Goal: Task Accomplishment & Management: Complete application form

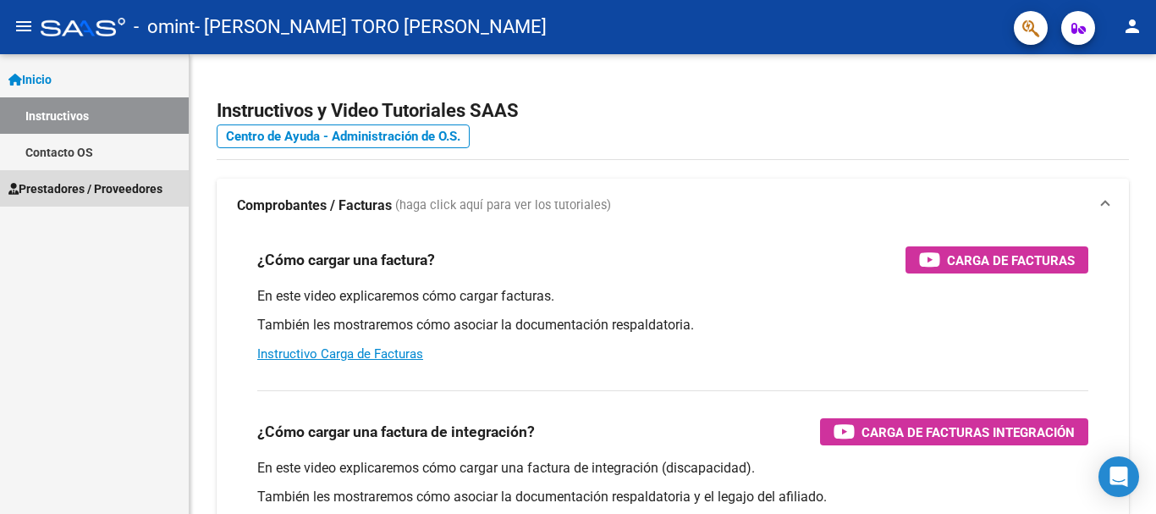
click at [70, 182] on span "Prestadores / Proveedores" at bounding box center [85, 188] width 154 height 19
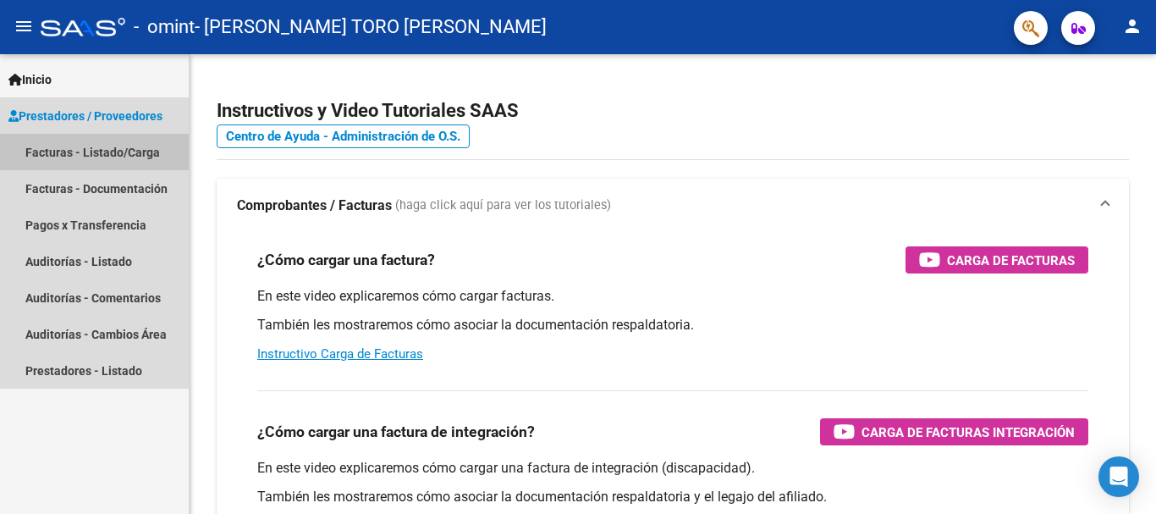
click at [91, 155] on link "Facturas - Listado/Carga" at bounding box center [94, 152] width 189 height 36
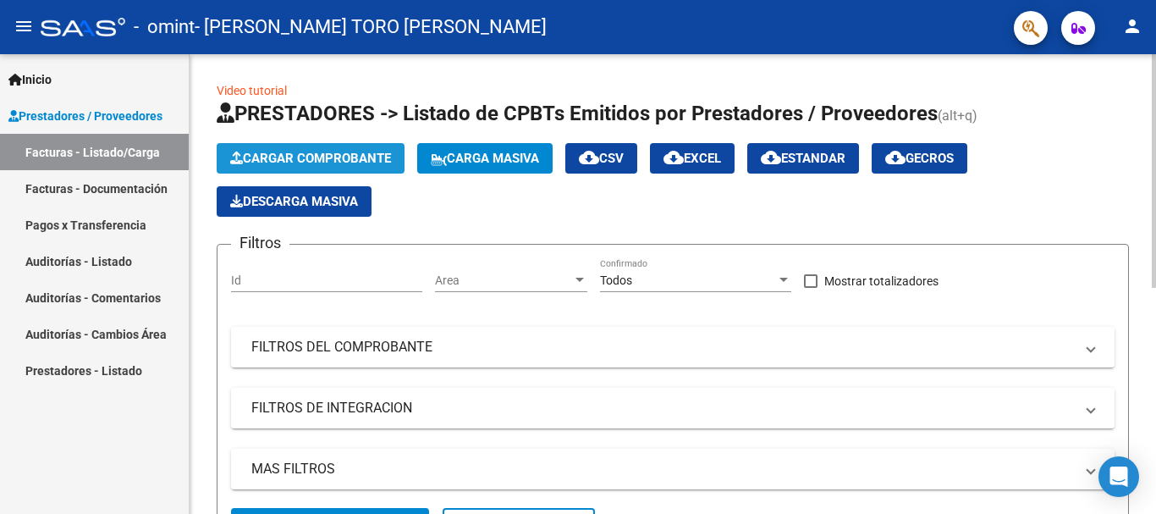
click at [318, 154] on span "Cargar Comprobante" at bounding box center [310, 158] width 161 height 15
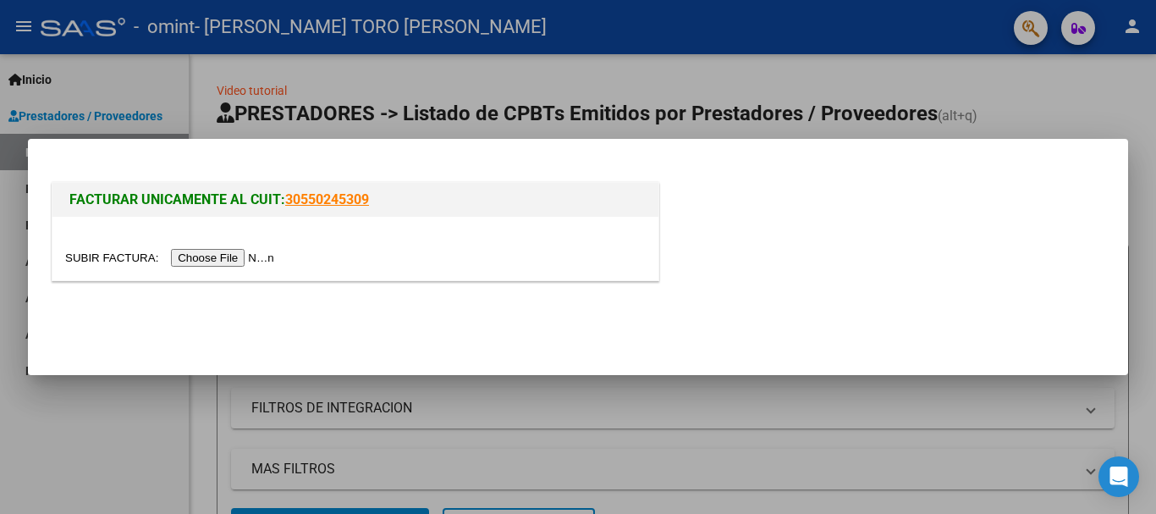
click at [243, 264] on input "file" at bounding box center [172, 258] width 214 height 18
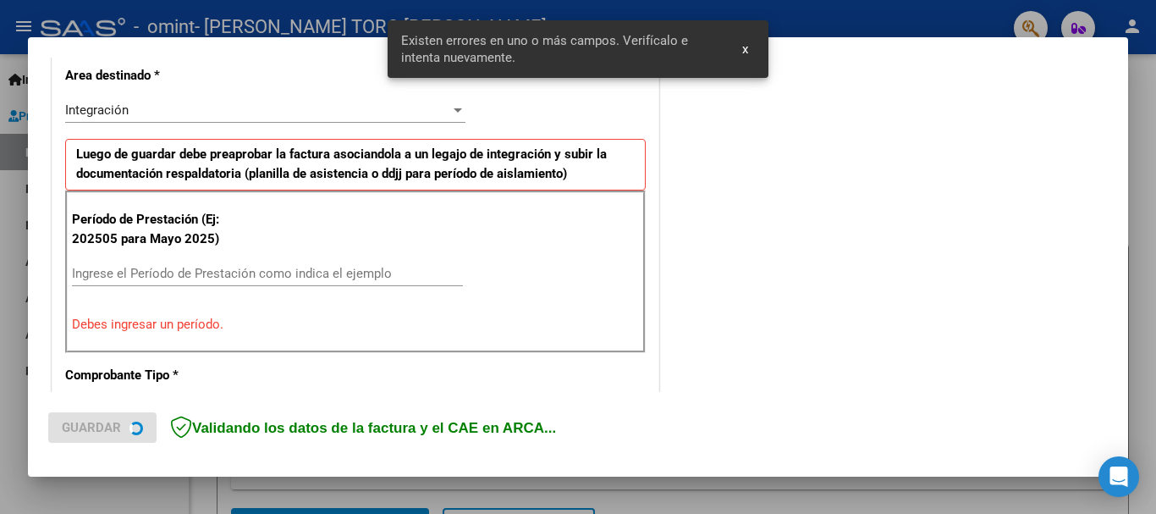
scroll to position [422, 0]
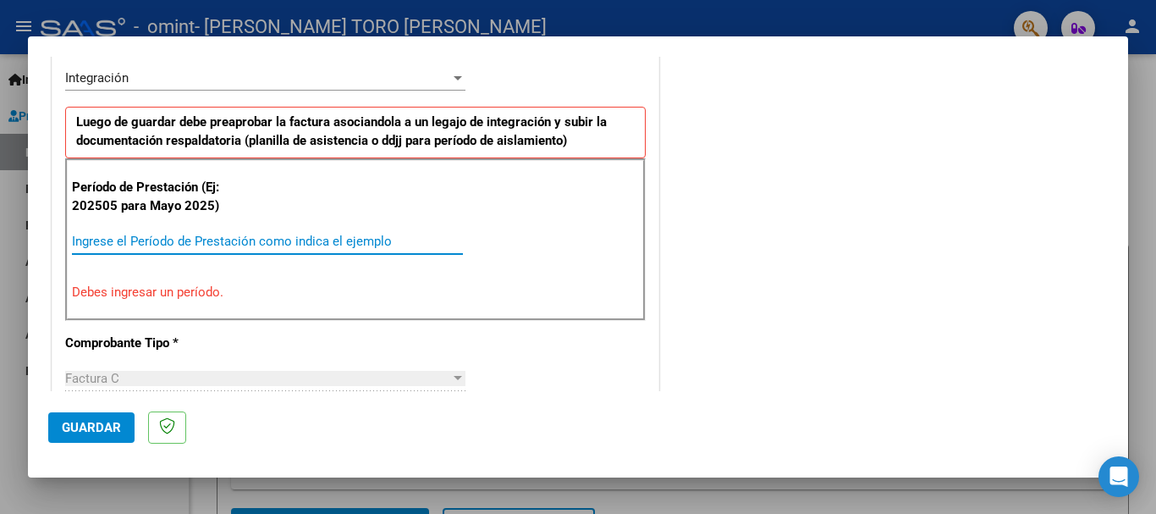
click at [327, 246] on input "Ingrese el Período de Prestación como indica el ejemplo" at bounding box center [267, 241] width 391 height 15
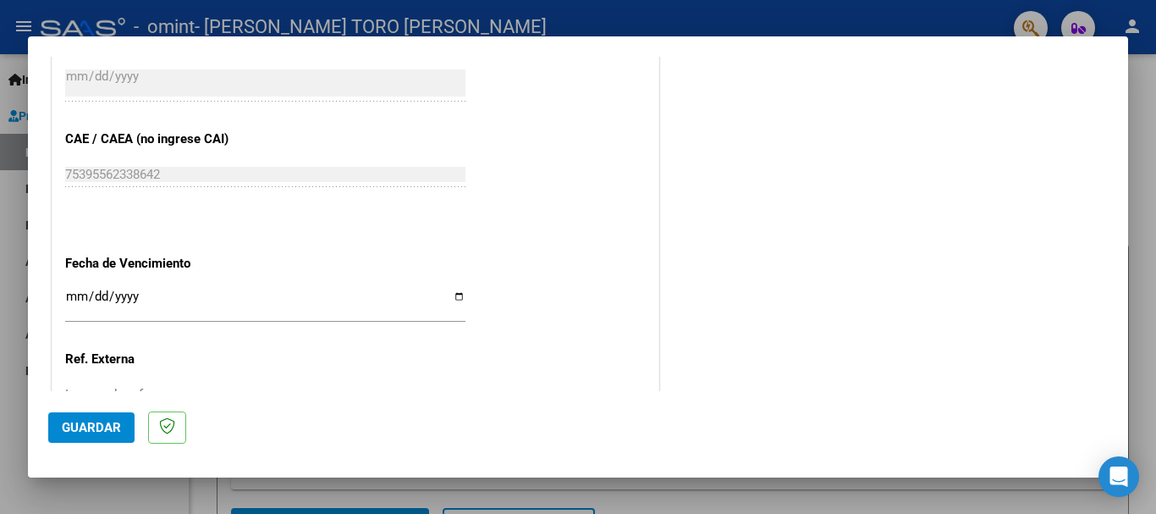
scroll to position [1022, 0]
type input "202509"
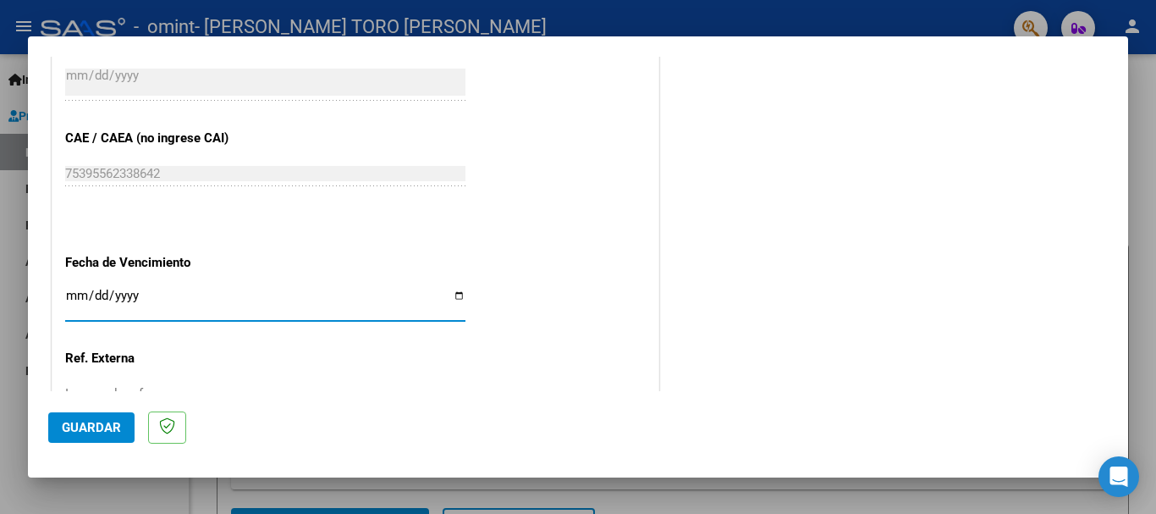
click at [149, 290] on input "Ingresar la fecha" at bounding box center [265, 302] width 400 height 27
click at [455, 294] on input "Ingresar la fecha" at bounding box center [265, 302] width 400 height 27
type input "[DATE]"
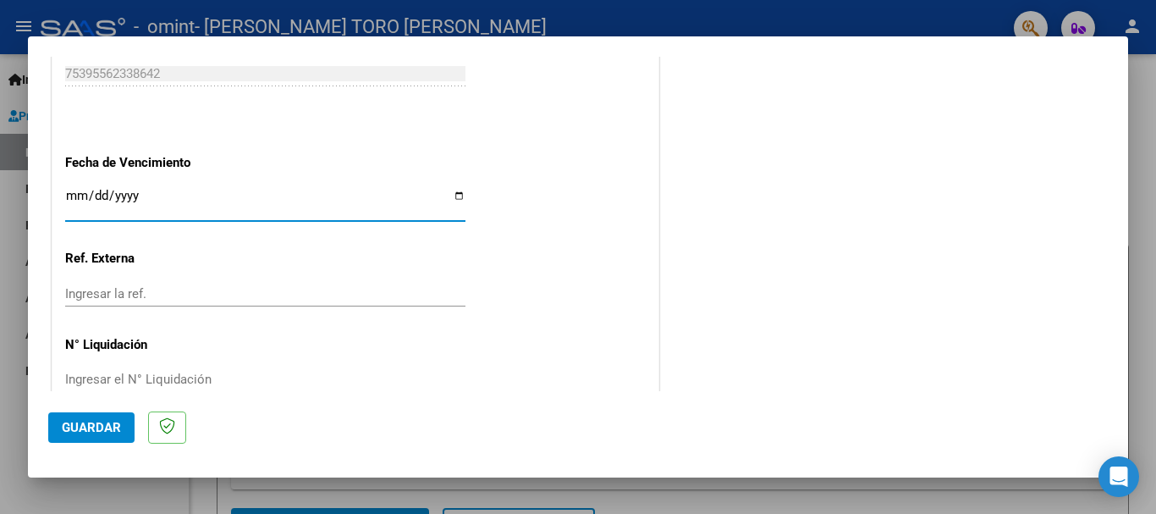
scroll to position [1156, 0]
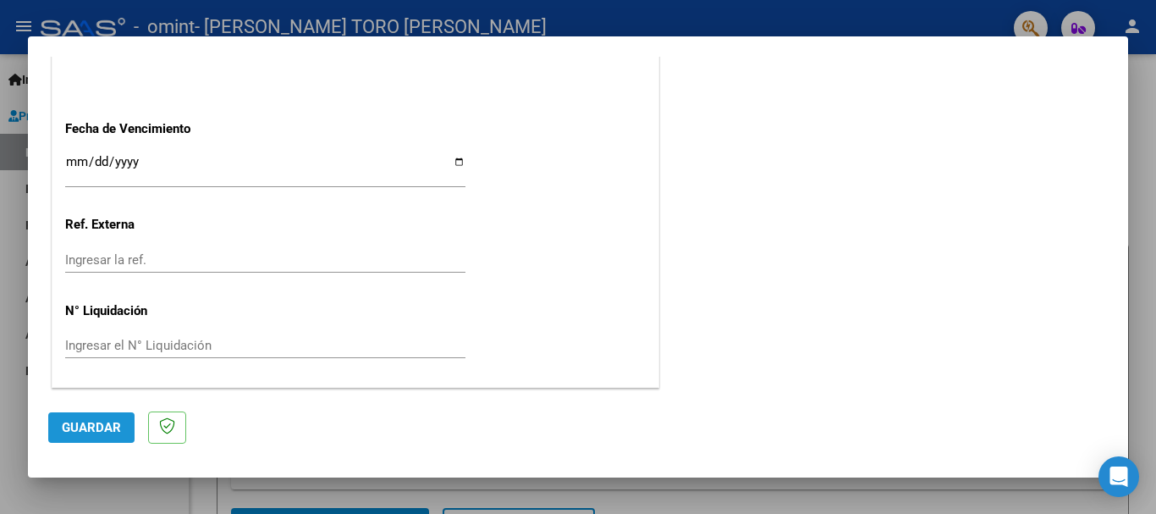
click at [102, 422] on span "Guardar" at bounding box center [91, 427] width 59 height 15
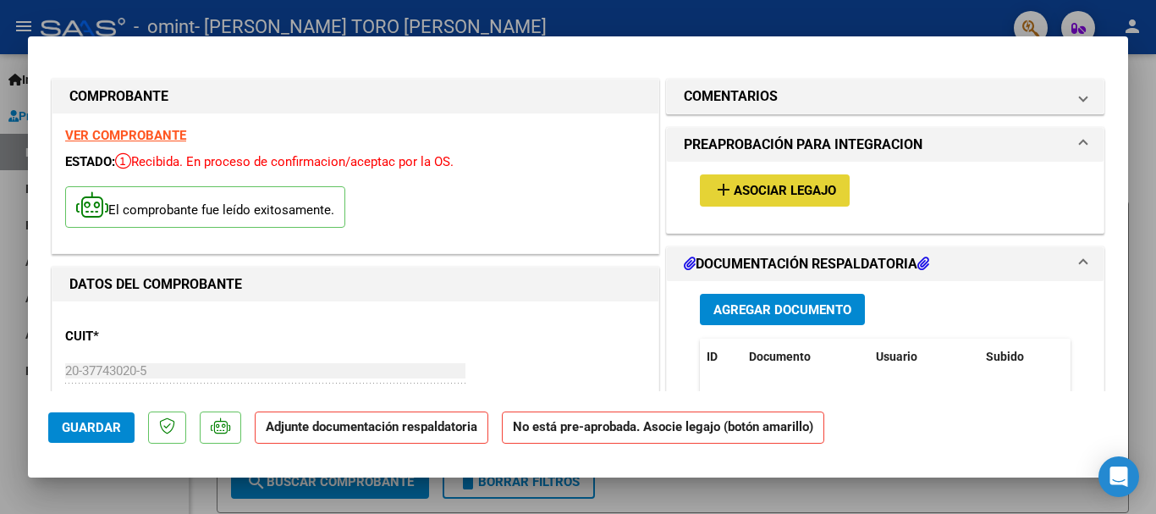
click at [777, 190] on span "Asociar Legajo" at bounding box center [785, 191] width 102 height 15
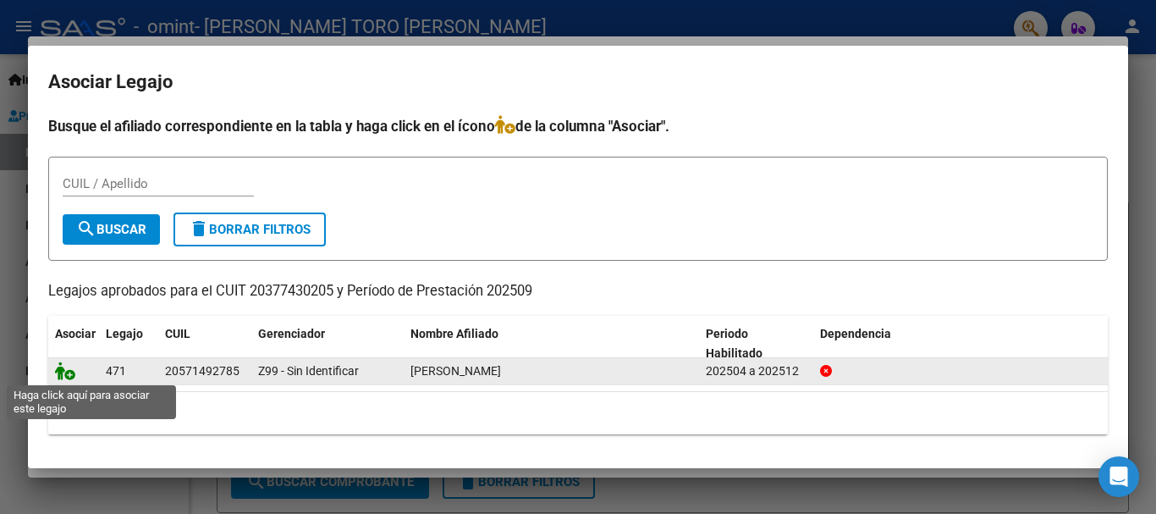
click at [66, 374] on icon at bounding box center [65, 370] width 20 height 19
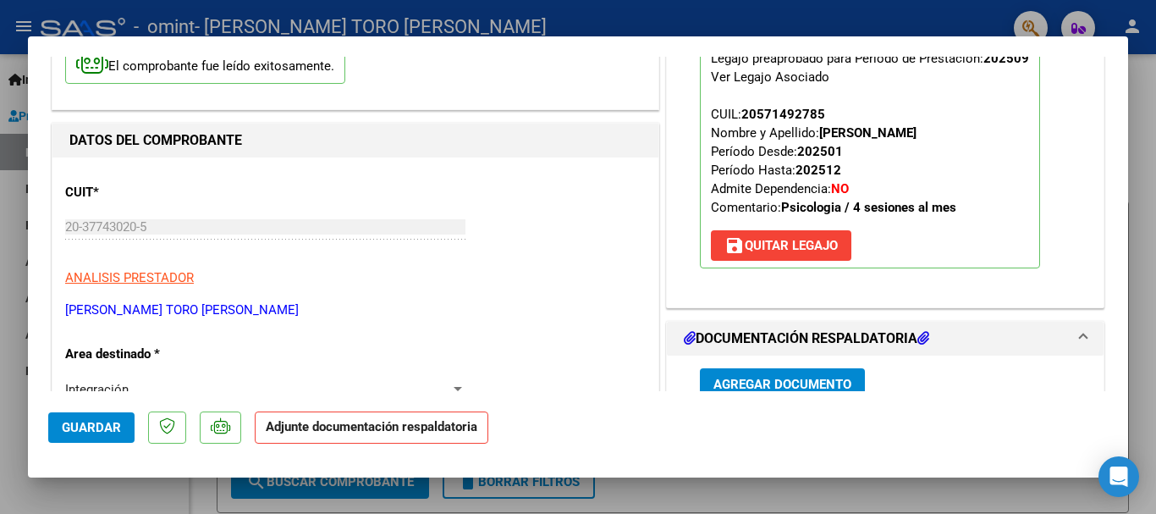
scroll to position [163, 0]
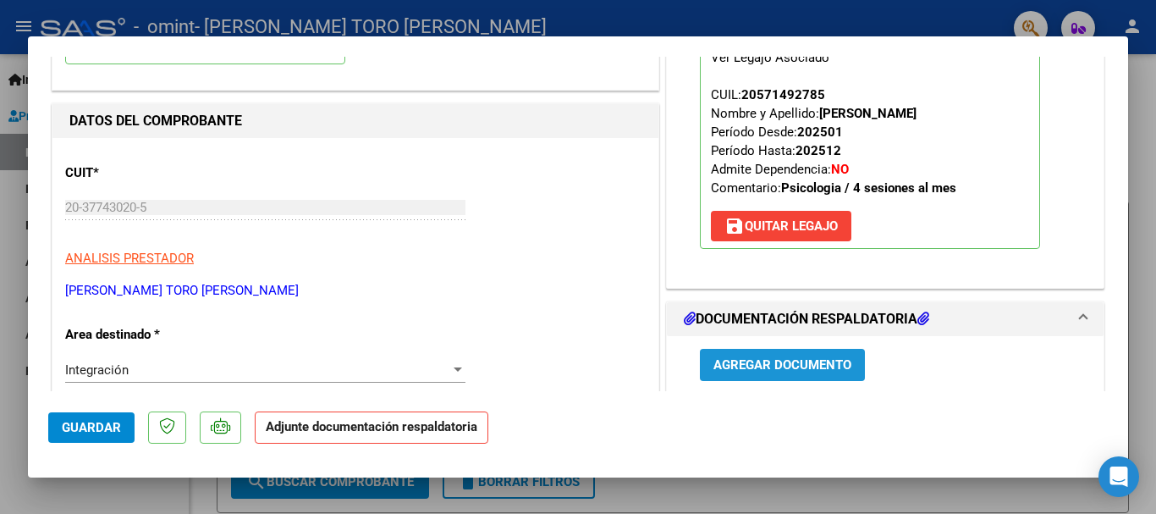
click at [752, 367] on span "Agregar Documento" at bounding box center [783, 365] width 138 height 15
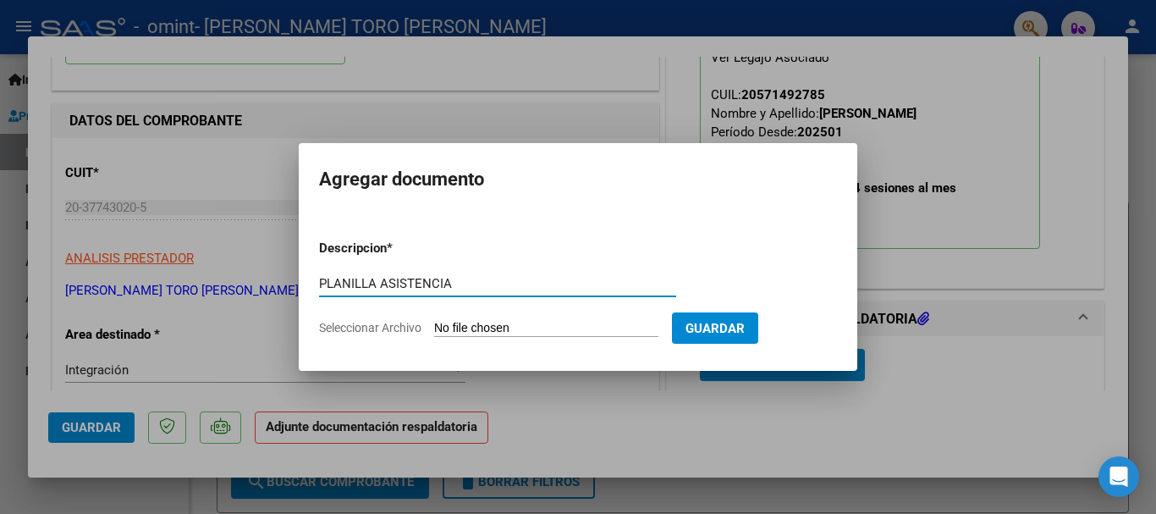
type input "PLANILLA ASISTENCIA"
click at [482, 323] on input "Seleccionar Archivo" at bounding box center [546, 329] width 224 height 16
type input "C:\fakepath\Gaetan planilla 09-25 psl .pdf"
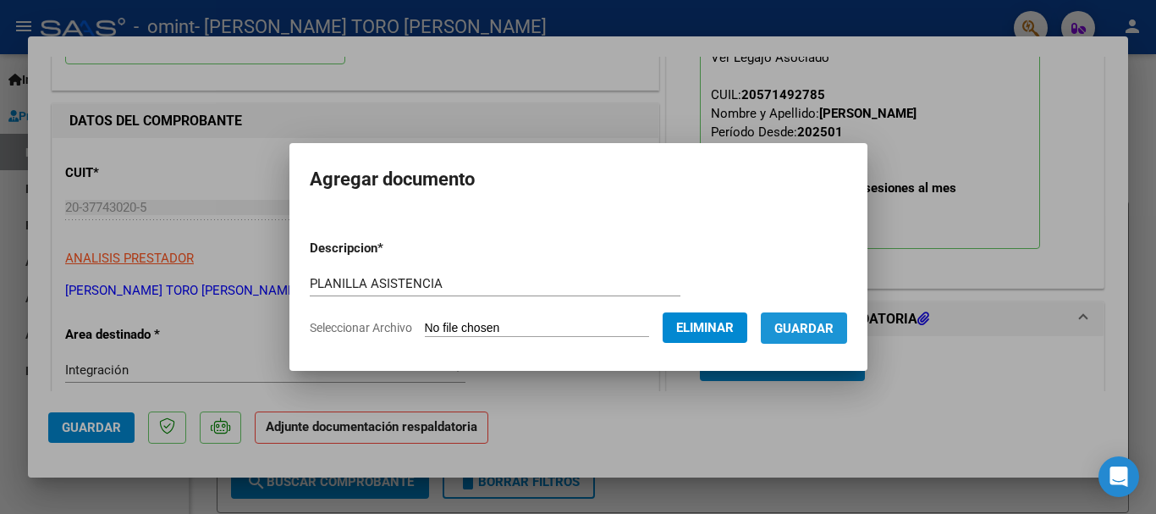
click at [822, 323] on span "Guardar" at bounding box center [804, 328] width 59 height 15
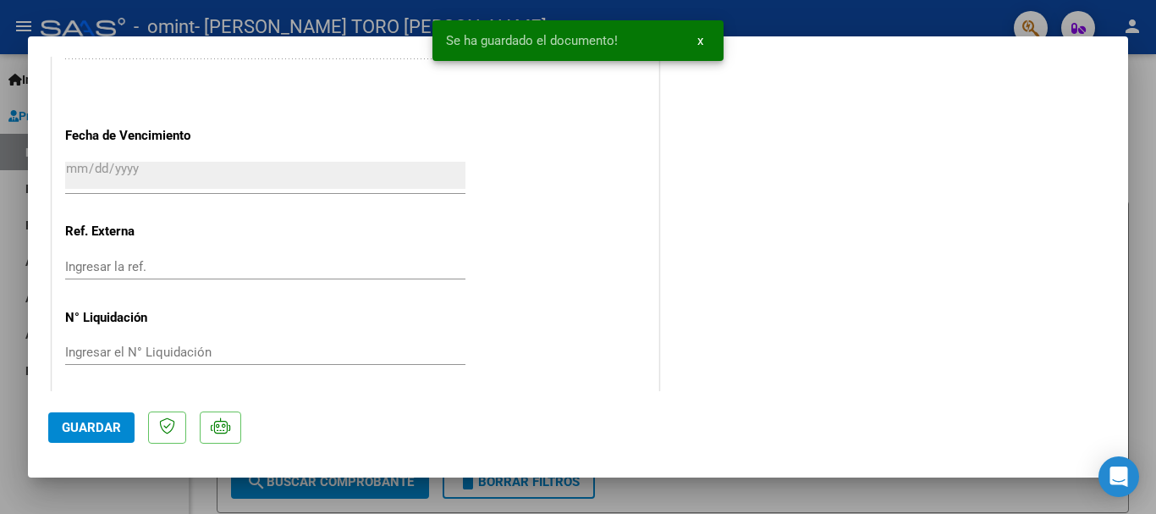
scroll to position [1181, 0]
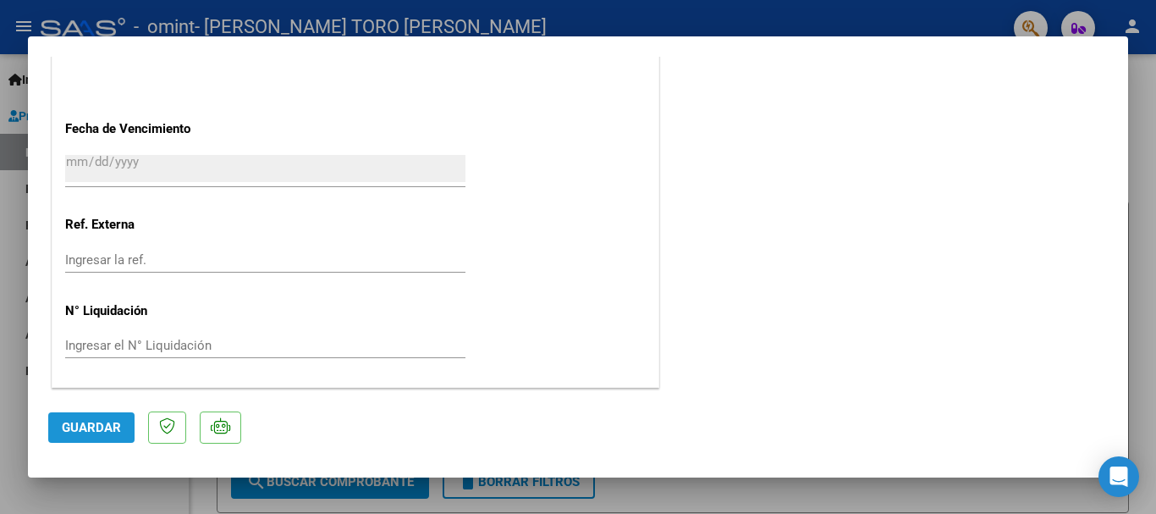
click at [87, 430] on span "Guardar" at bounding box center [91, 427] width 59 height 15
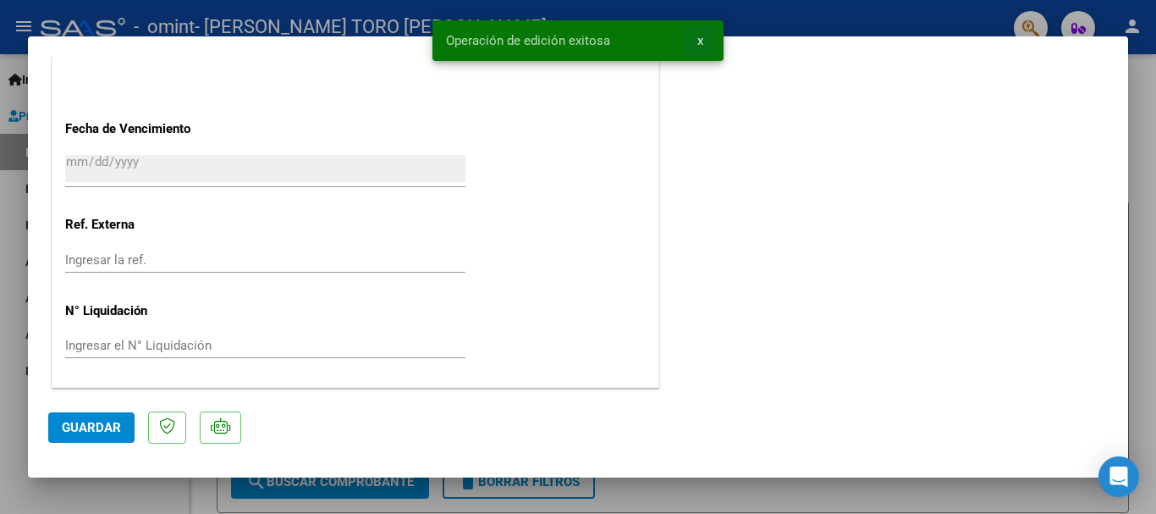
click at [700, 41] on span "x" at bounding box center [701, 40] width 6 height 15
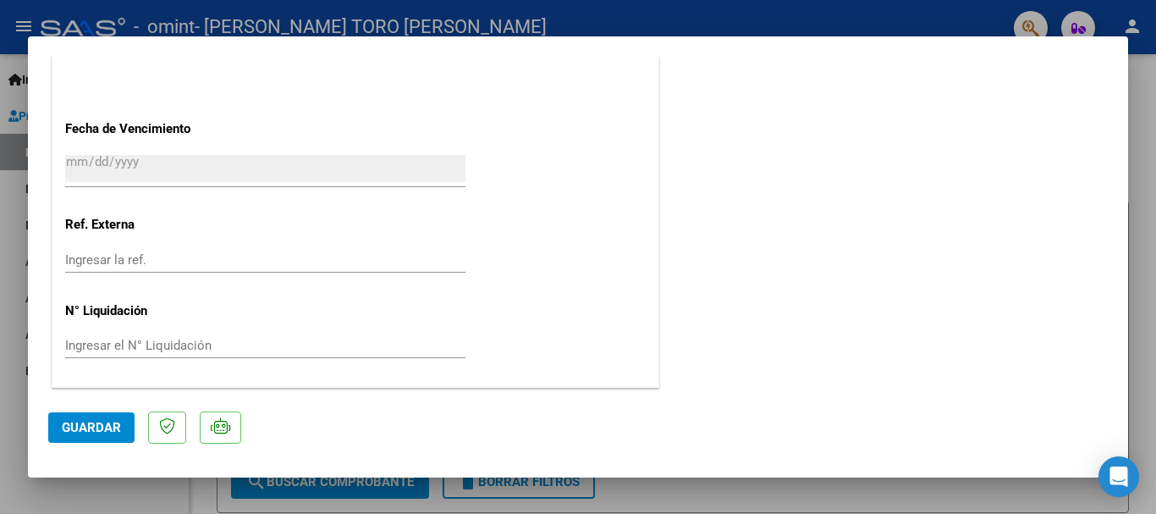
click at [859, 22] on div at bounding box center [578, 257] width 1156 height 514
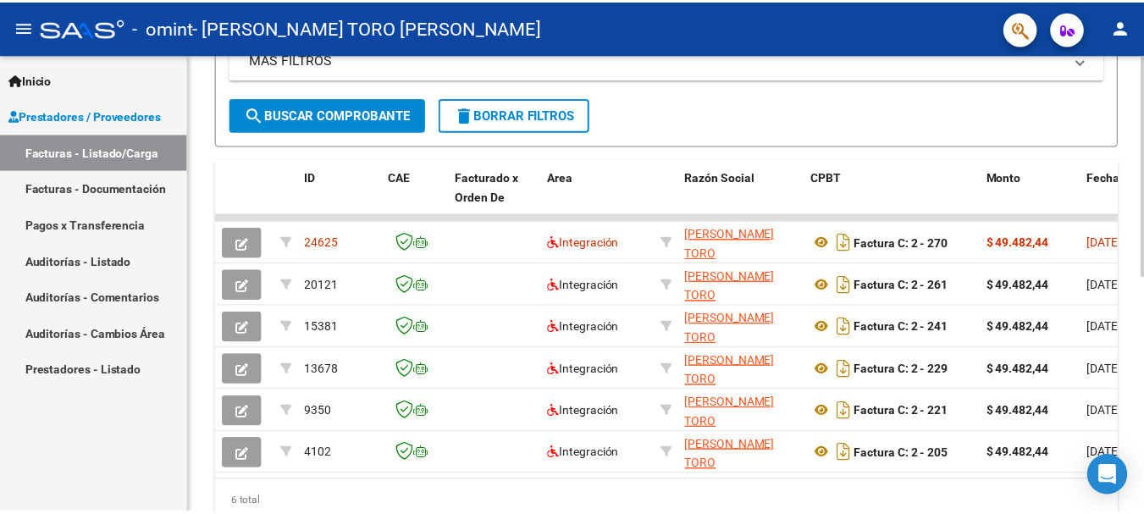
scroll to position [411, 0]
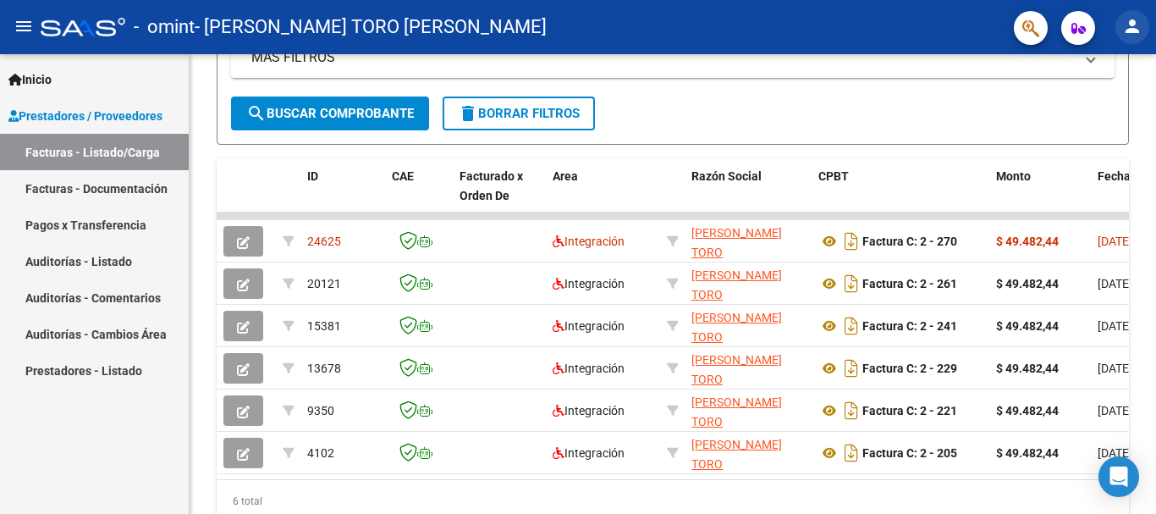
click at [1131, 25] on mat-icon "person" at bounding box center [1133, 26] width 20 height 20
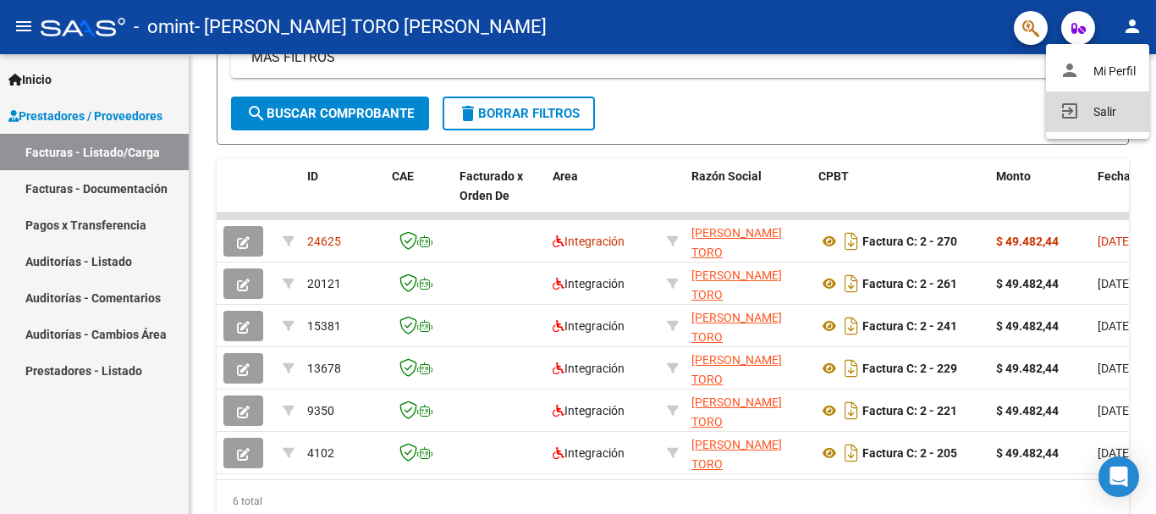
click at [1090, 107] on button "exit_to_app Salir" at bounding box center [1097, 111] width 103 height 41
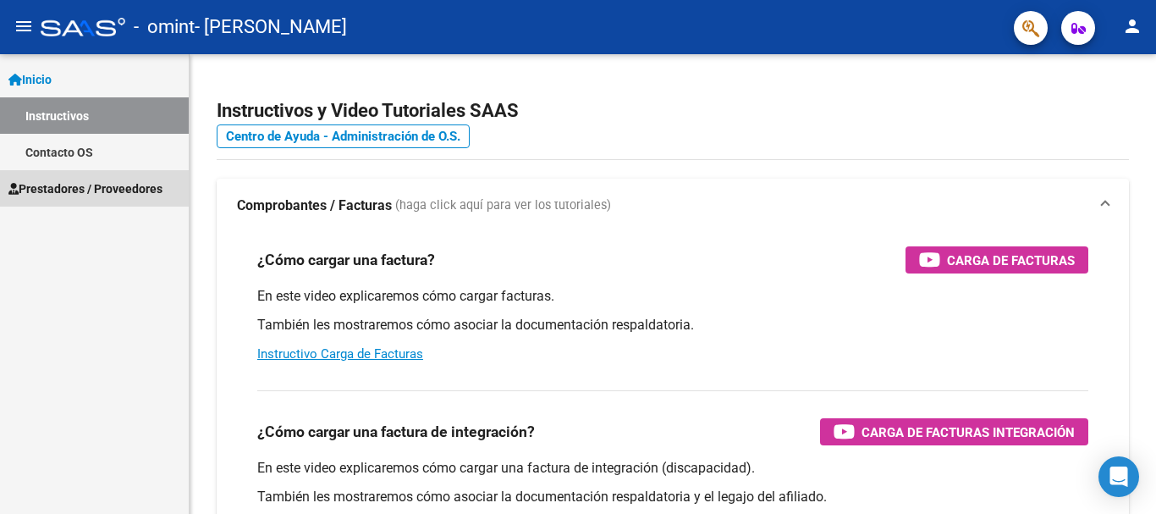
click at [108, 196] on span "Prestadores / Proveedores" at bounding box center [85, 188] width 154 height 19
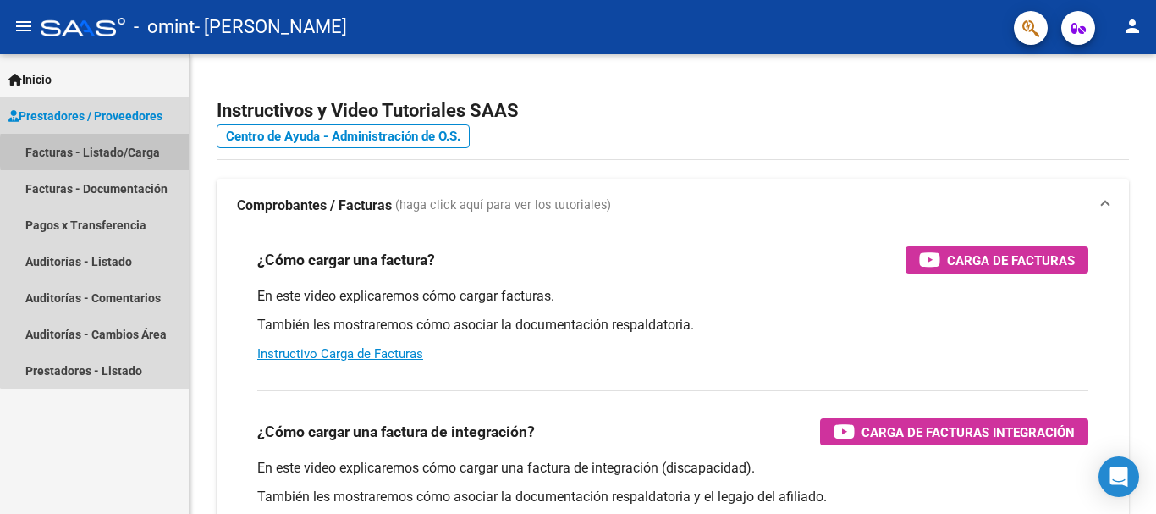
click at [135, 152] on link "Facturas - Listado/Carga" at bounding box center [94, 152] width 189 height 36
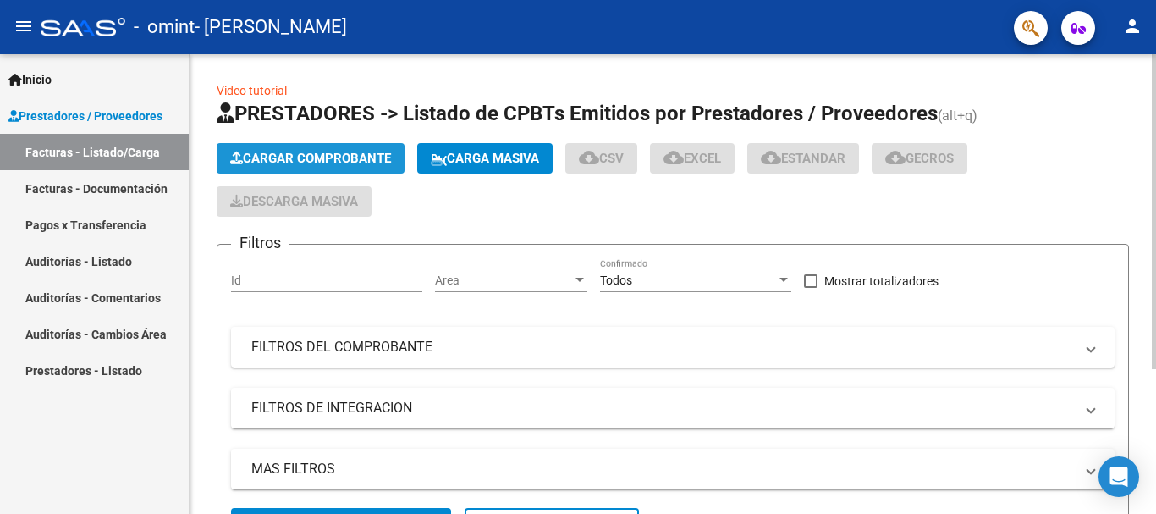
click at [357, 155] on span "Cargar Comprobante" at bounding box center [310, 158] width 161 height 15
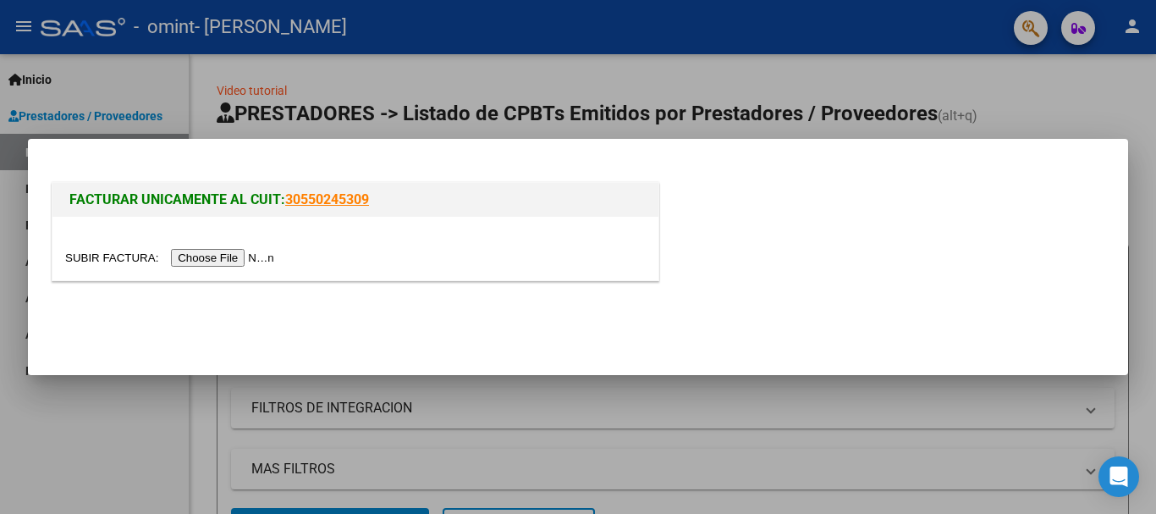
click at [233, 251] on input "file" at bounding box center [172, 258] width 214 height 18
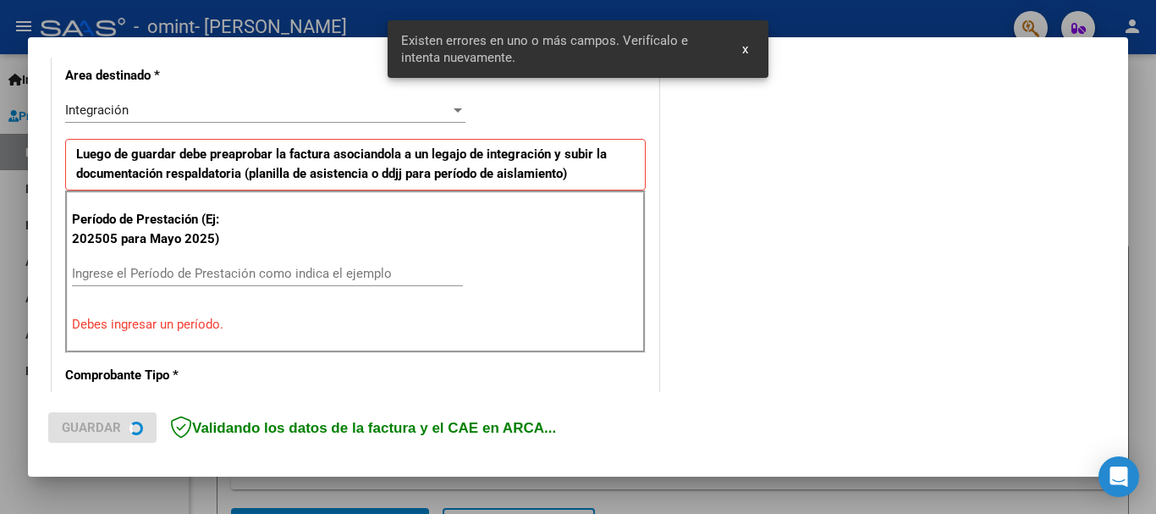
scroll to position [422, 0]
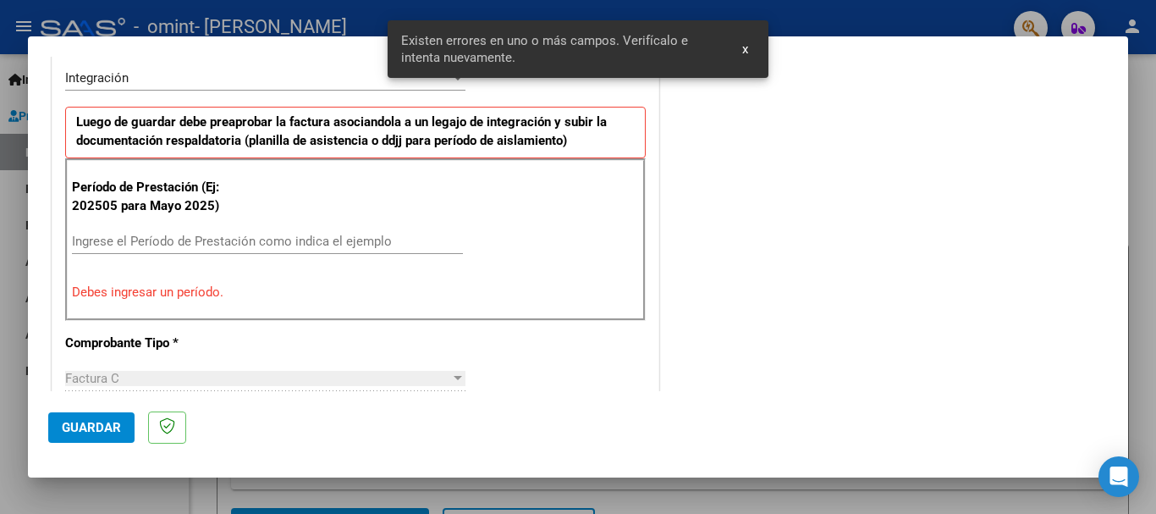
click at [302, 240] on input "Ingrese el Período de Prestación como indica el ejemplo" at bounding box center [267, 241] width 391 height 15
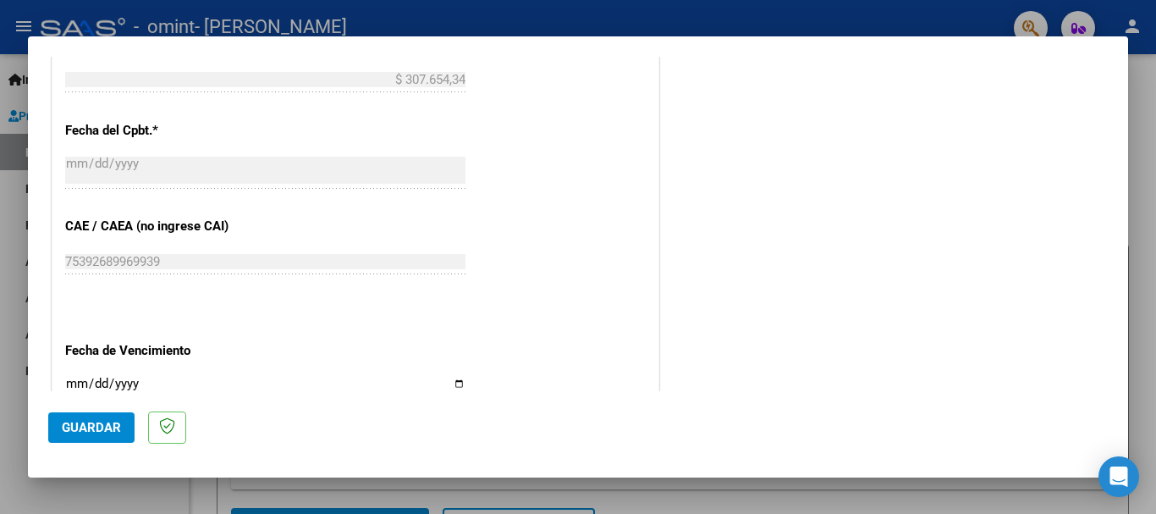
scroll to position [964, 0]
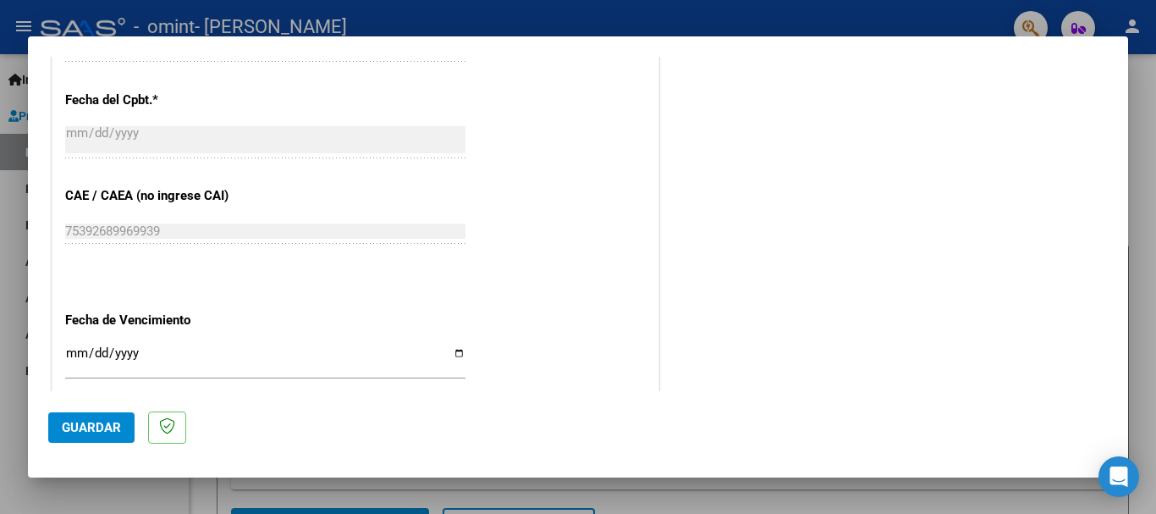
type input "202509"
click at [450, 348] on input "Ingresar la fecha" at bounding box center [265, 359] width 400 height 27
type input "[DATE]"
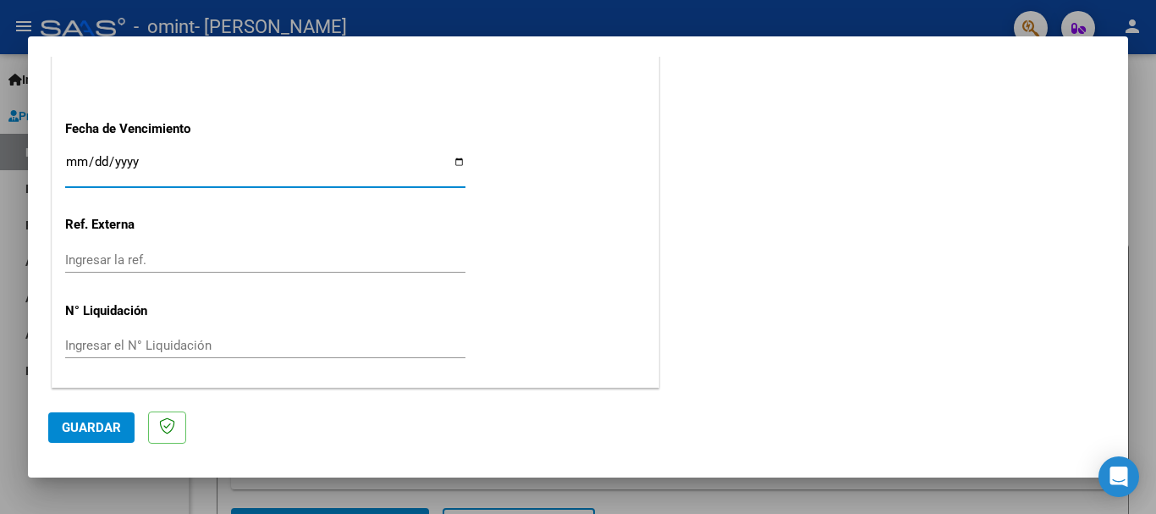
click at [90, 421] on span "Guardar" at bounding box center [91, 427] width 59 height 15
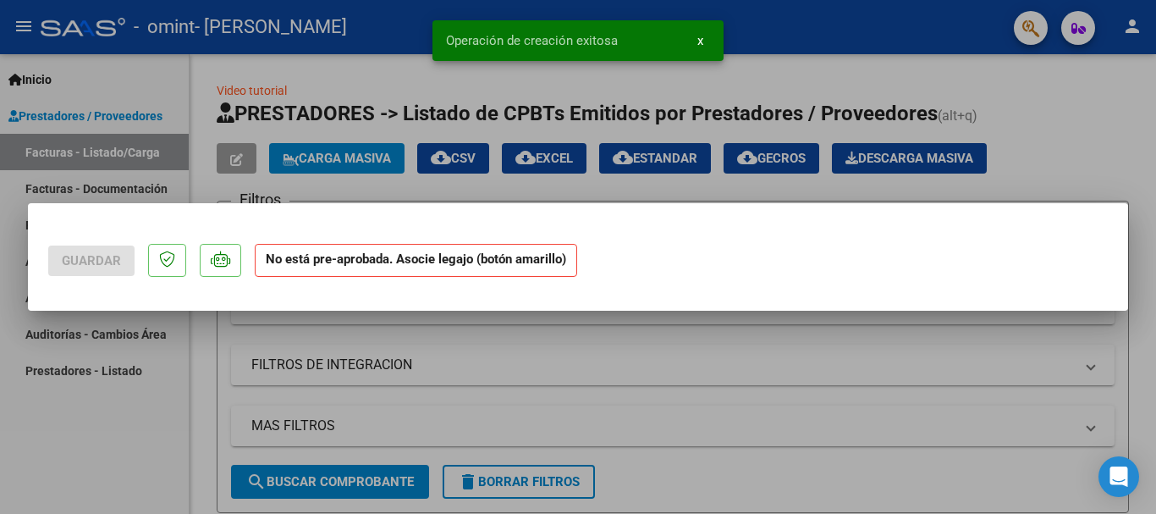
scroll to position [0, 0]
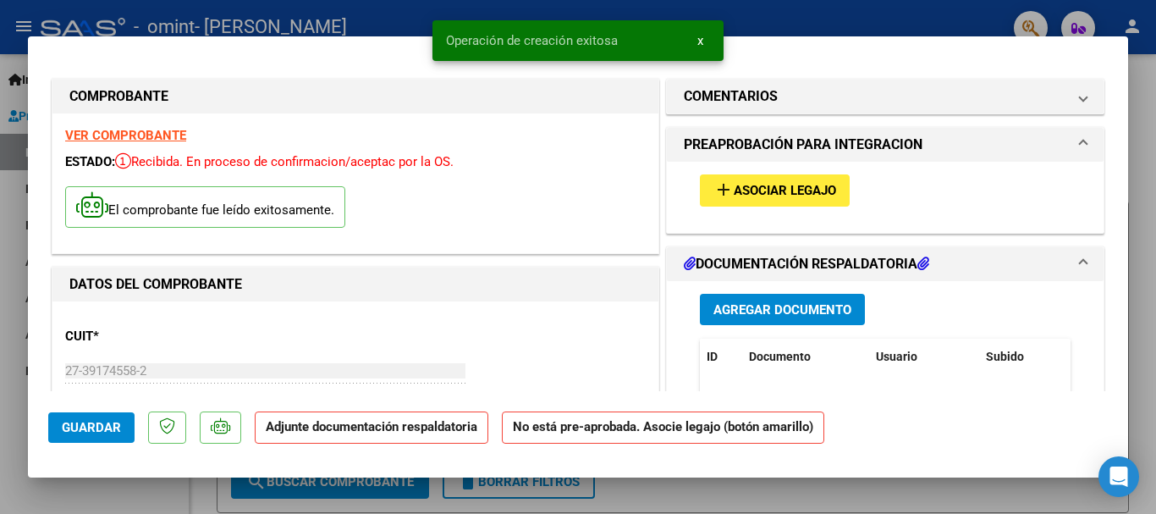
click at [782, 189] on span "Asociar Legajo" at bounding box center [785, 191] width 102 height 15
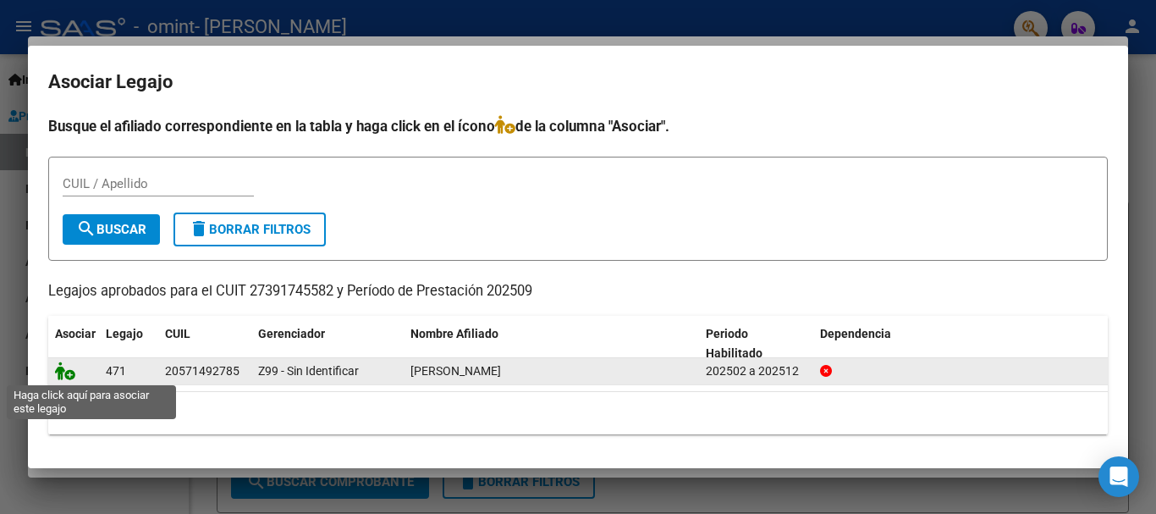
click at [65, 376] on icon at bounding box center [65, 370] width 20 height 19
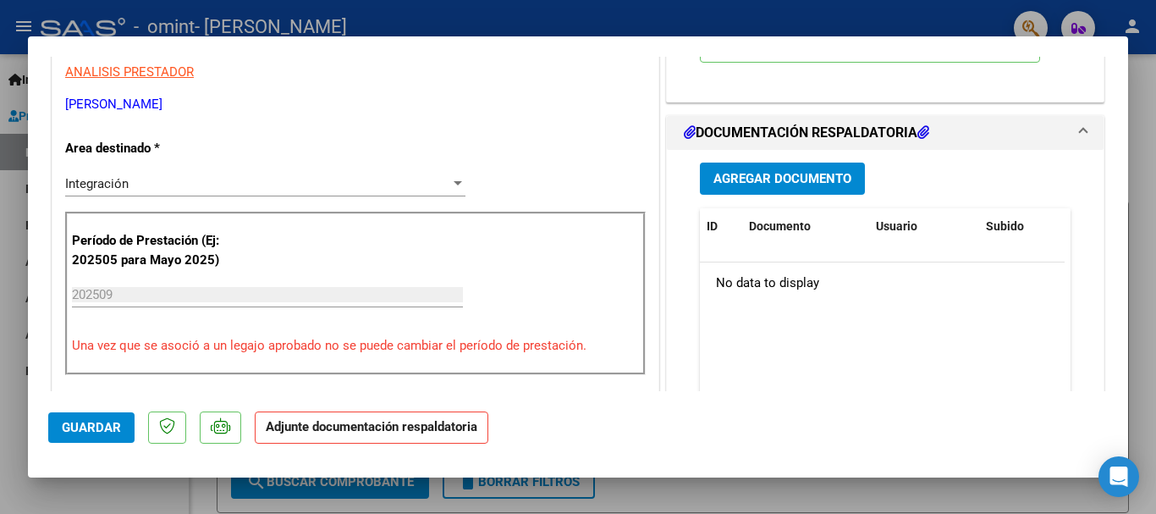
scroll to position [351, 0]
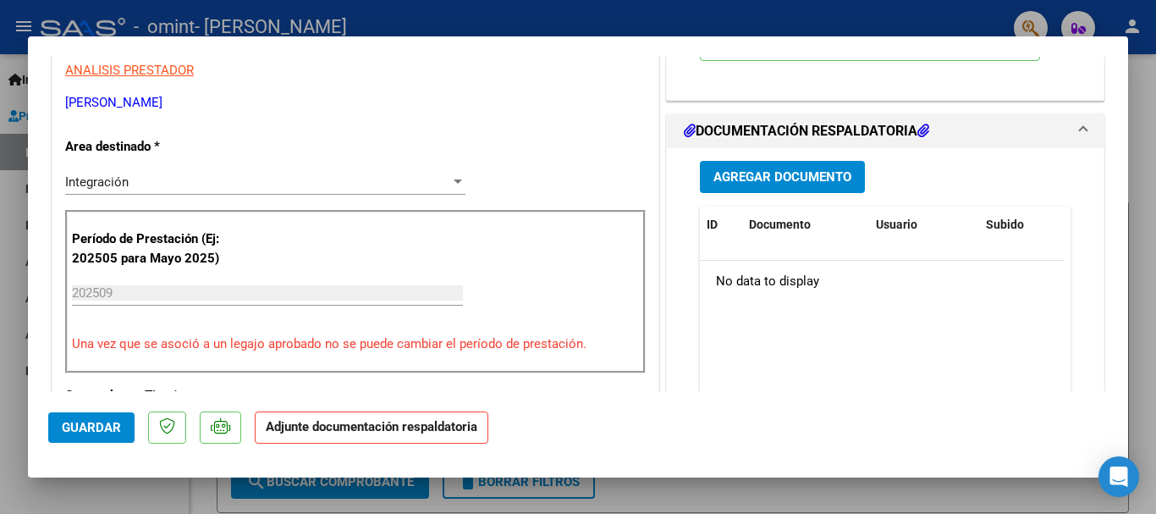
click at [780, 180] on span "Agregar Documento" at bounding box center [783, 177] width 138 height 15
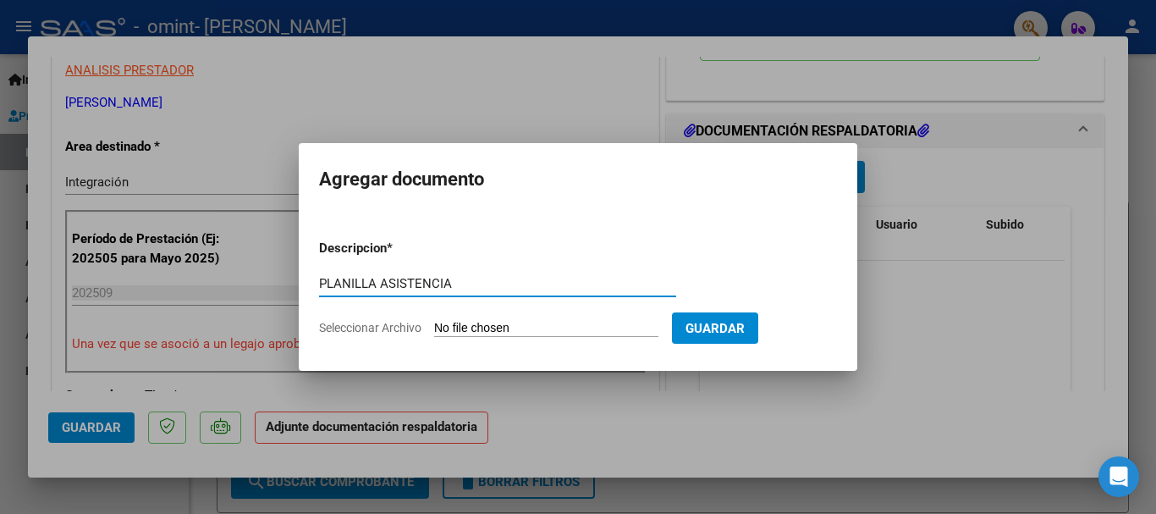
type input "PLANILLA ASISTENCIA"
click at [541, 331] on input "Seleccionar Archivo" at bounding box center [546, 329] width 224 height 16
type input "C:\fakepath\27391745582_011_00001_00000247 mma.pdf"
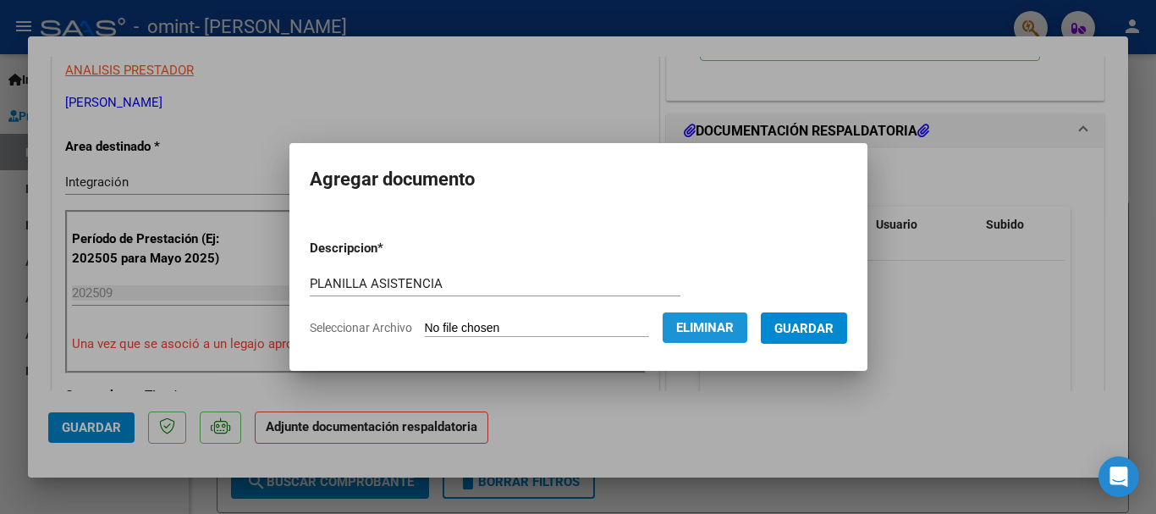
click at [734, 328] on span "Eliminar" at bounding box center [705, 327] width 58 height 15
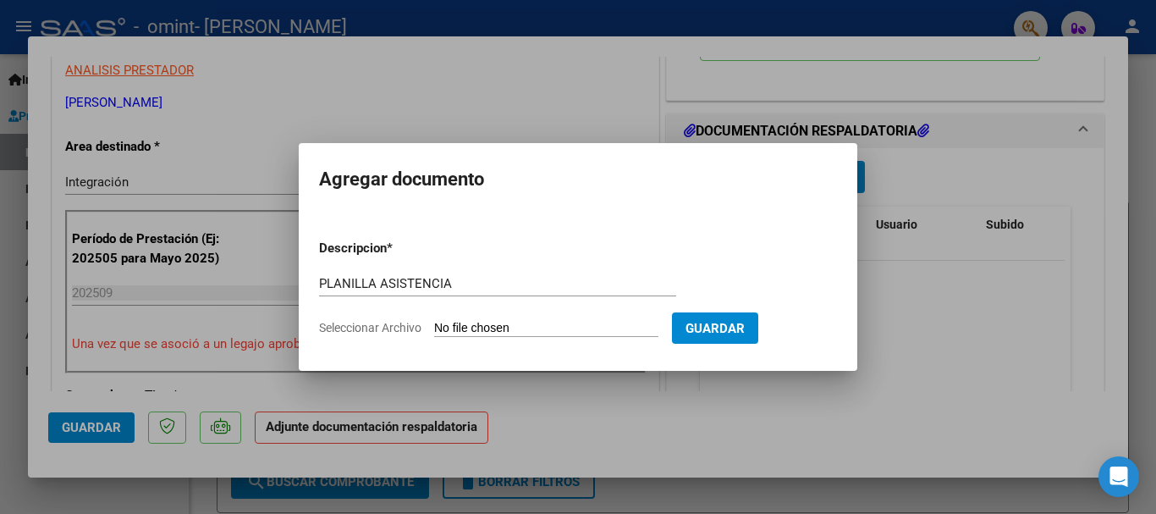
click at [572, 327] on input "Seleccionar Archivo" at bounding box center [546, 329] width 224 height 16
type input "C:\fakepath\Gastan planilla 09-25 mma.pdf"
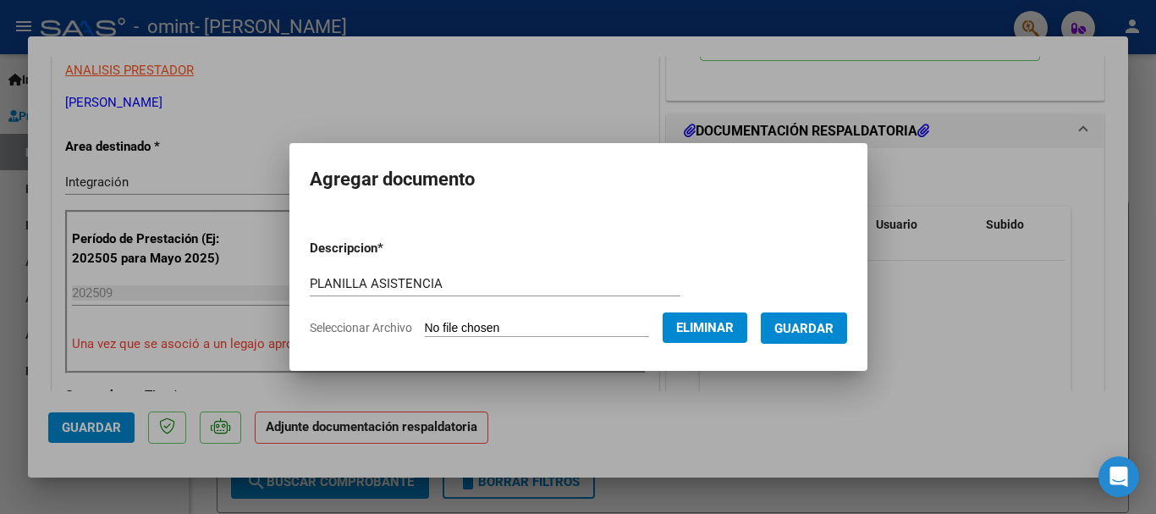
click at [827, 325] on span "Guardar" at bounding box center [804, 328] width 59 height 15
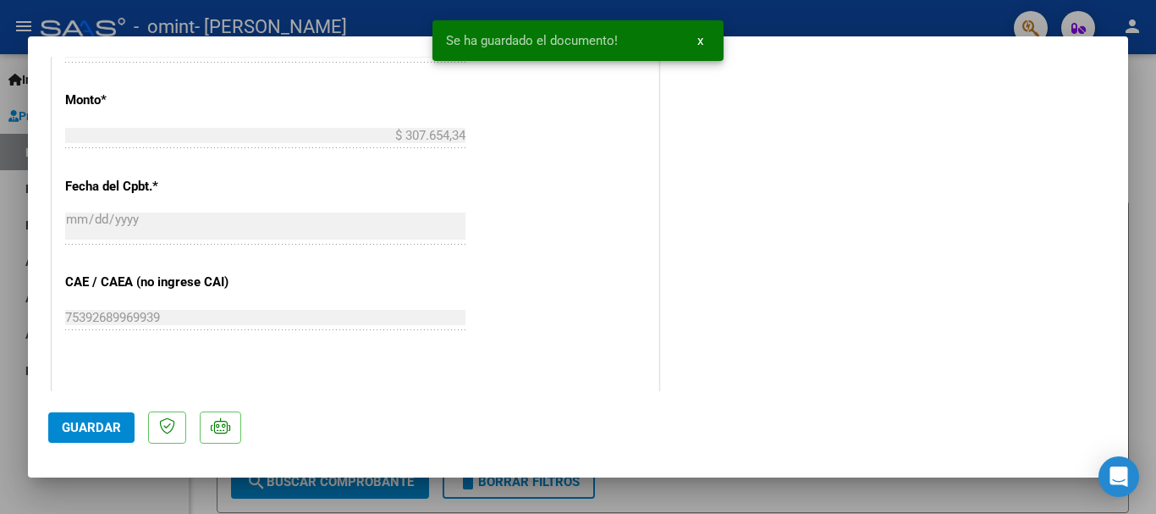
scroll to position [1181, 0]
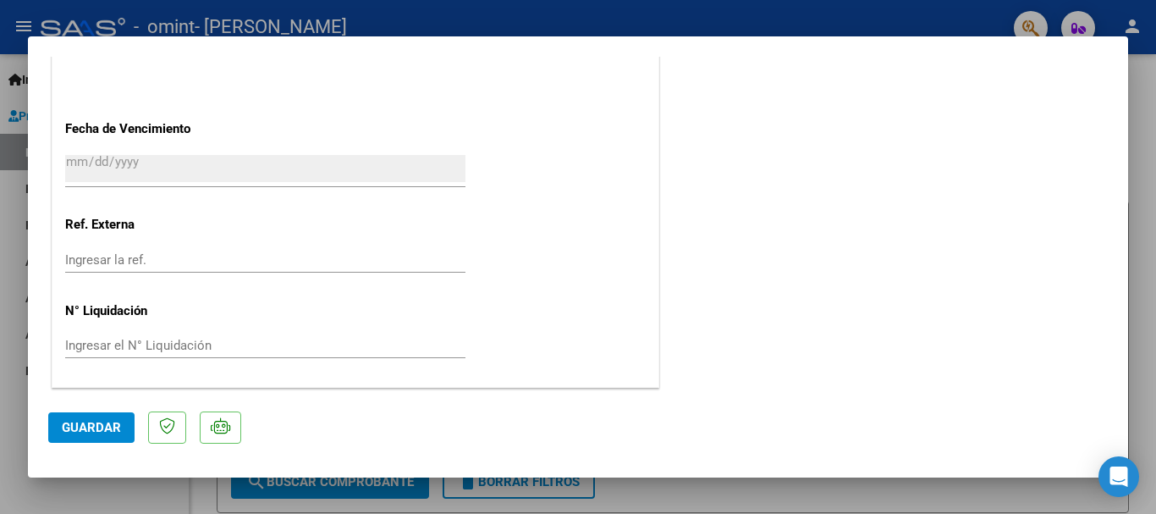
click at [89, 423] on span "Guardar" at bounding box center [91, 427] width 59 height 15
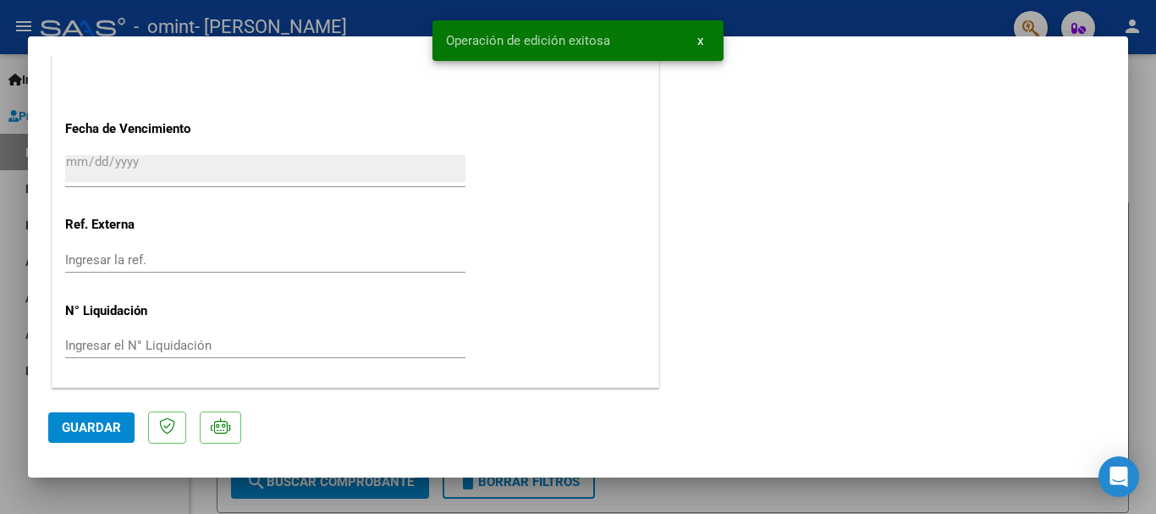
click at [773, 21] on div at bounding box center [578, 257] width 1156 height 514
type input "$ 0,00"
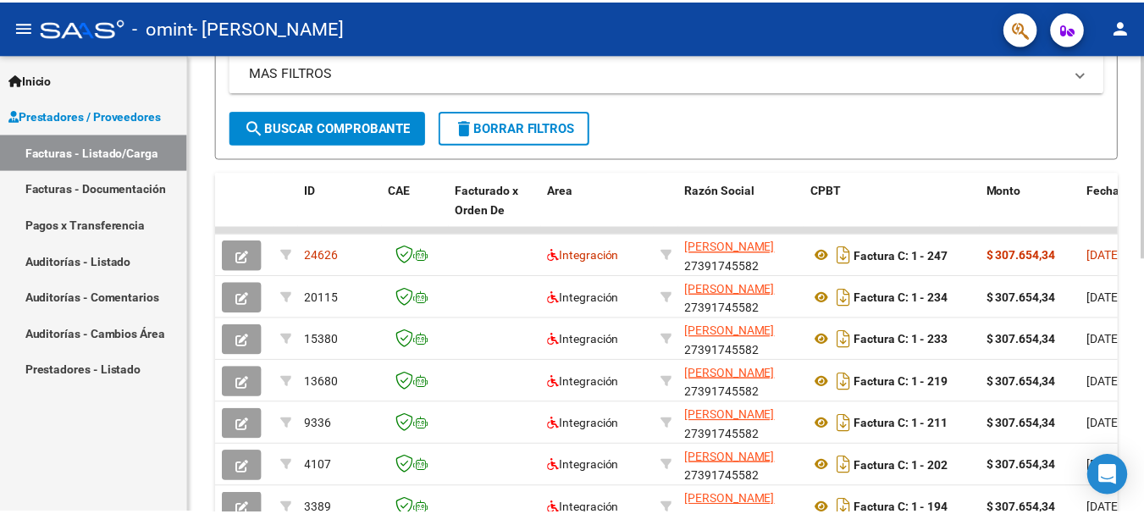
scroll to position [398, 0]
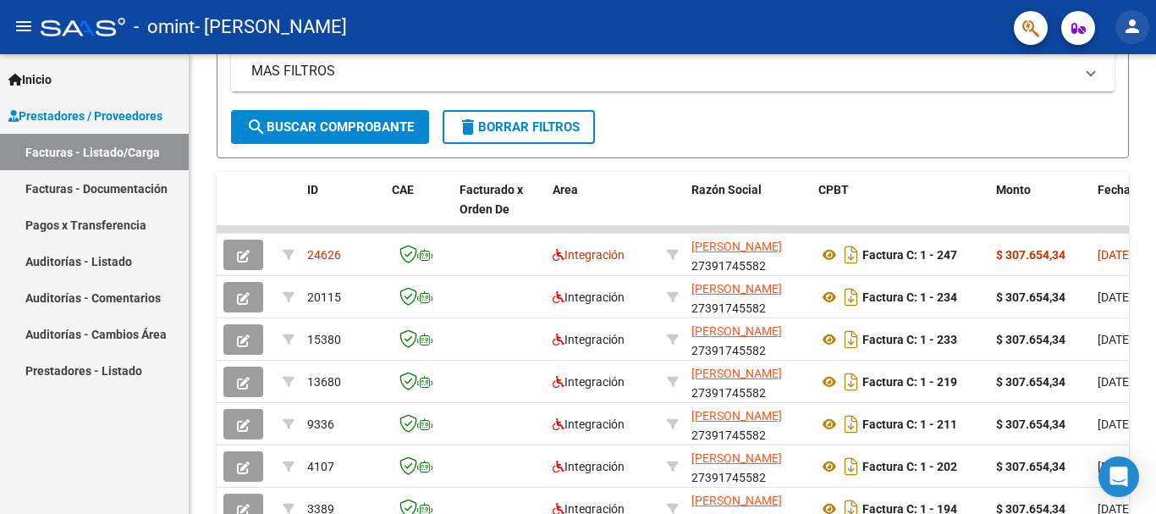
click at [1129, 30] on mat-icon "person" at bounding box center [1133, 26] width 20 height 20
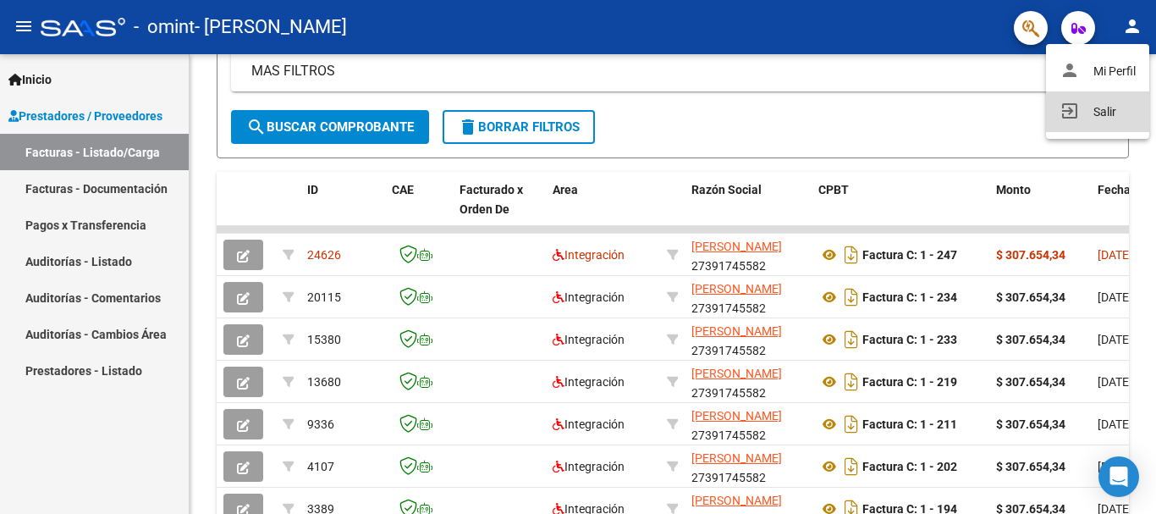
click at [1096, 113] on button "exit_to_app Salir" at bounding box center [1097, 111] width 103 height 41
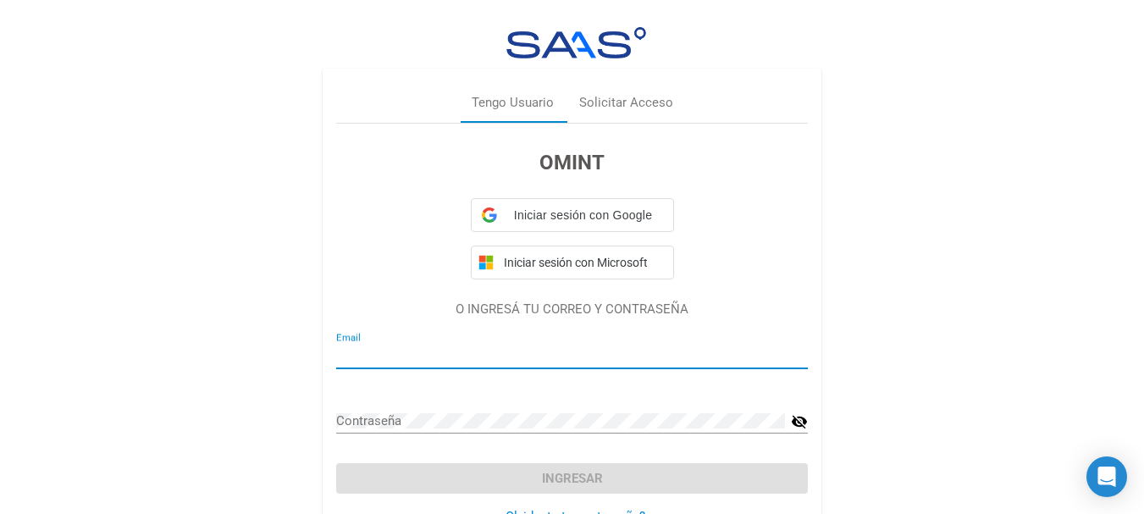
type input "aliloneurorehabilitacion@gmail.com"
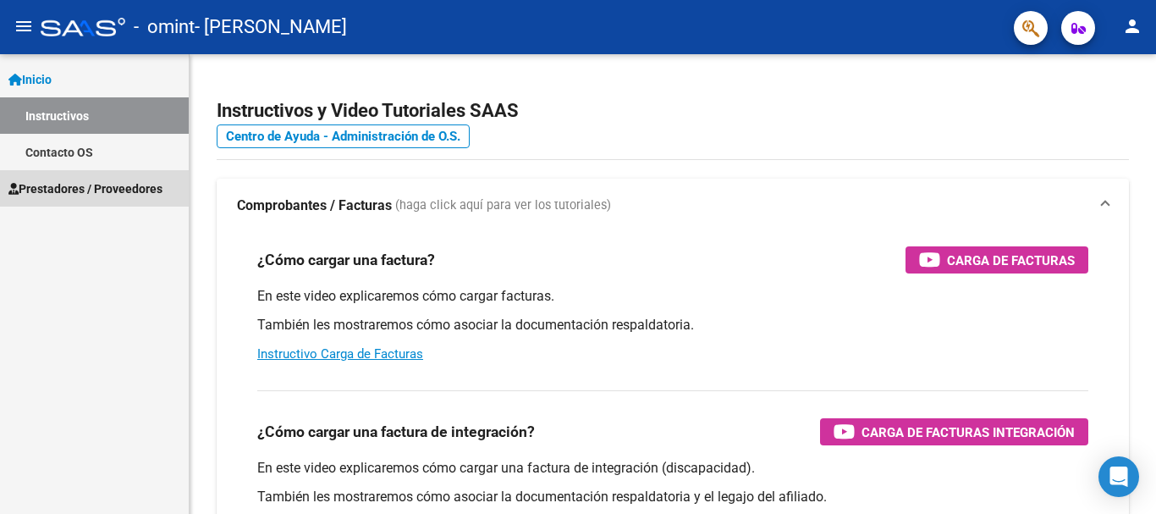
click at [113, 189] on span "Prestadores / Proveedores" at bounding box center [85, 188] width 154 height 19
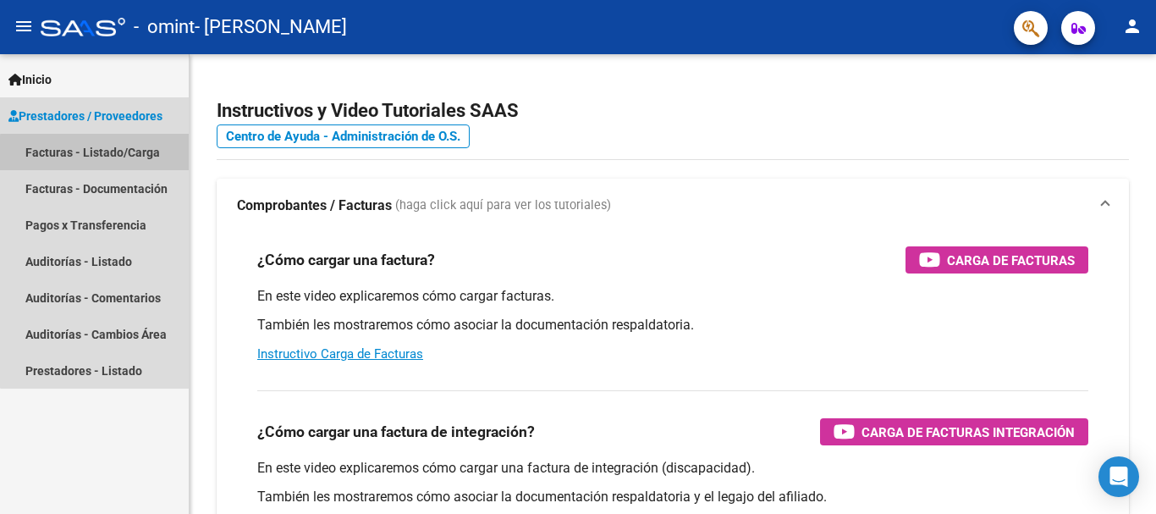
click at [107, 154] on link "Facturas - Listado/Carga" at bounding box center [94, 152] width 189 height 36
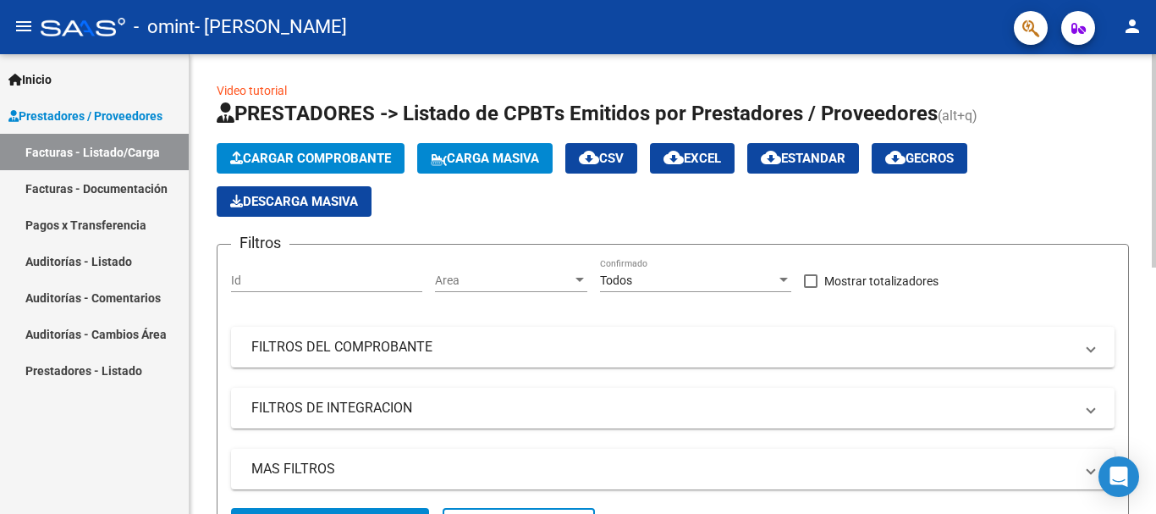
click at [281, 157] on span "Cargar Comprobante" at bounding box center [310, 158] width 161 height 15
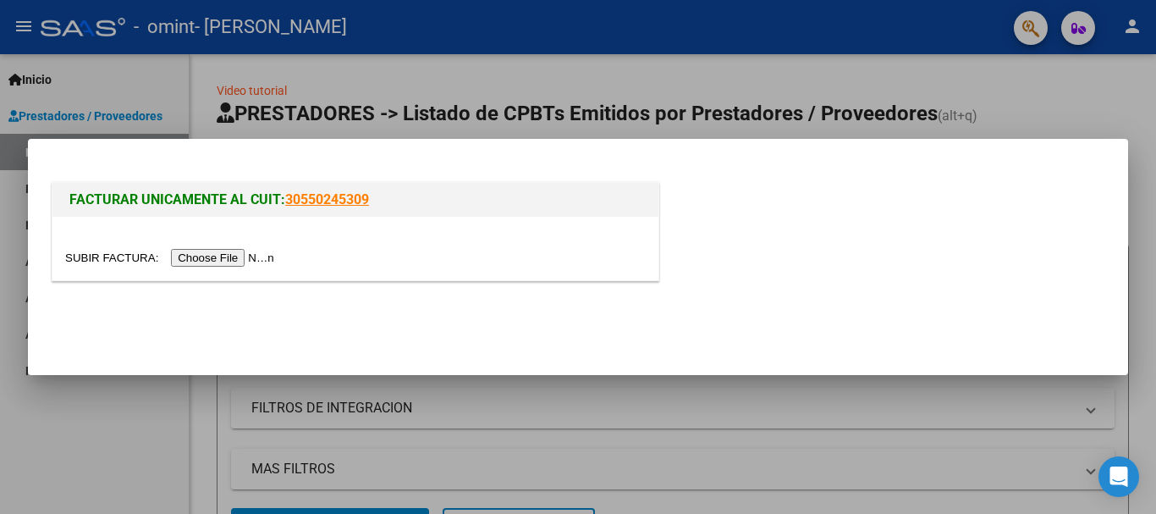
click at [243, 256] on input "file" at bounding box center [172, 258] width 214 height 18
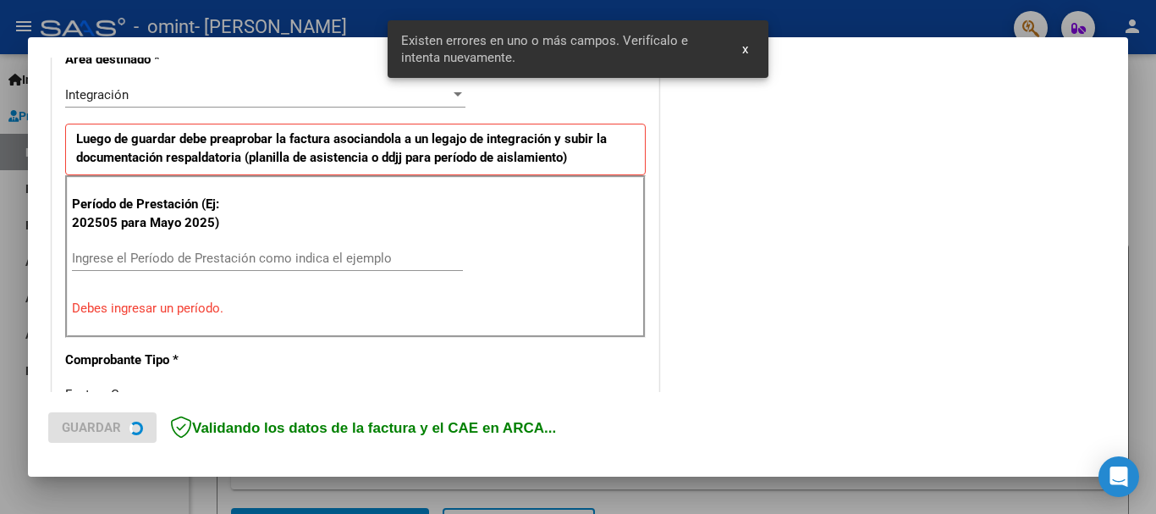
scroll to position [422, 0]
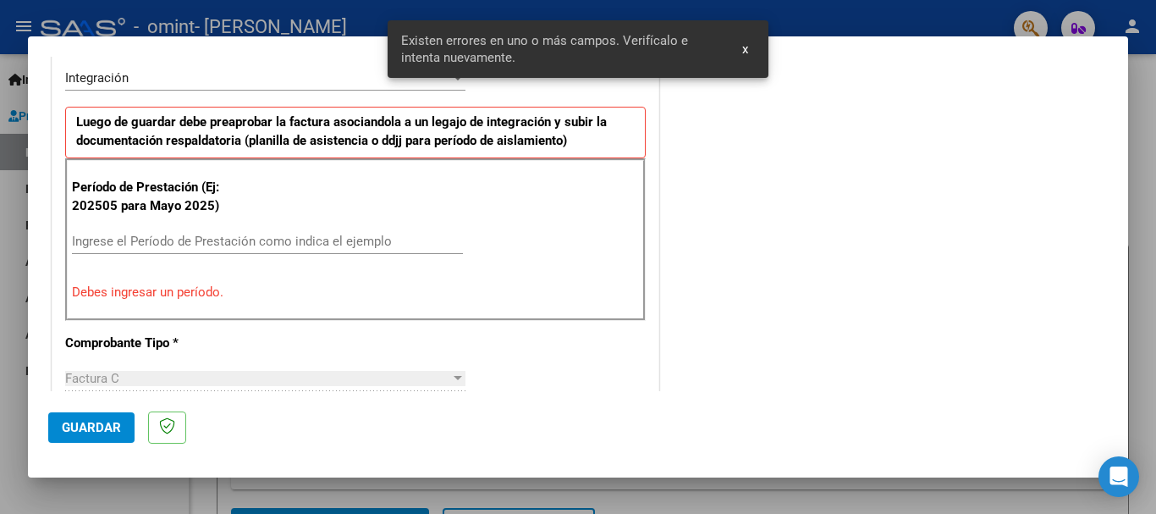
click at [367, 243] on input "Ingrese el Período de Prestación como indica el ejemplo" at bounding box center [267, 241] width 391 height 15
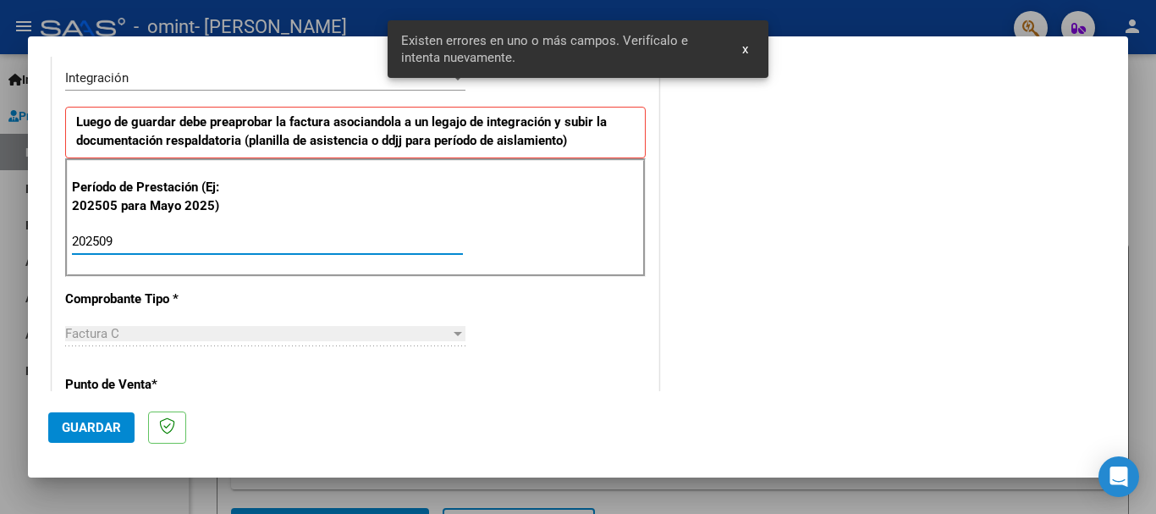
type input "202509"
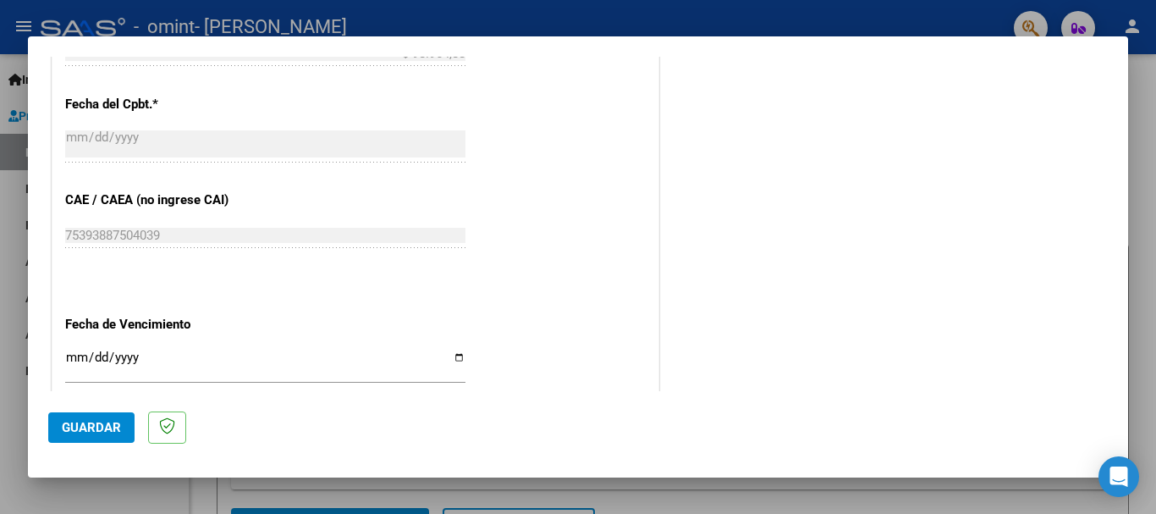
scroll to position [996, 0]
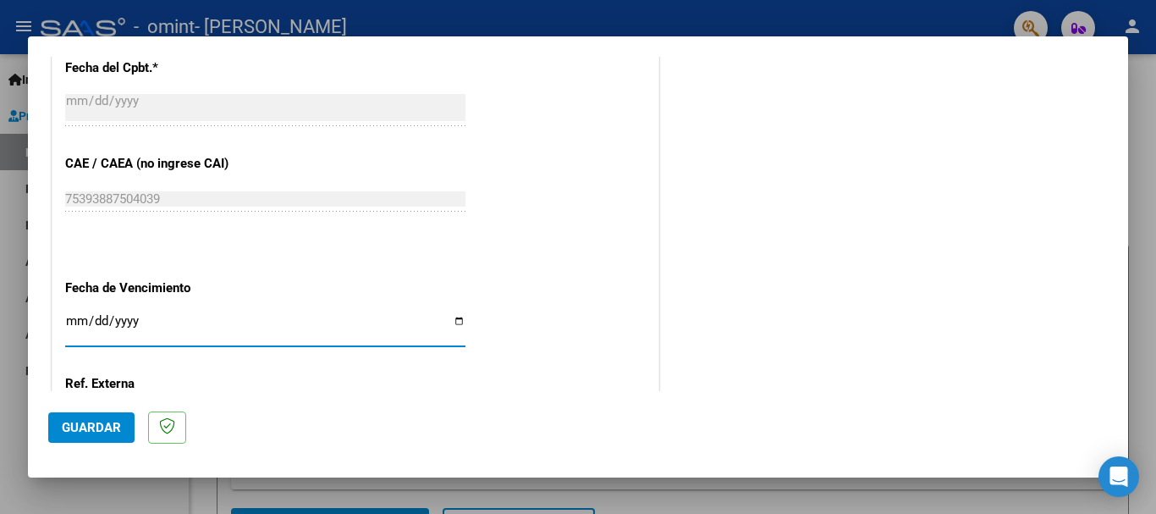
click at [450, 319] on input "Ingresar la fecha" at bounding box center [265, 327] width 400 height 27
type input "[DATE]"
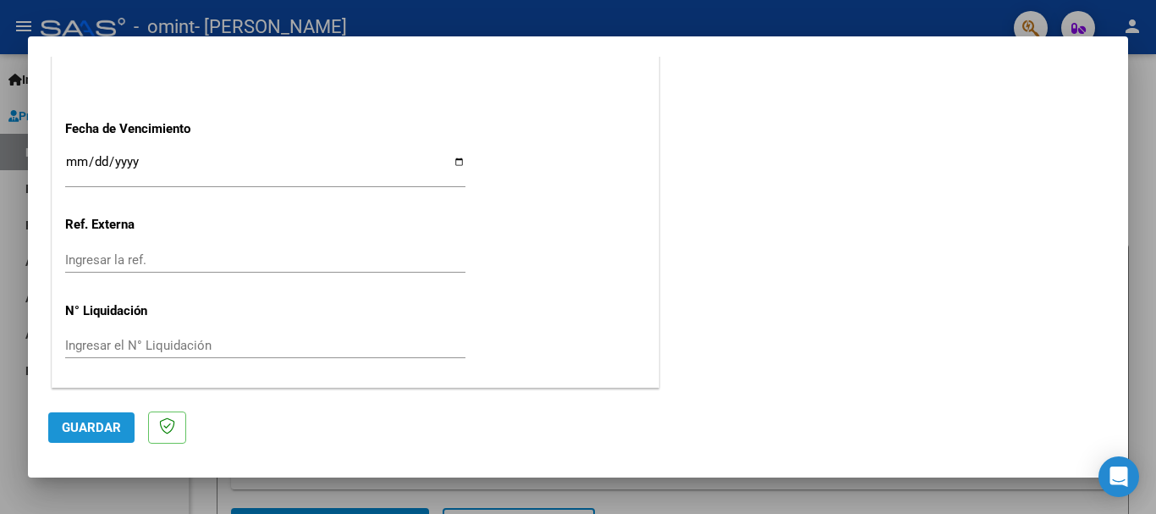
click at [92, 433] on span "Guardar" at bounding box center [91, 427] width 59 height 15
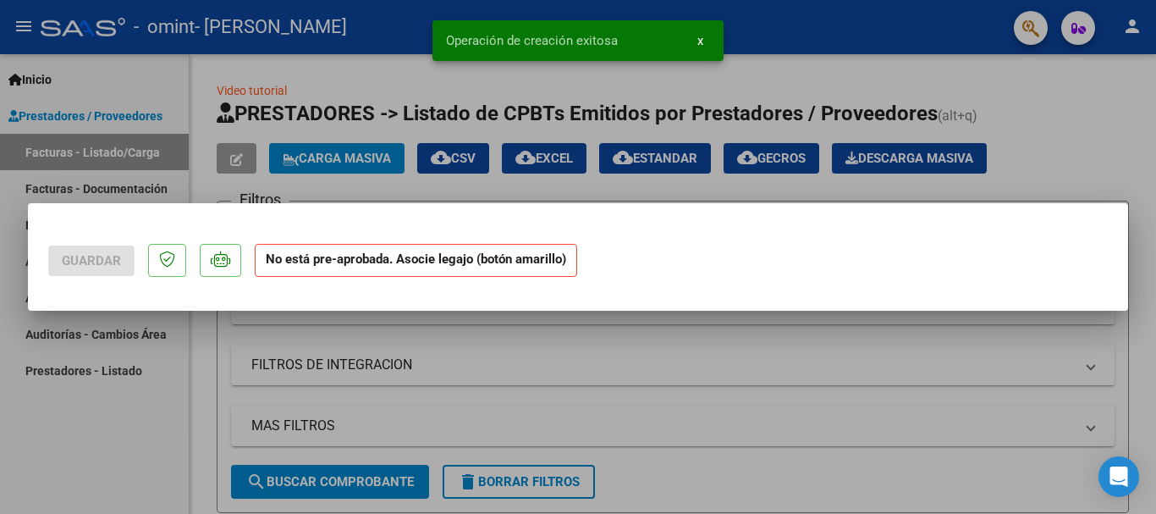
scroll to position [0, 0]
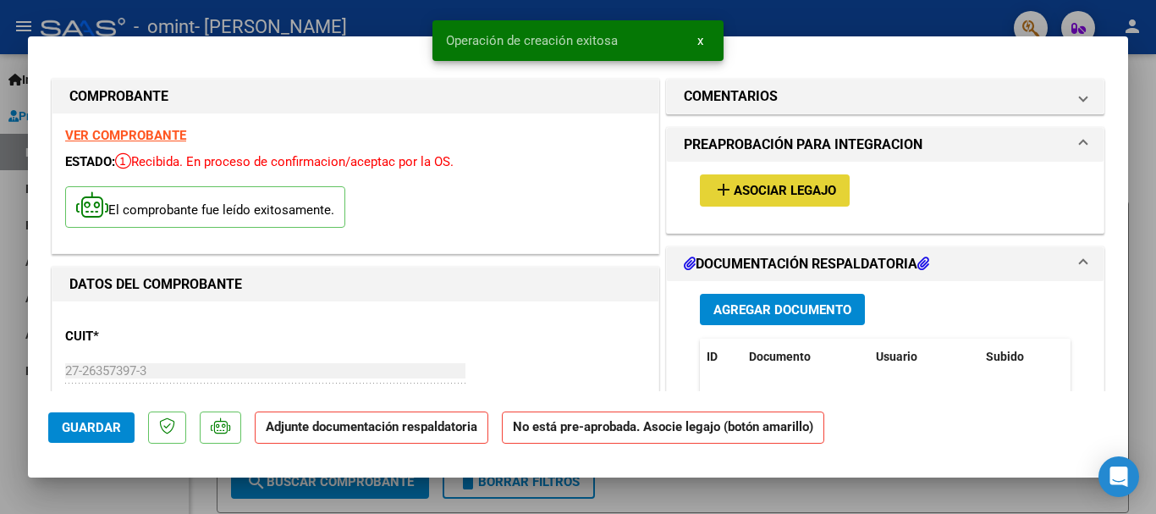
click at [776, 198] on span "Asociar Legajo" at bounding box center [785, 191] width 102 height 15
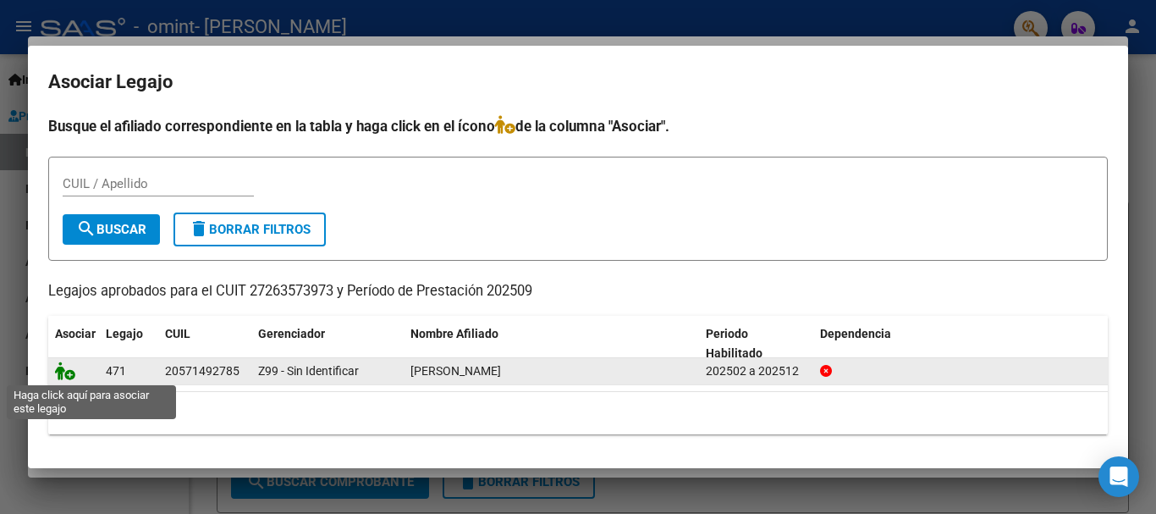
click at [61, 370] on icon at bounding box center [65, 370] width 20 height 19
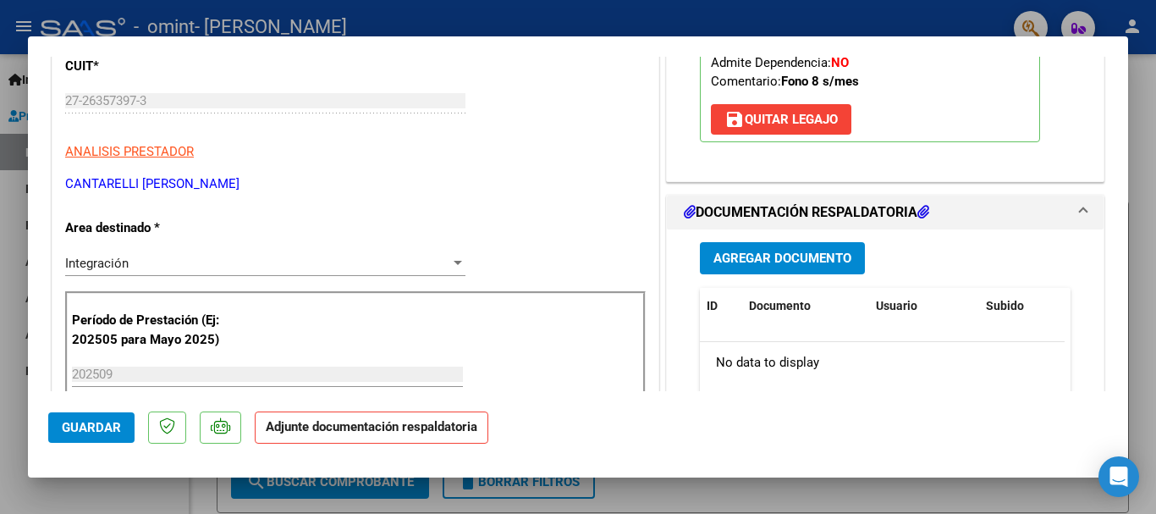
scroll to position [271, 0]
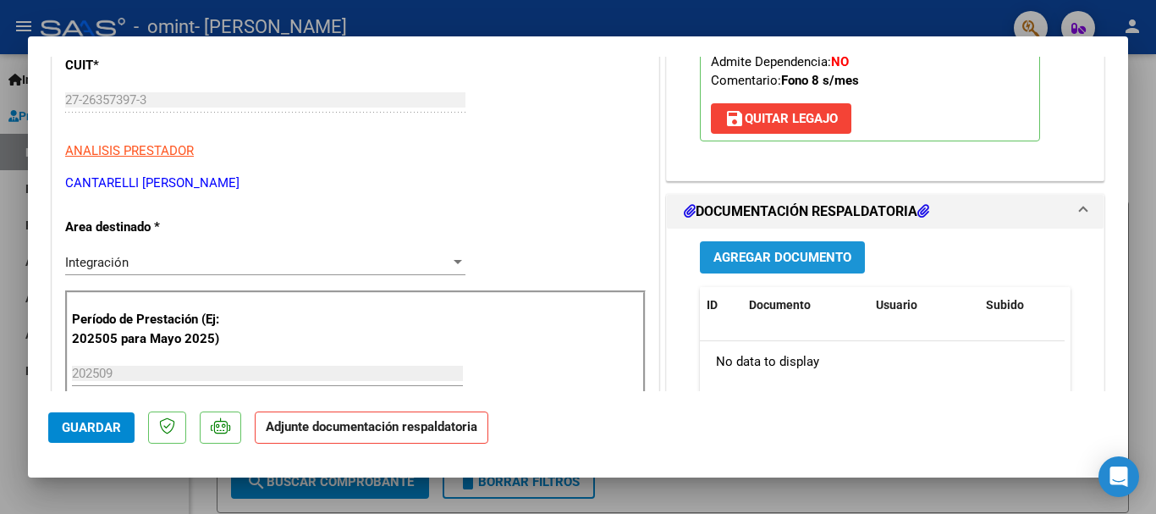
click at [769, 251] on span "Agregar Documento" at bounding box center [783, 258] width 138 height 15
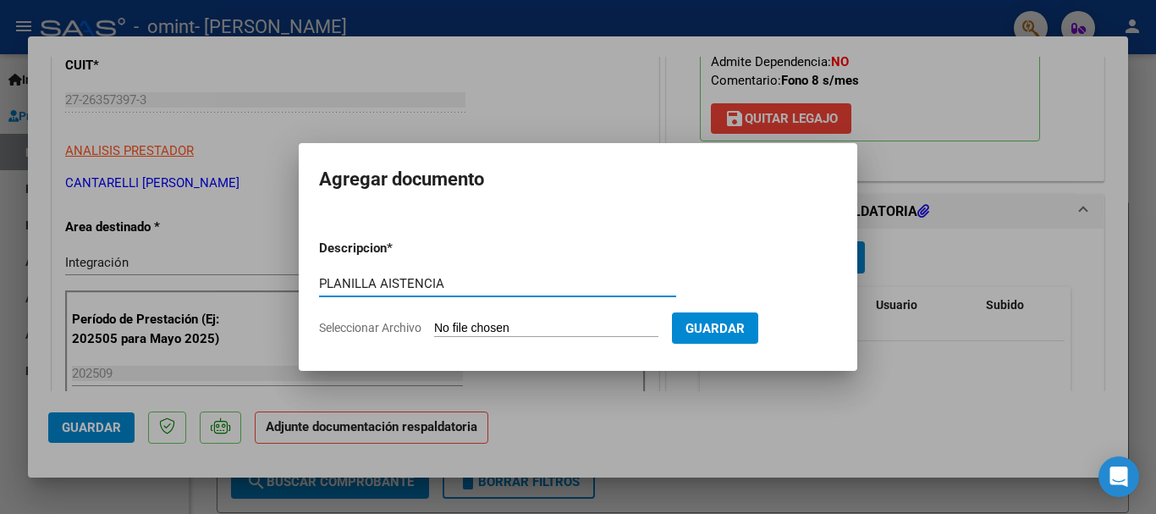
type input "PLANILLA AISTENCIA"
click at [515, 323] on input "Seleccionar Archivo" at bounding box center [546, 329] width 224 height 16
type input "C:\fakepath\Gaetan planilla 09-25 fono .pdf"
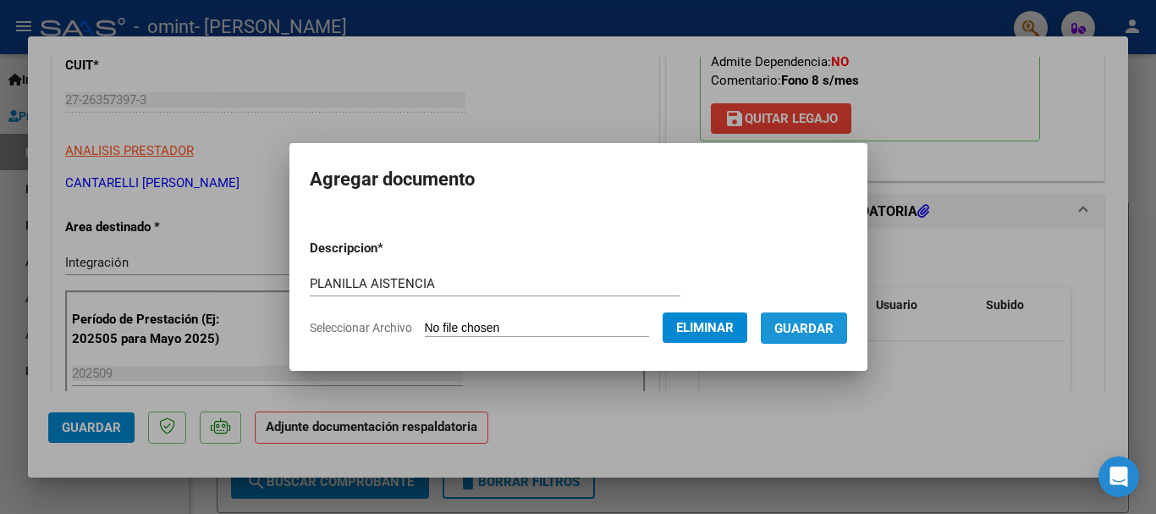
click at [816, 331] on span "Guardar" at bounding box center [804, 328] width 59 height 15
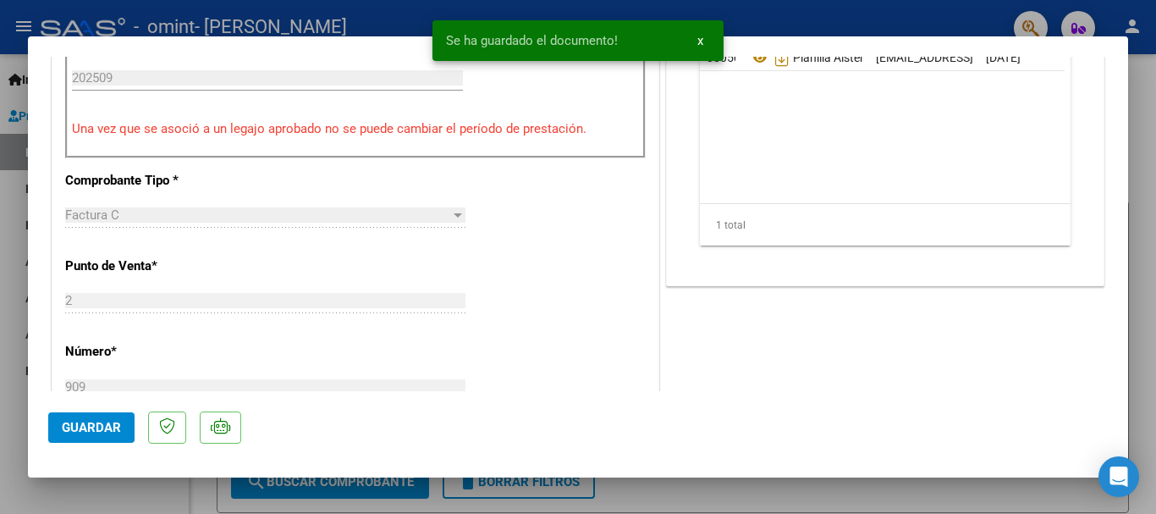
scroll to position [570, 0]
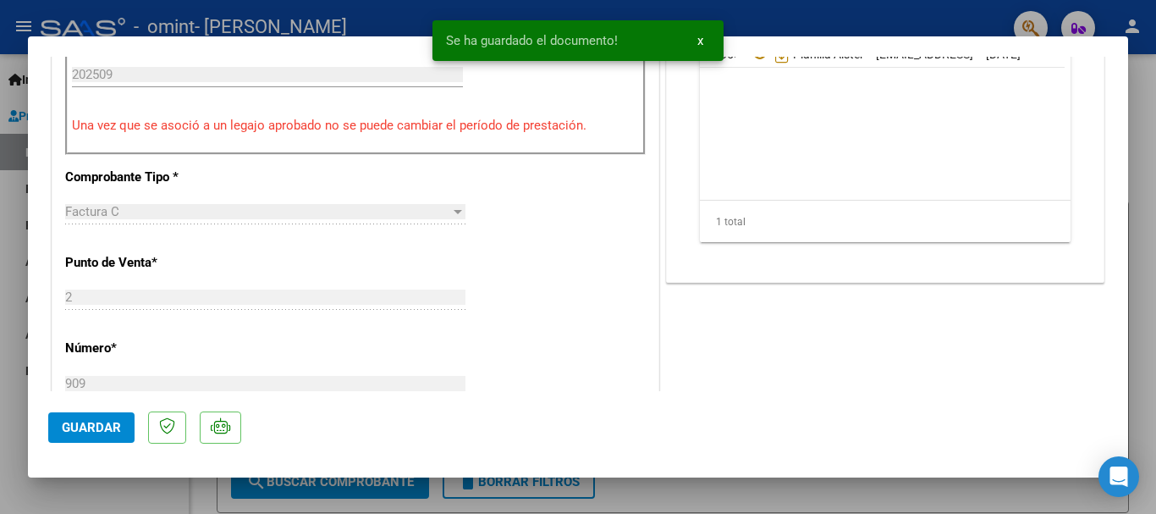
click at [108, 422] on span "Guardar" at bounding box center [91, 427] width 59 height 15
click at [803, 30] on div at bounding box center [578, 257] width 1156 height 514
type input "$ 0,00"
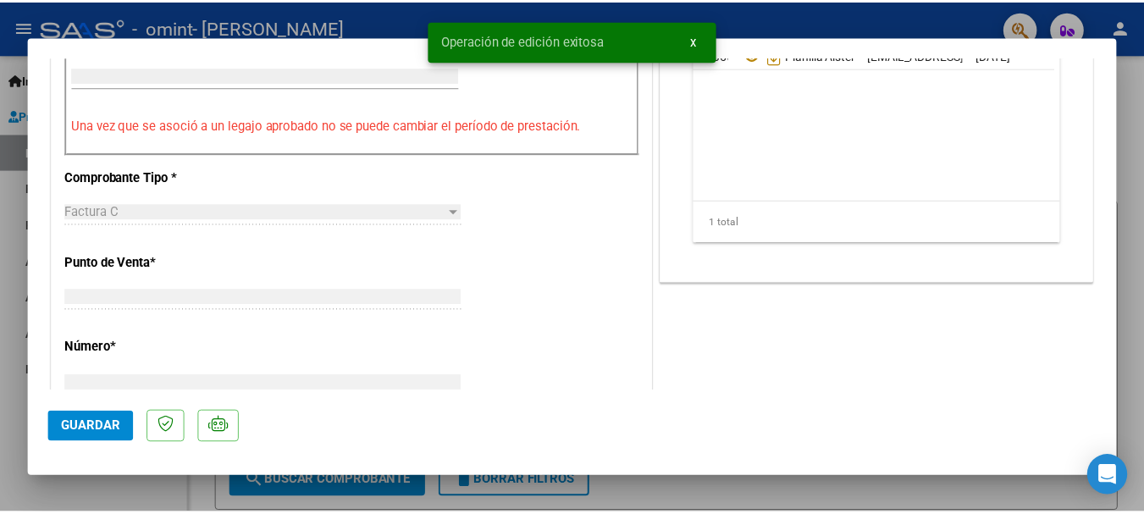
scroll to position [535, 0]
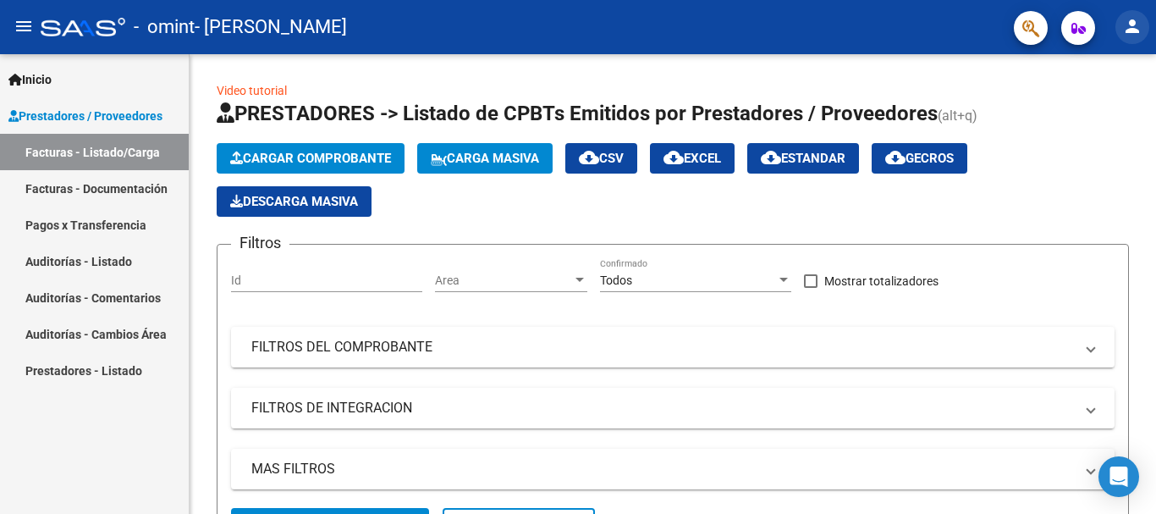
click at [1133, 28] on mat-icon "person" at bounding box center [1133, 26] width 20 height 20
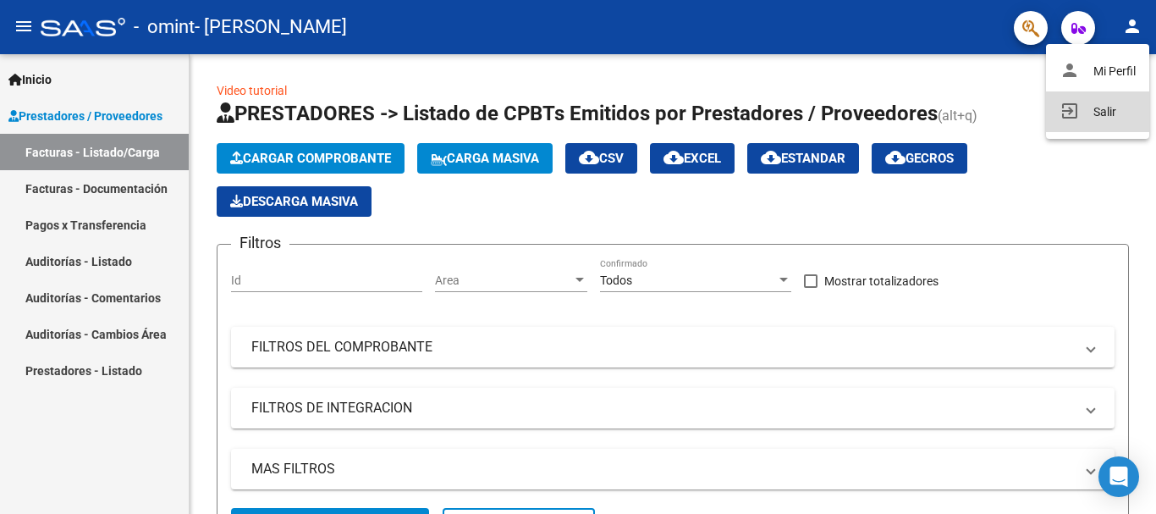
click at [1107, 112] on button "exit_to_app Salir" at bounding box center [1097, 111] width 103 height 41
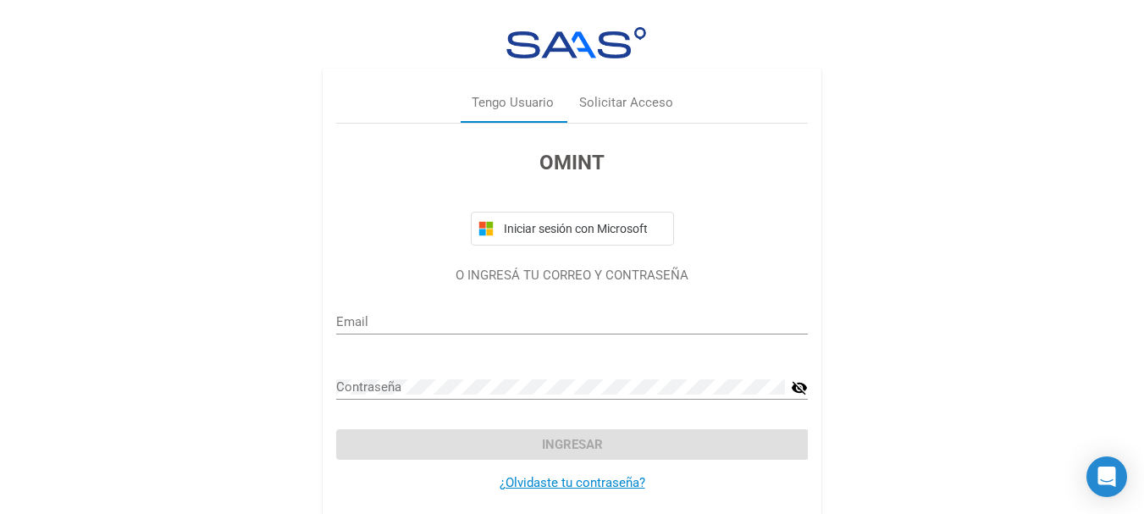
type input "cantarelliromina@gmail.com"
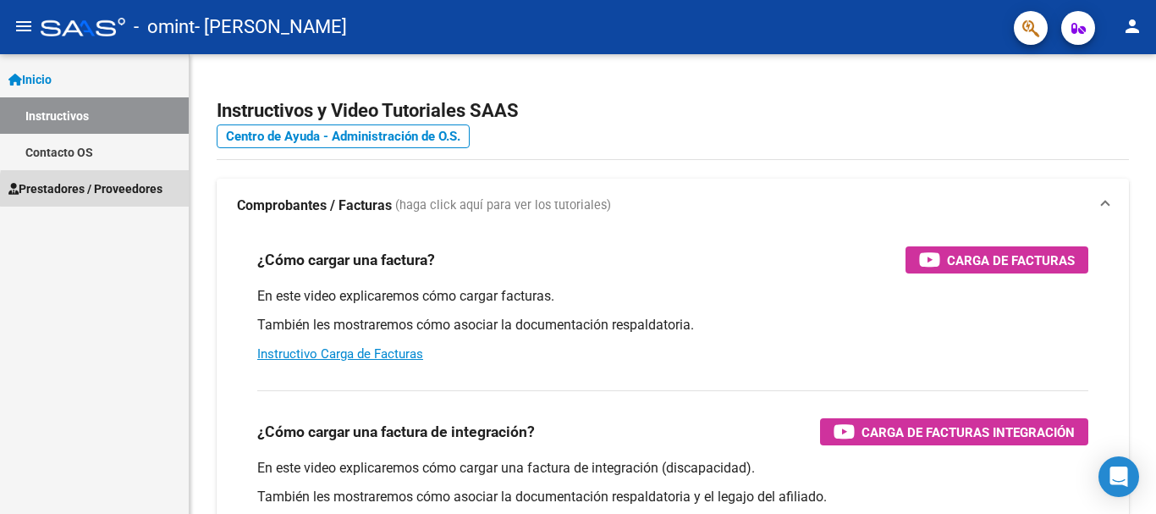
click at [148, 190] on span "Prestadores / Proveedores" at bounding box center [85, 188] width 154 height 19
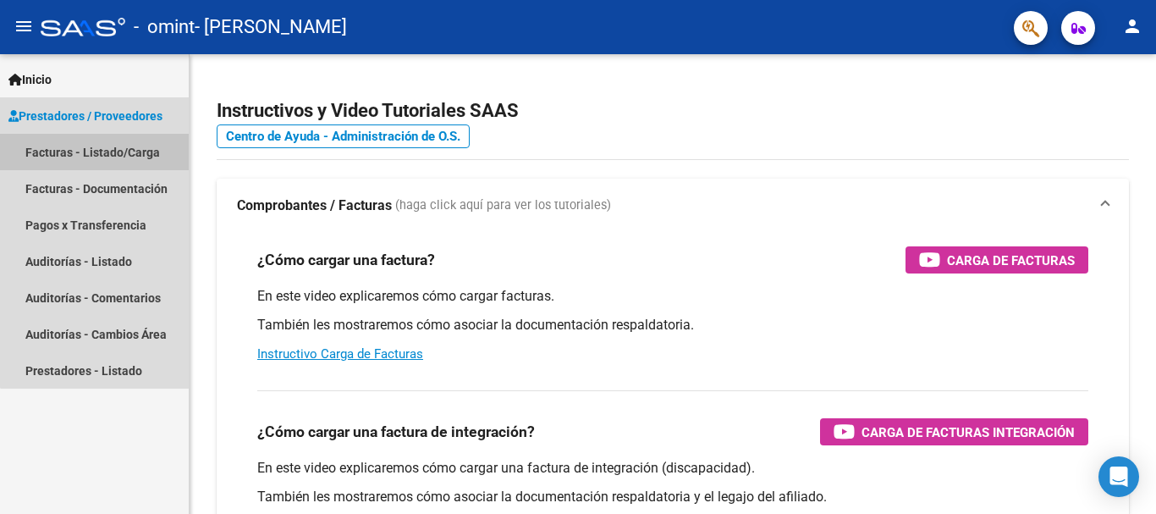
click at [130, 157] on link "Facturas - Listado/Carga" at bounding box center [94, 152] width 189 height 36
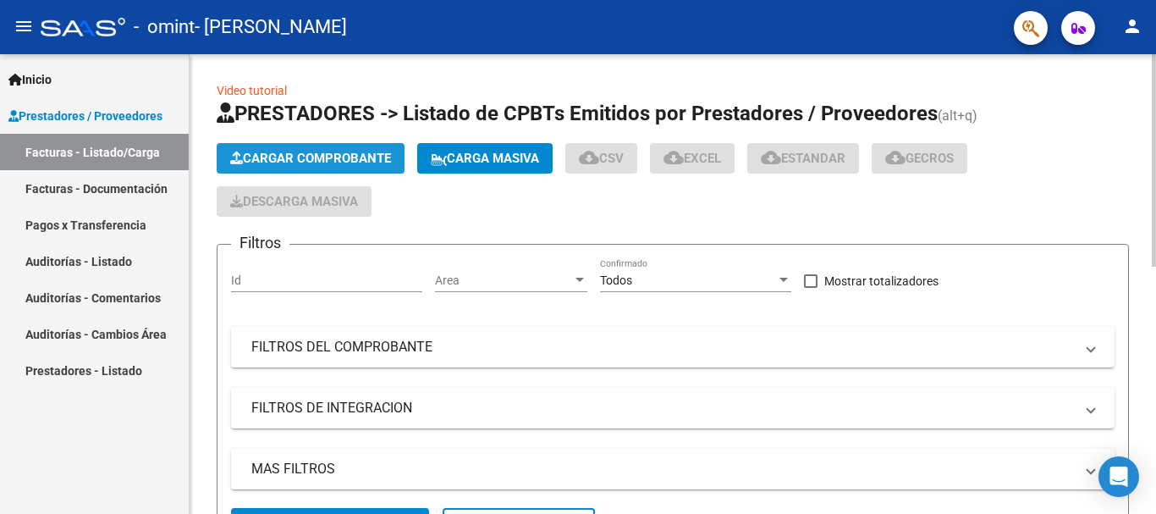
click at [357, 163] on span "Cargar Comprobante" at bounding box center [310, 158] width 161 height 15
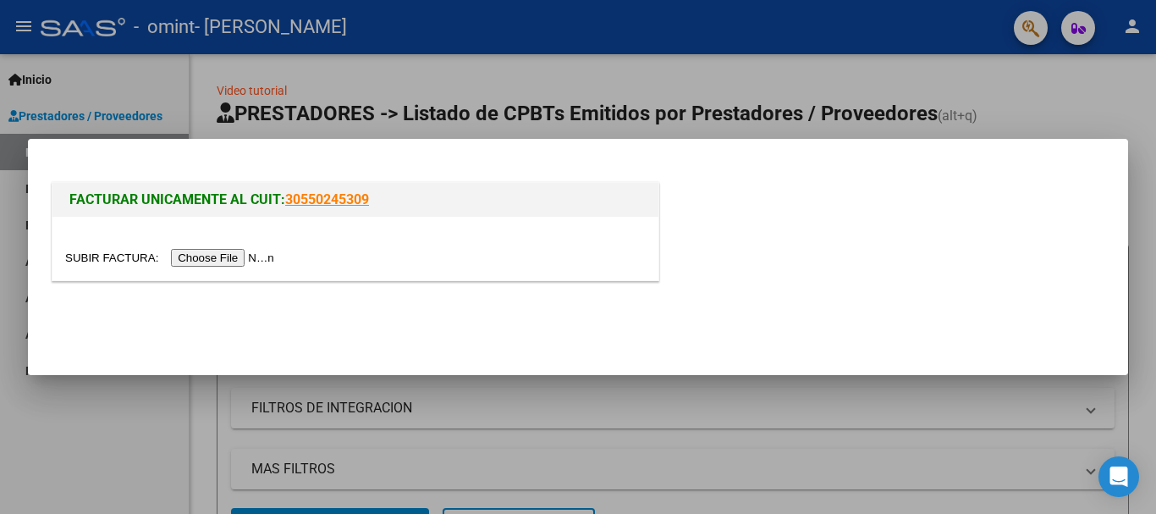
click at [234, 258] on input "file" at bounding box center [172, 258] width 214 height 18
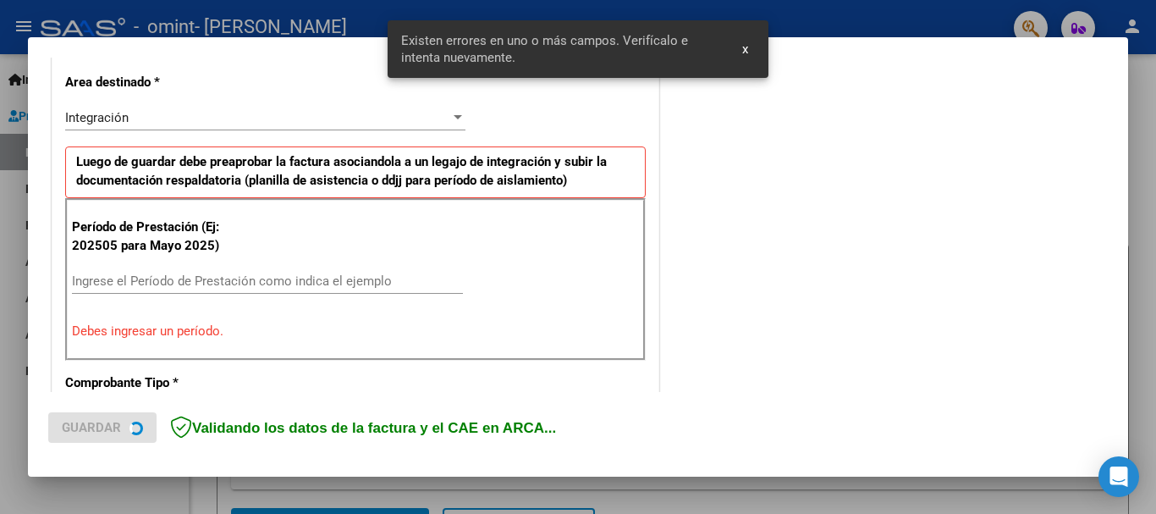
scroll to position [422, 0]
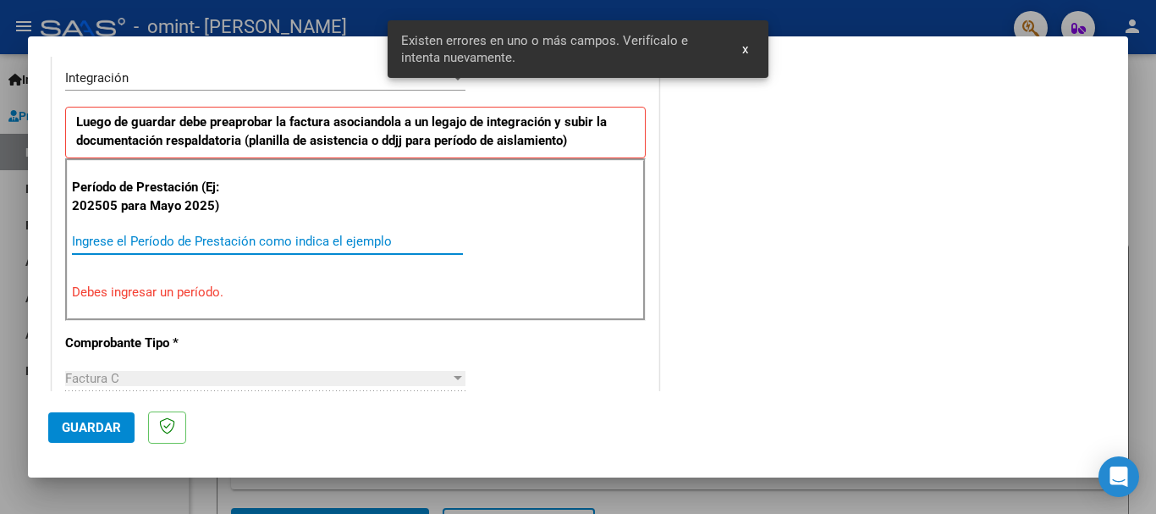
click at [288, 241] on input "Ingrese el Período de Prestación como indica el ejemplo" at bounding box center [267, 241] width 391 height 15
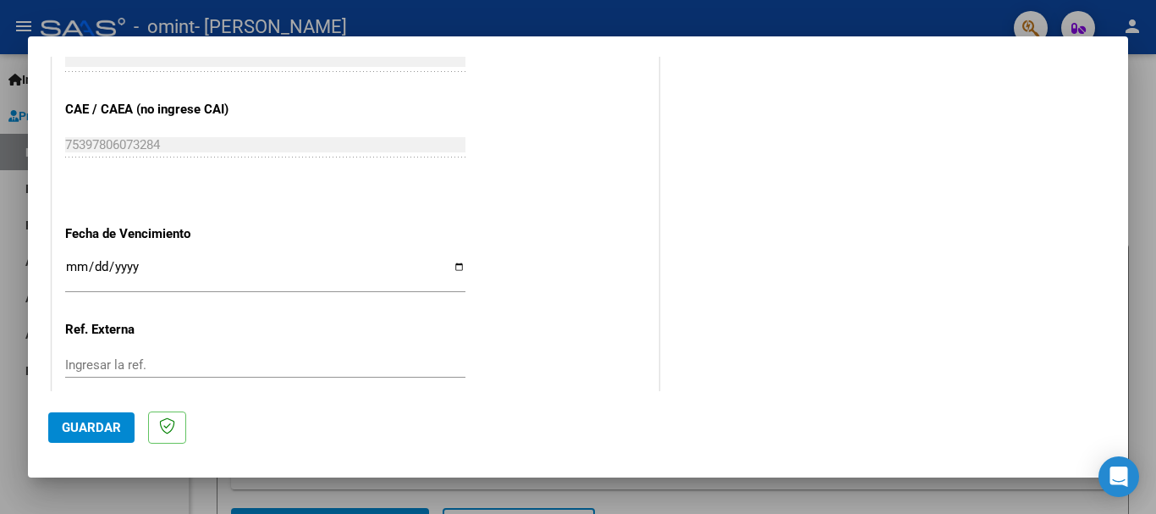
scroll to position [1061, 0]
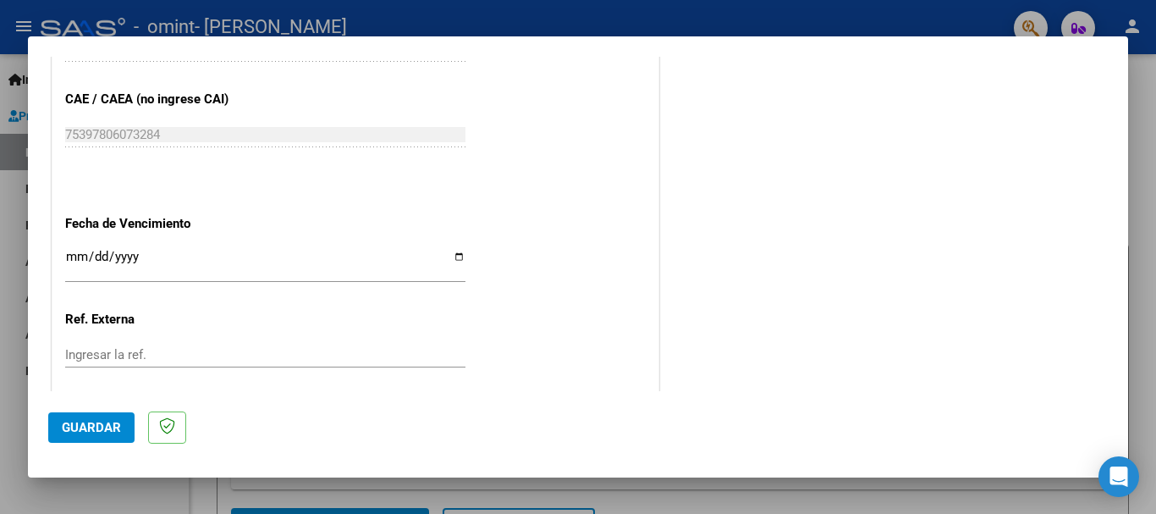
type input "202509"
click at [453, 257] on input "Ingresar la fecha" at bounding box center [265, 263] width 400 height 27
type input "[DATE]"
click at [88, 422] on span "Guardar" at bounding box center [91, 427] width 59 height 15
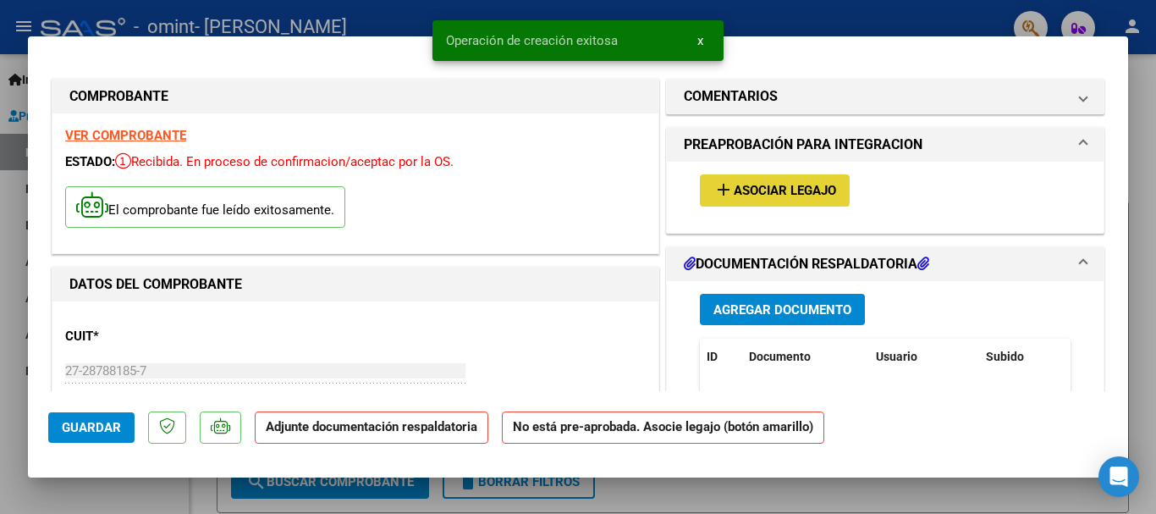
click at [759, 198] on span "Asociar Legajo" at bounding box center [785, 191] width 102 height 15
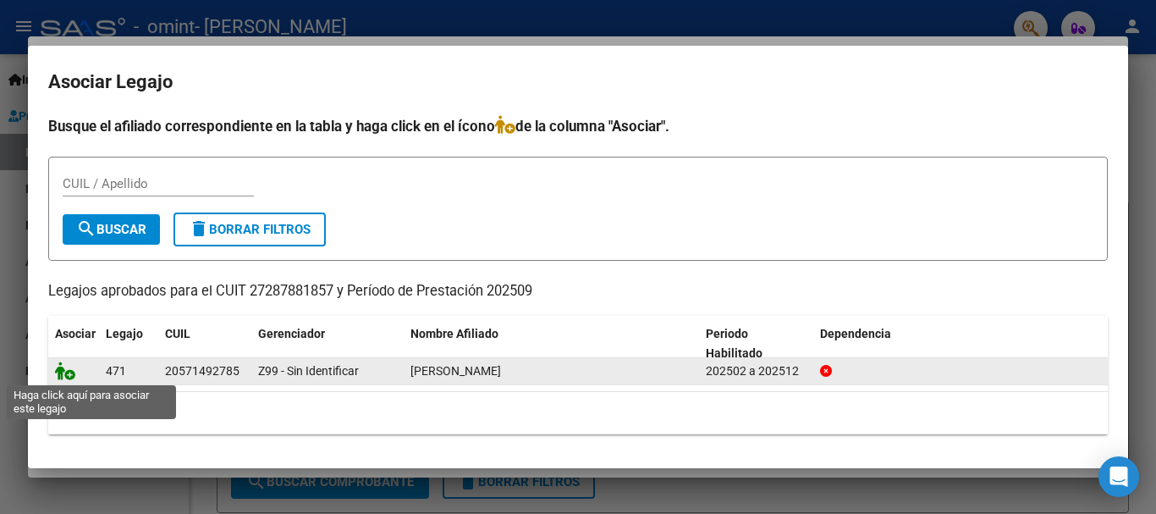
click at [60, 374] on icon at bounding box center [65, 370] width 20 height 19
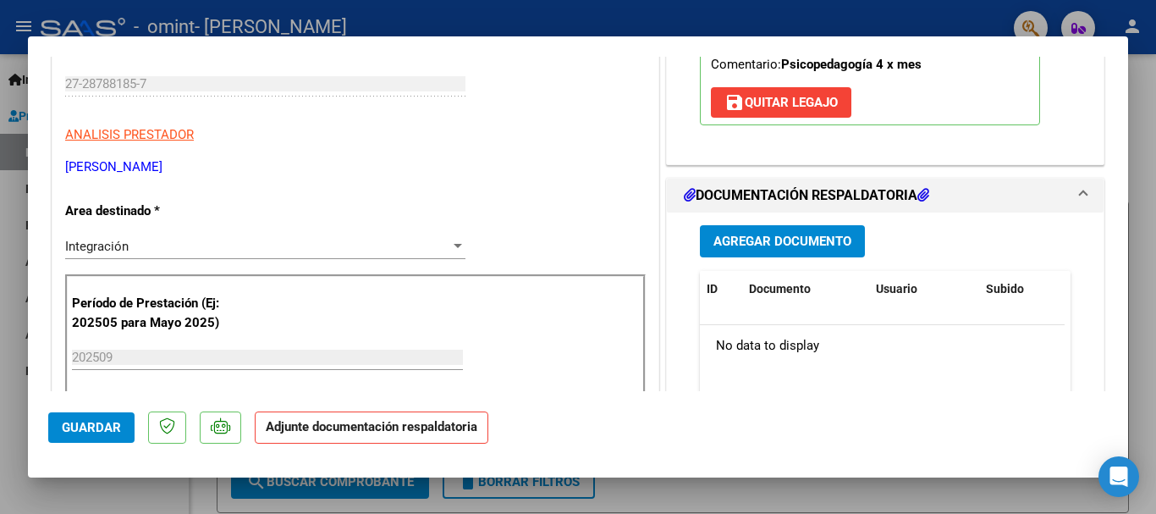
scroll to position [305, 0]
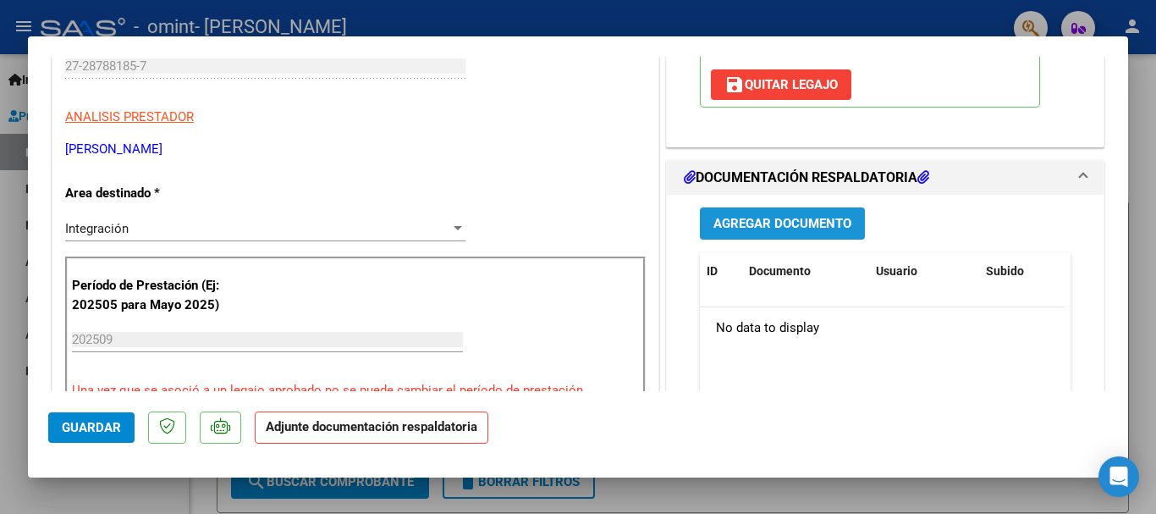
click at [782, 219] on span "Agregar Documento" at bounding box center [783, 224] width 138 height 15
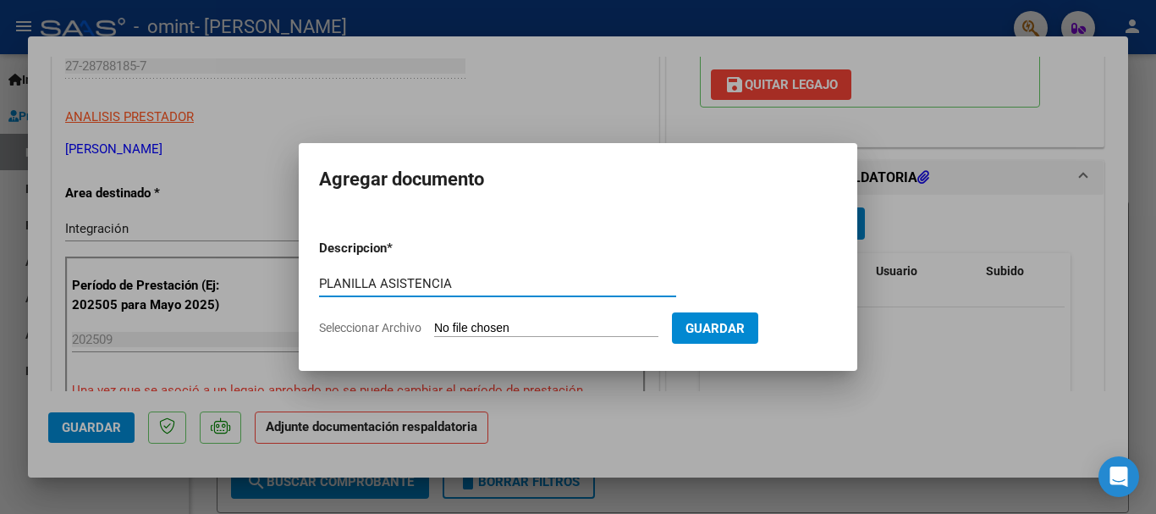
type input "PLANILLA ASISTENCIA"
click at [555, 328] on input "Seleccionar Archivo" at bounding box center [546, 329] width 224 height 16
type input "C:\fakepath\27287881857_011_00002_00000786 psp.pdf"
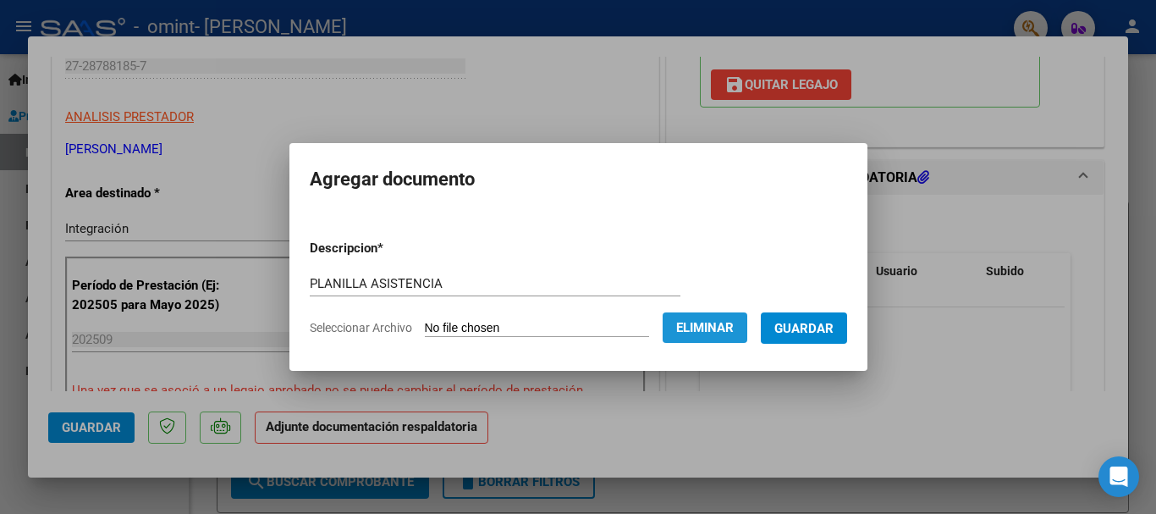
click at [734, 326] on span "Eliminar" at bounding box center [705, 327] width 58 height 15
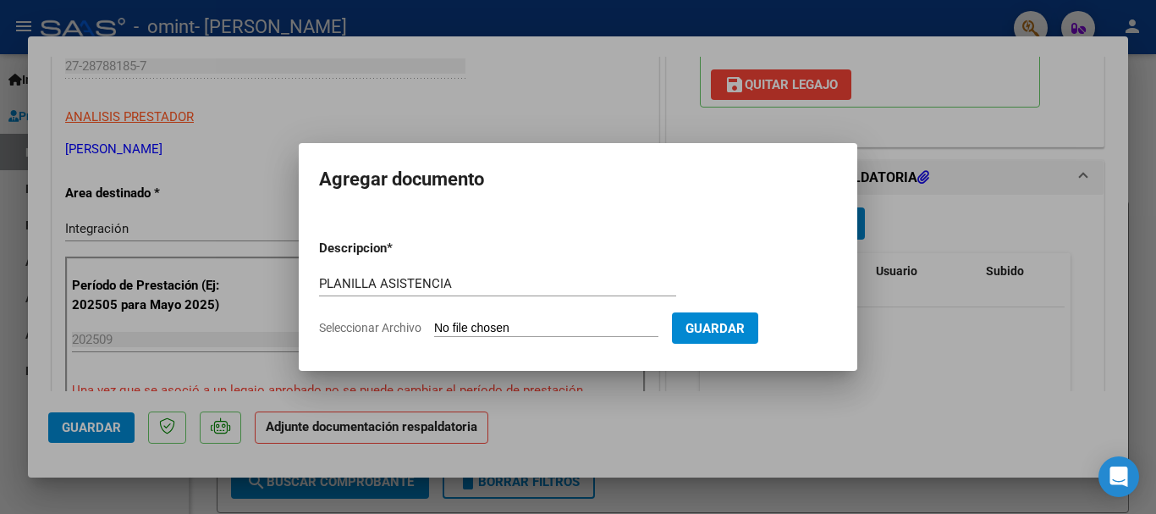
click at [518, 325] on input "Seleccionar Archivo" at bounding box center [546, 329] width 224 height 16
type input "C:\fakepath\Gaetan planilla 09-25 psp .pdf"
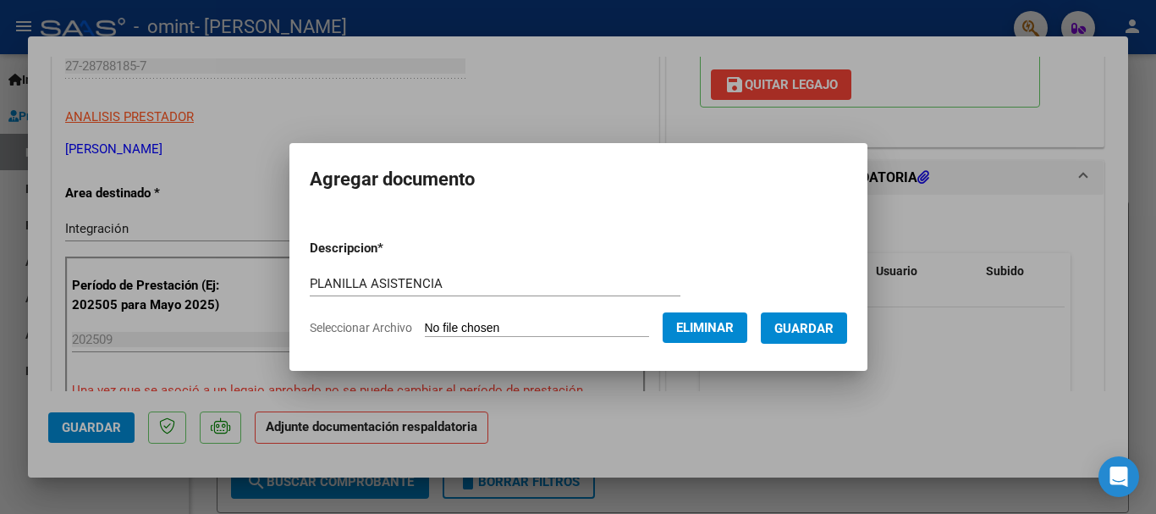
click at [808, 328] on span "Guardar" at bounding box center [804, 328] width 59 height 15
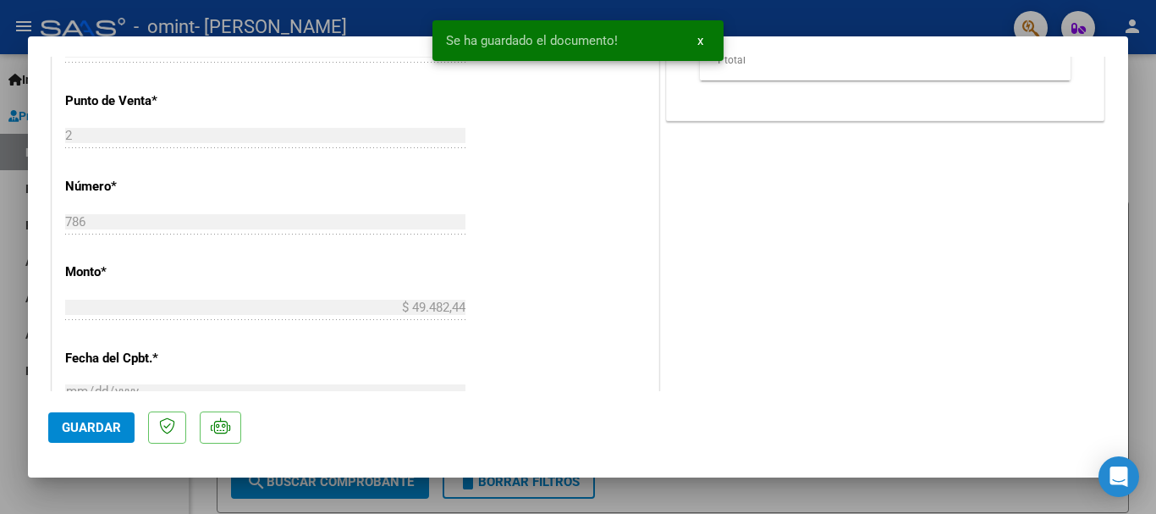
scroll to position [732, 0]
click at [82, 421] on span "Guardar" at bounding box center [91, 427] width 59 height 15
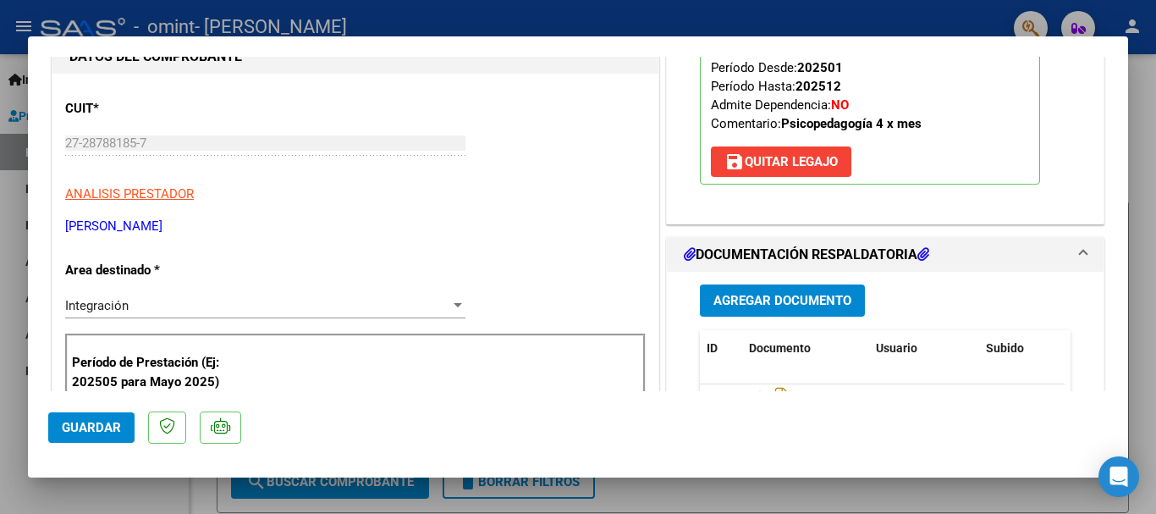
scroll to position [226, 0]
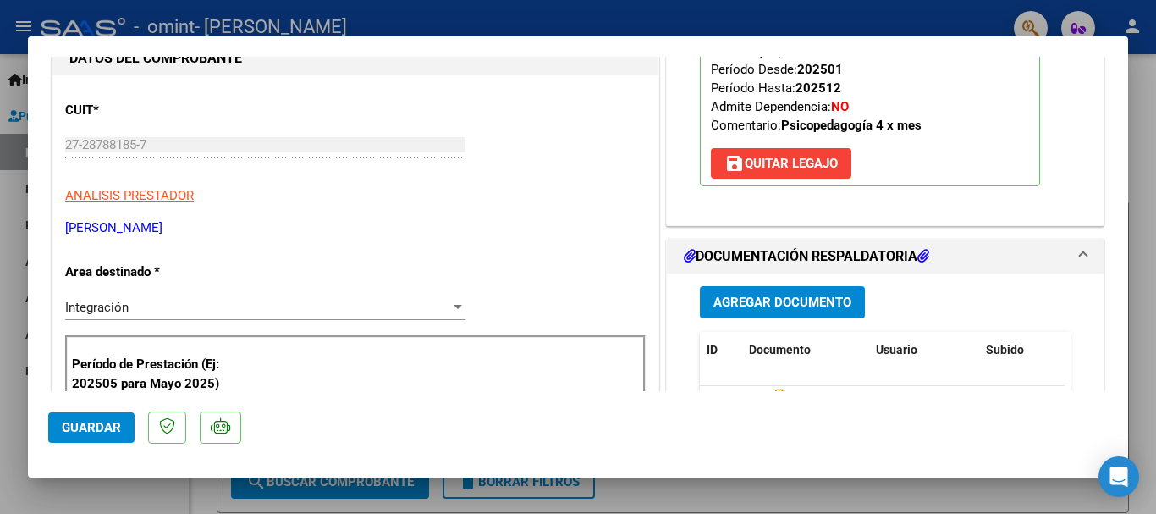
click at [679, 14] on div at bounding box center [578, 257] width 1156 height 514
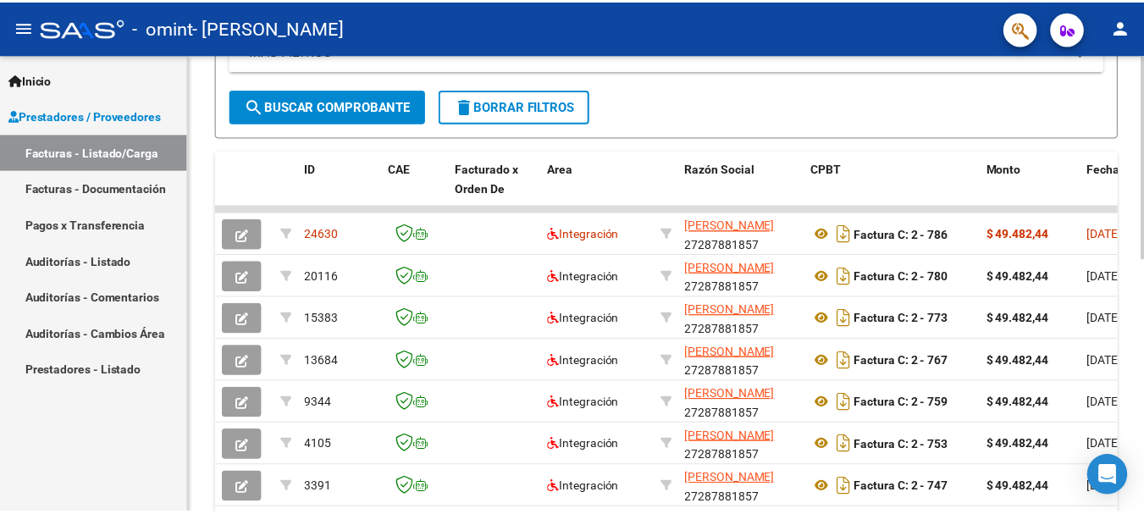
scroll to position [420, 0]
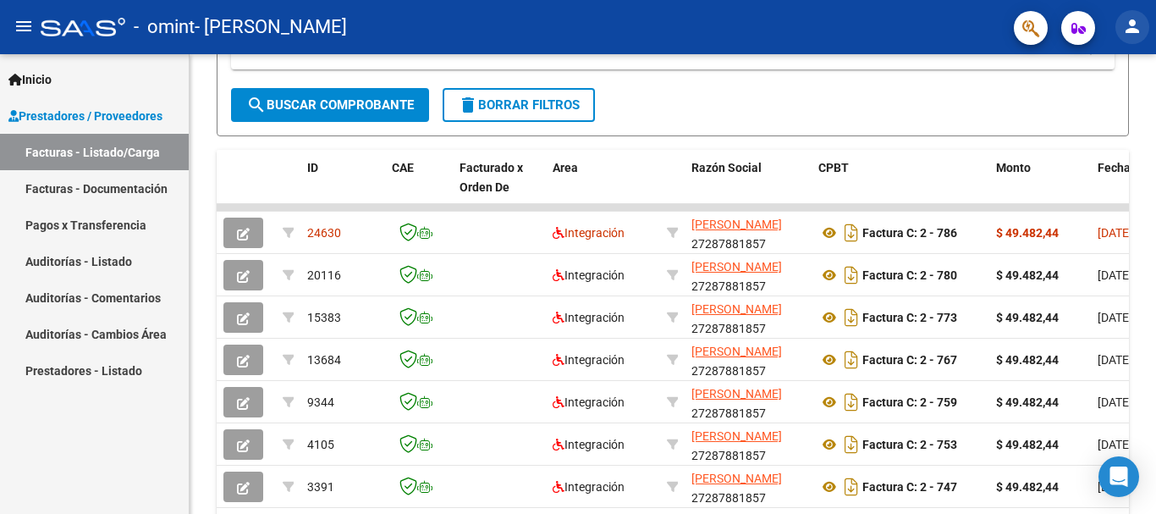
click at [1134, 31] on mat-icon "person" at bounding box center [1133, 26] width 20 height 20
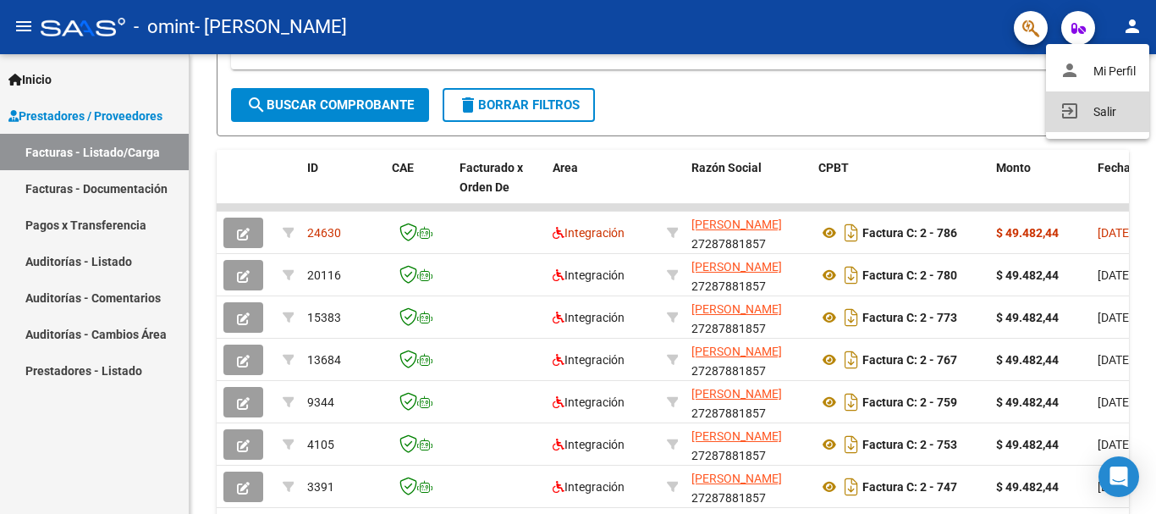
click at [1101, 102] on button "exit_to_app Salir" at bounding box center [1097, 111] width 103 height 41
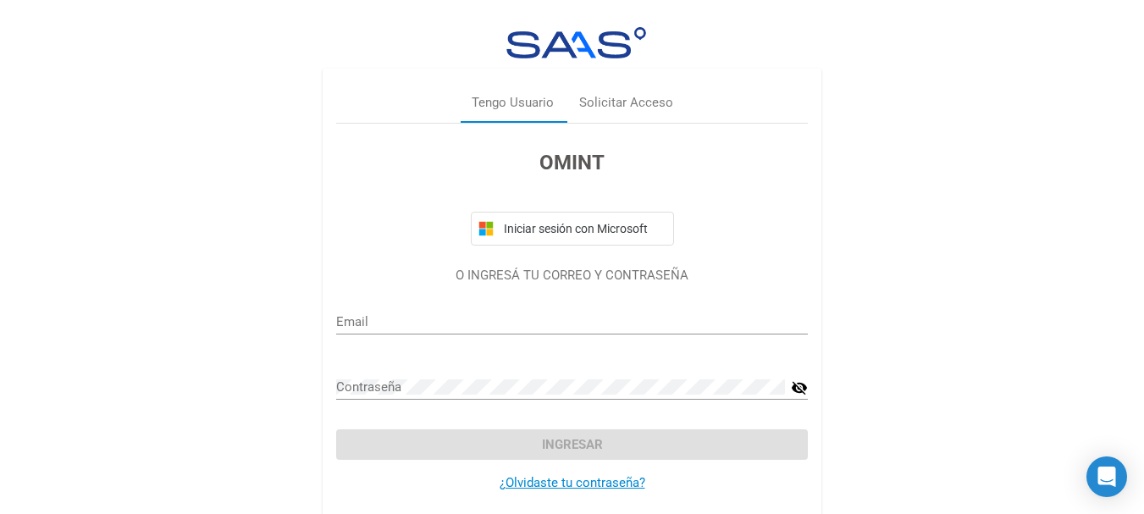
type input "clarisufia@hotmail.com"
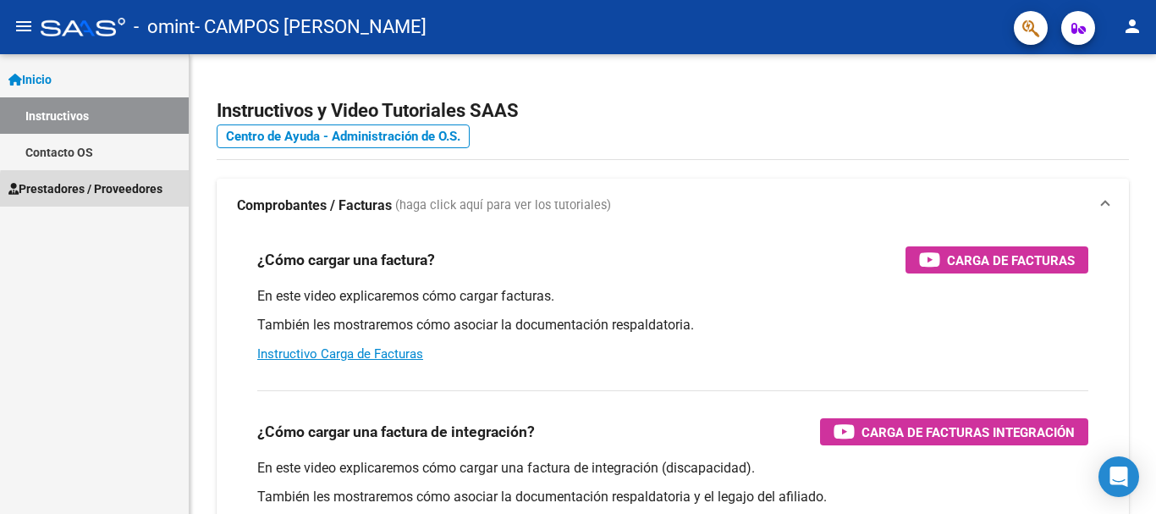
click at [129, 193] on span "Prestadores / Proveedores" at bounding box center [85, 188] width 154 height 19
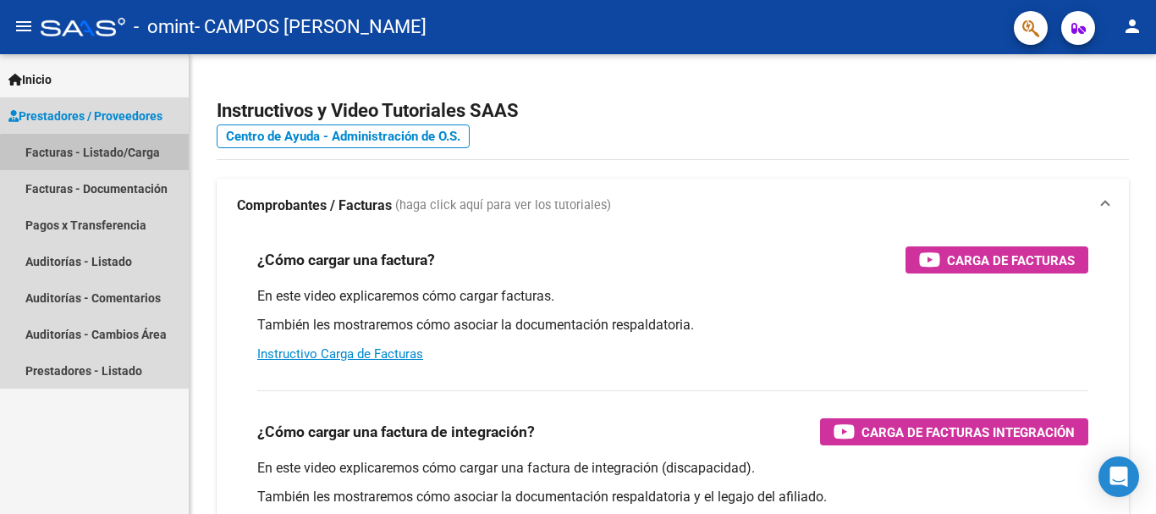
click at [134, 157] on link "Facturas - Listado/Carga" at bounding box center [94, 152] width 189 height 36
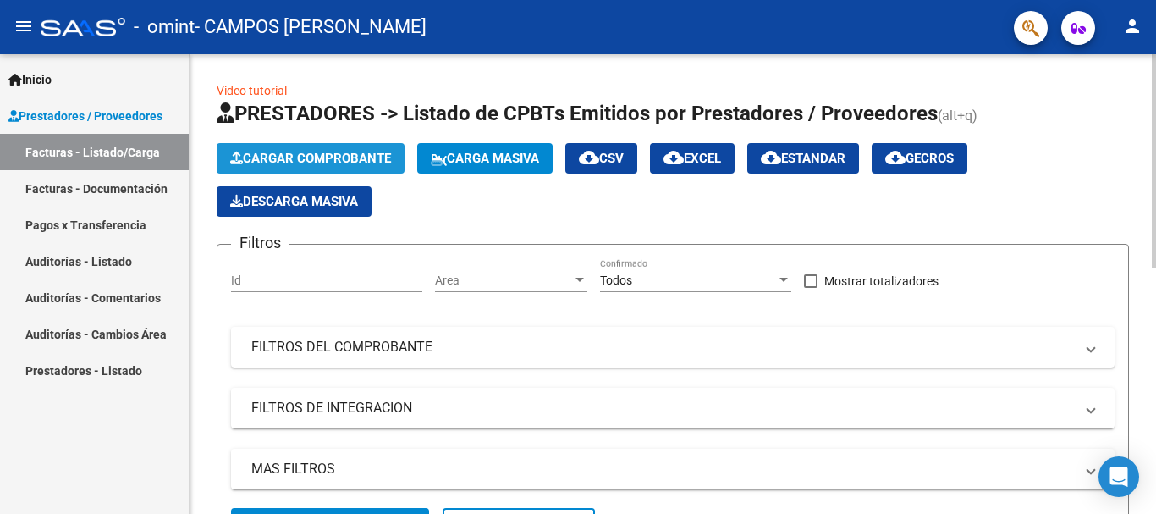
click at [311, 161] on span "Cargar Comprobante" at bounding box center [310, 158] width 161 height 15
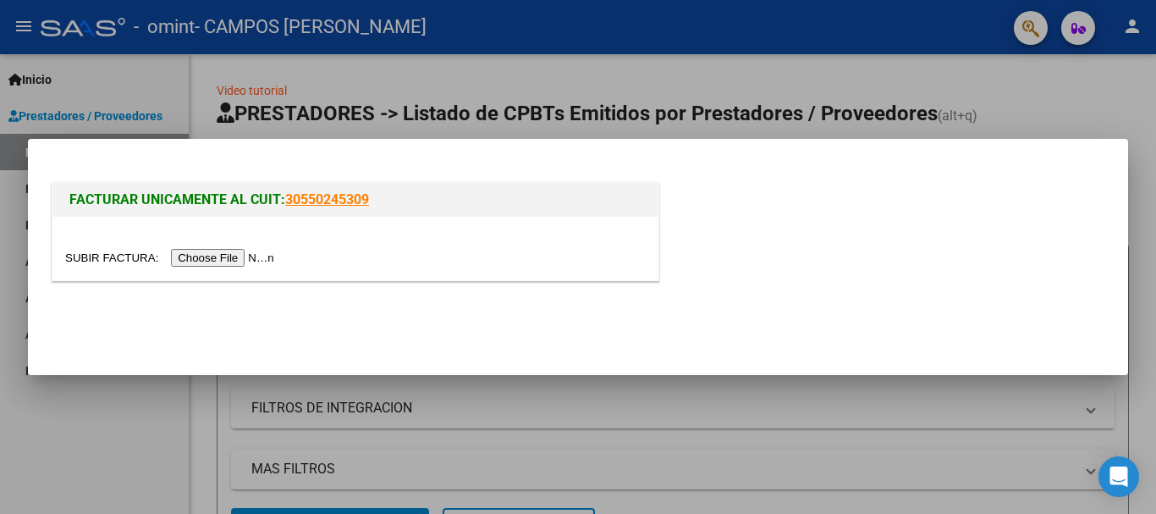
click at [262, 258] on input "file" at bounding box center [172, 258] width 214 height 18
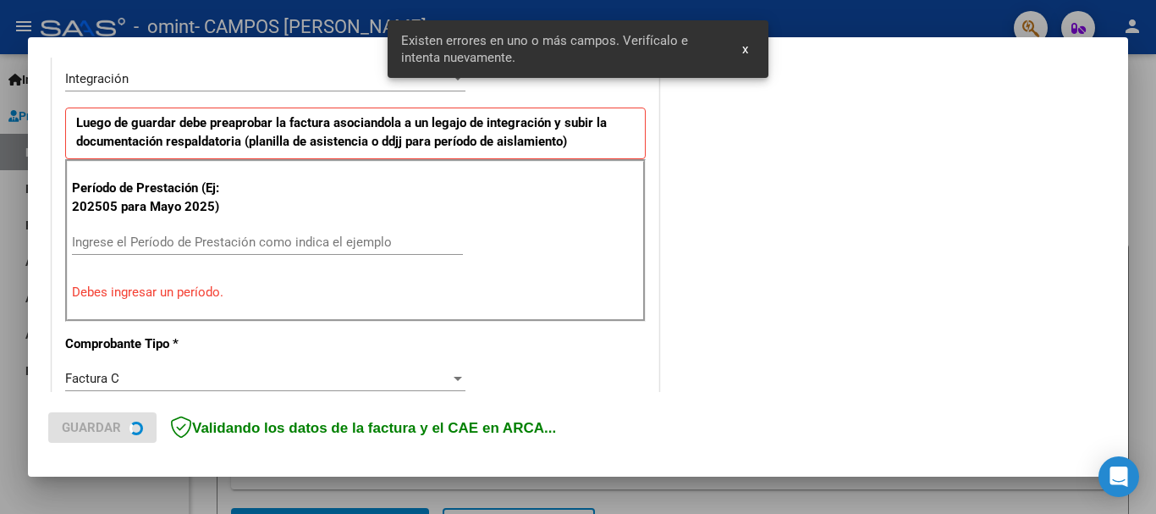
scroll to position [422, 0]
click at [347, 243] on input "Ingrese el Período de Prestación como indica el ejemplo" at bounding box center [267, 241] width 391 height 15
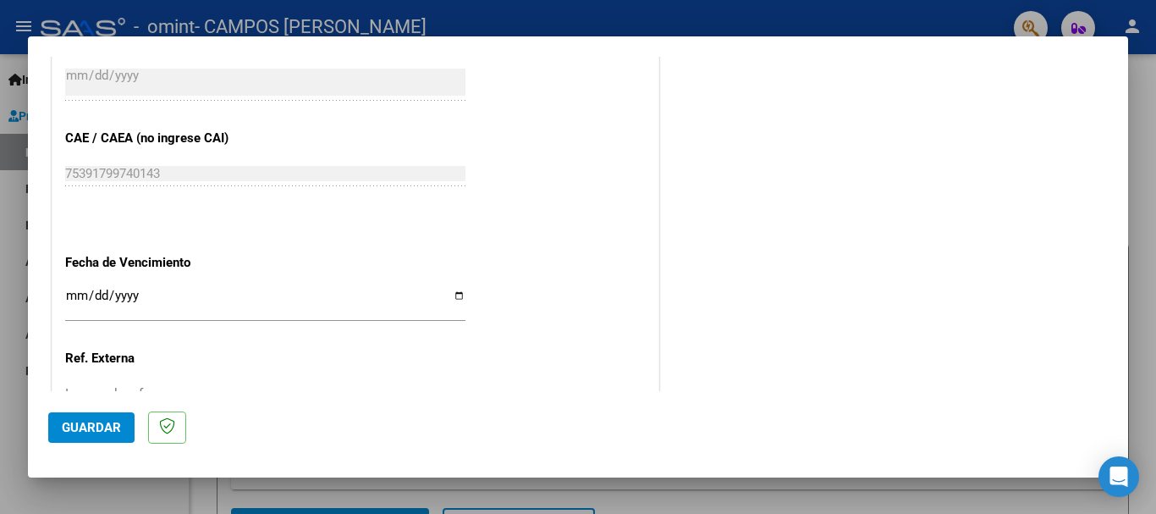
scroll to position [1023, 0]
type input "202509"
click at [456, 292] on input "Ingresar la fecha" at bounding box center [265, 301] width 400 height 27
type input "[DATE]"
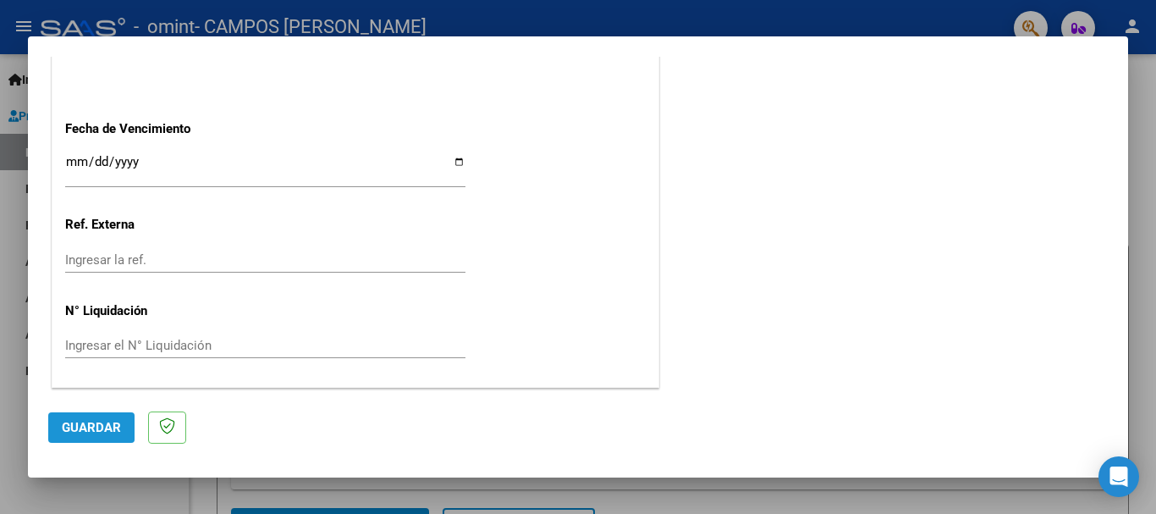
click at [89, 424] on span "Guardar" at bounding box center [91, 427] width 59 height 15
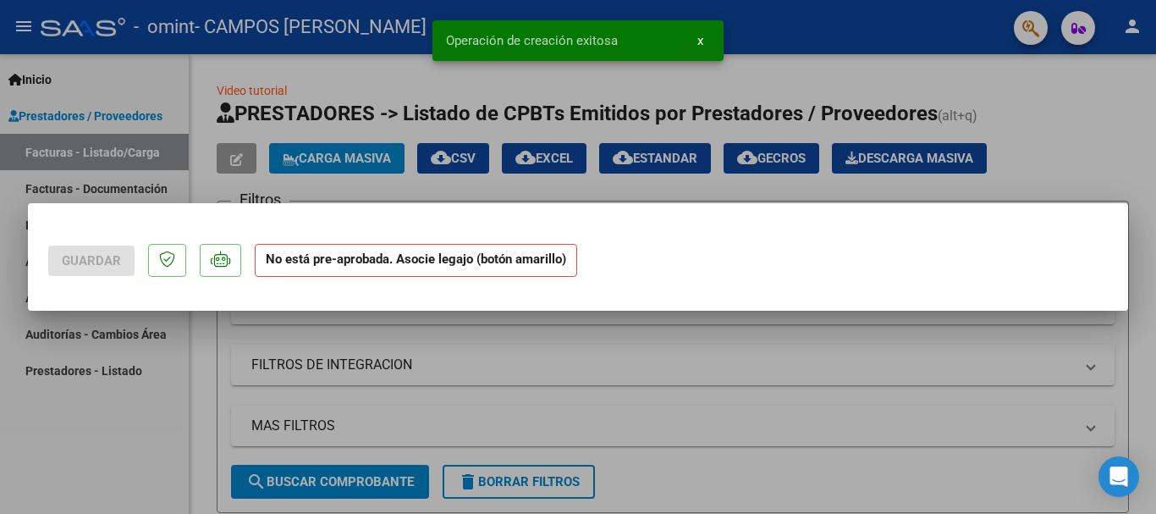
scroll to position [0, 0]
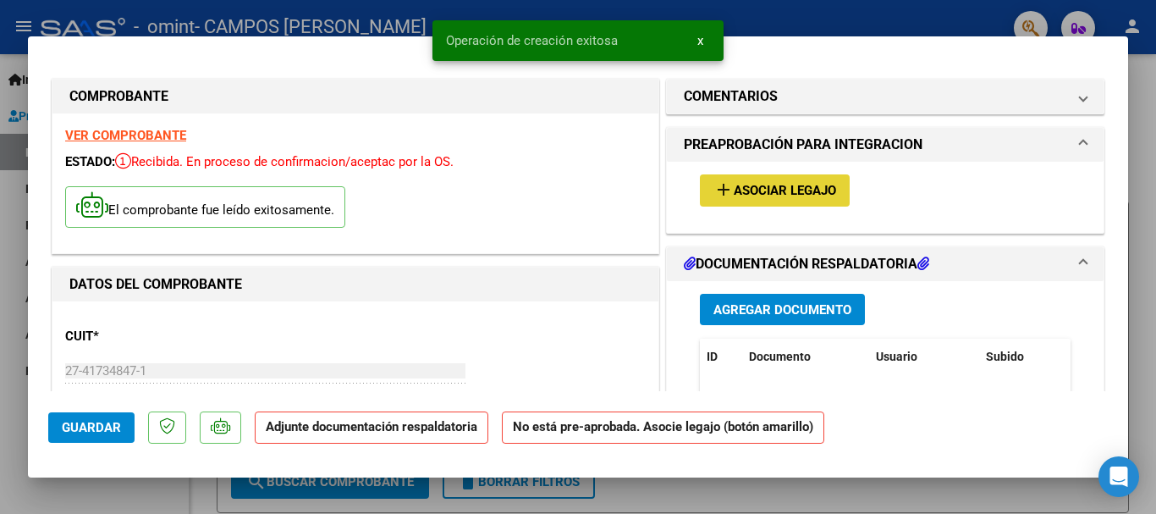
click at [802, 190] on span "Asociar Legajo" at bounding box center [785, 191] width 102 height 15
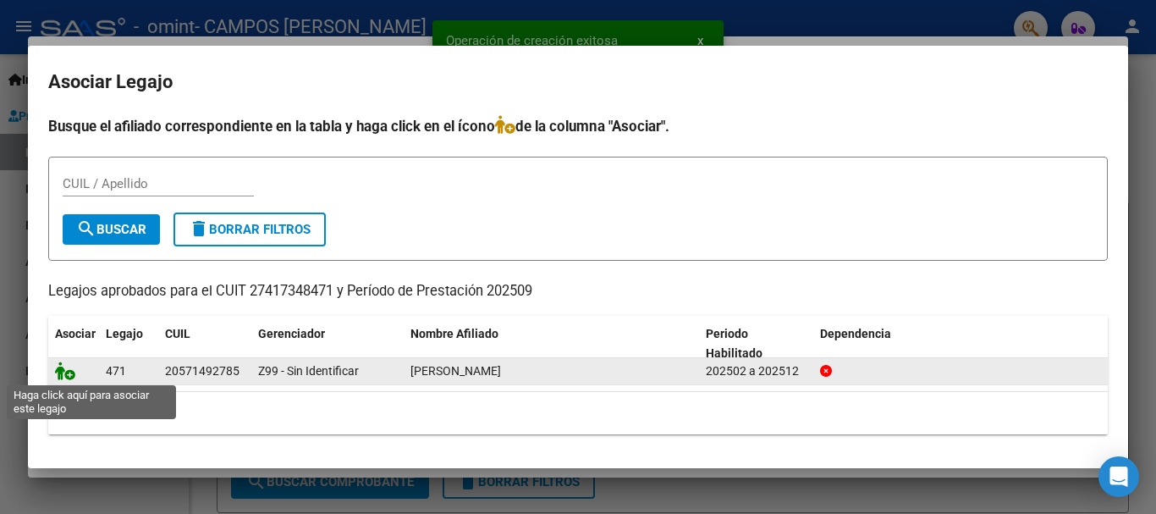
click at [67, 371] on icon at bounding box center [65, 370] width 20 height 19
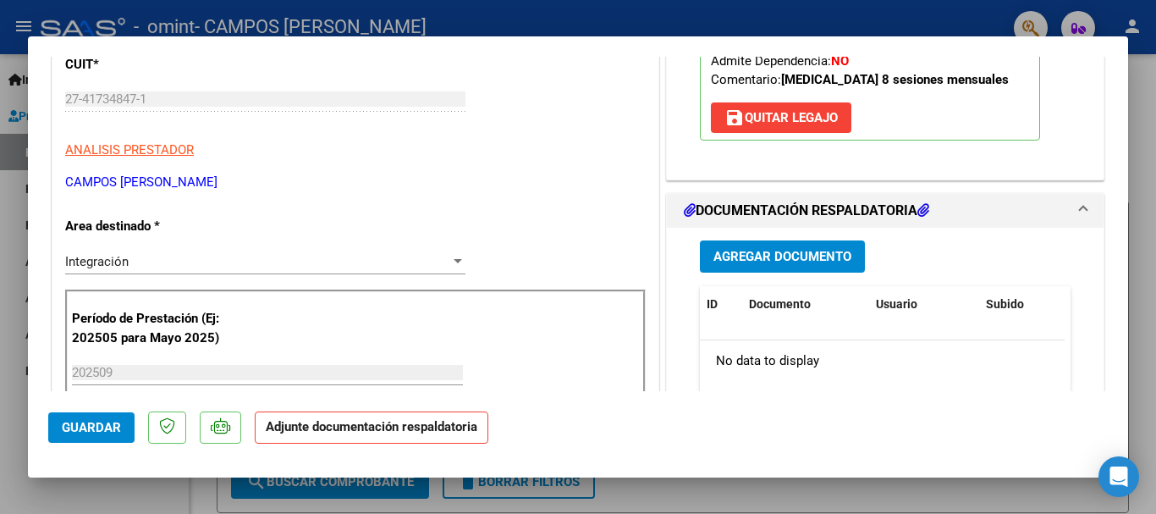
scroll to position [273, 0]
click at [791, 259] on span "Agregar Documento" at bounding box center [783, 256] width 138 height 15
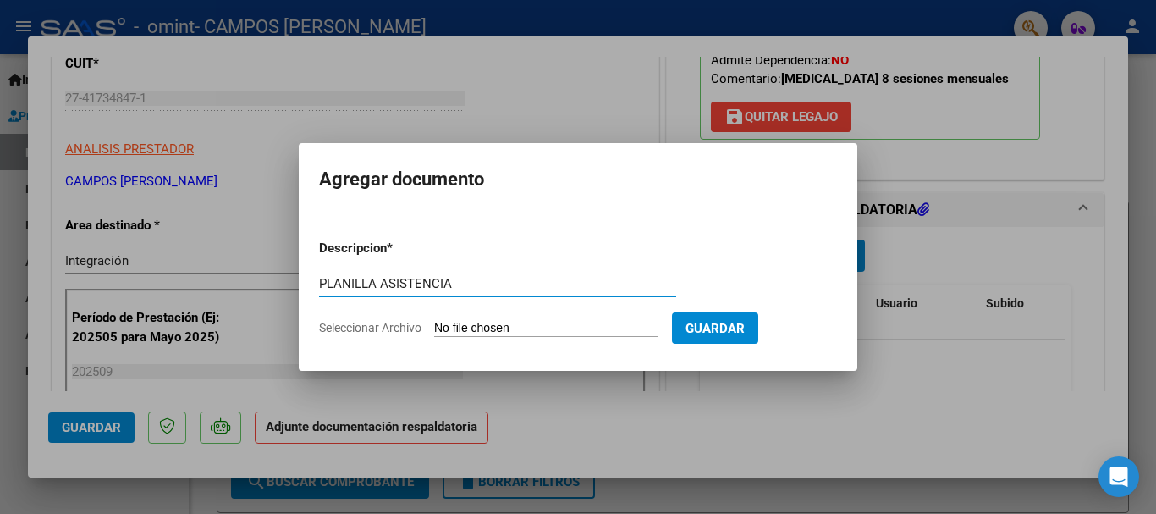
type input "PLANILLA ASISTENCIA"
click at [508, 327] on input "Seleccionar Archivo" at bounding box center [546, 329] width 224 height 16
type input "C:\fakepath\27417348471_011_00001_00000076 psm.pdf"
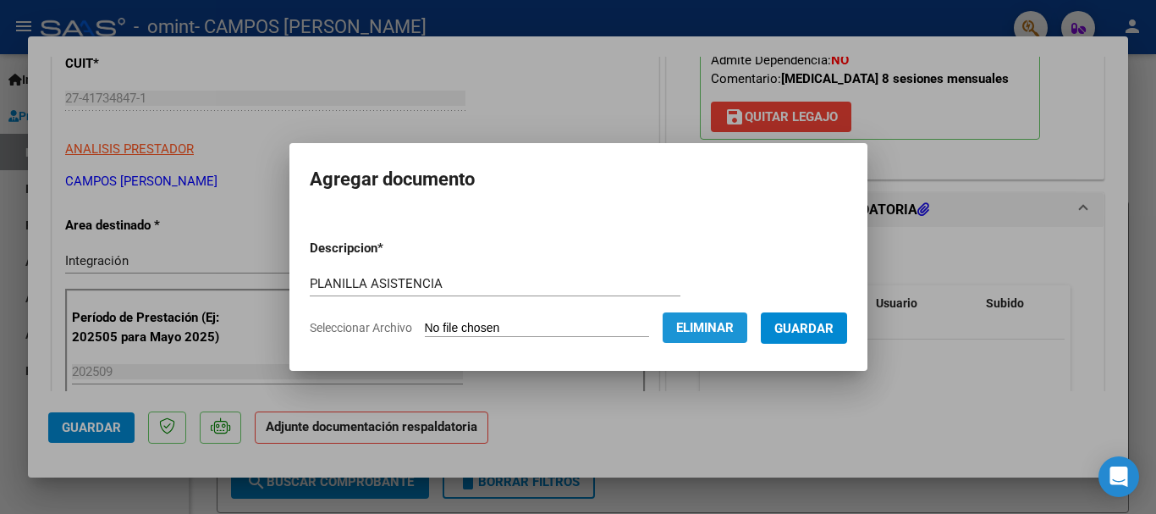
click at [720, 331] on span "Eliminar" at bounding box center [705, 327] width 58 height 15
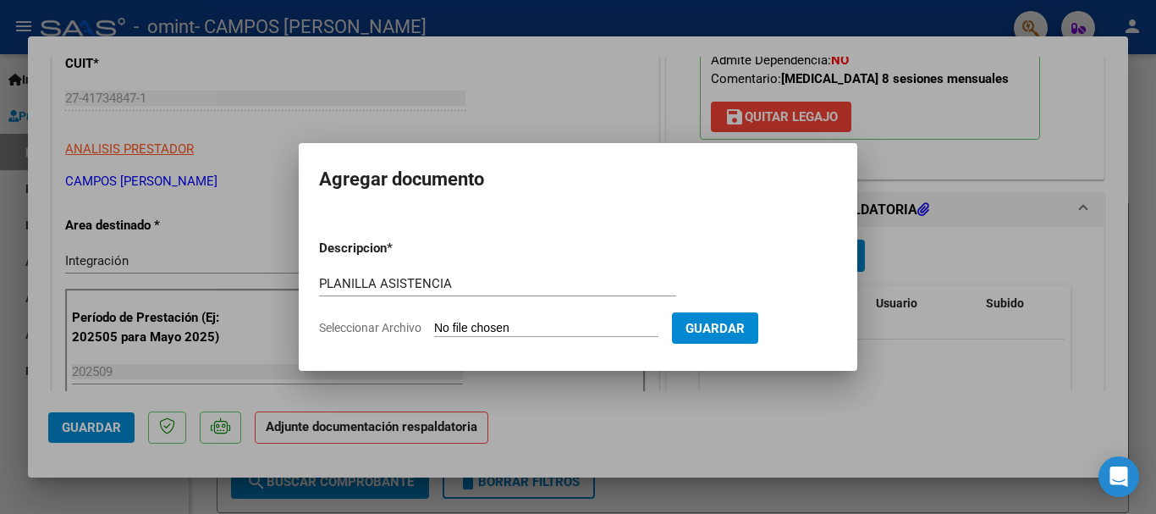
click at [524, 327] on input "Seleccionar Archivo" at bounding box center [546, 329] width 224 height 16
type input "C:\fakepath\[PERSON_NAME] planilla 09-25 psm.pdf"
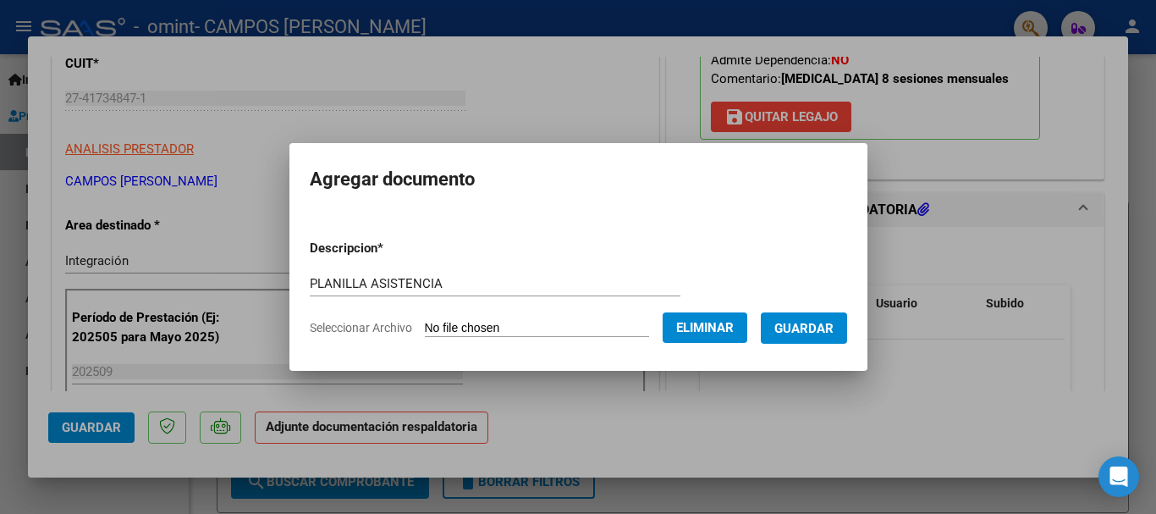
click at [810, 327] on span "Guardar" at bounding box center [804, 328] width 59 height 15
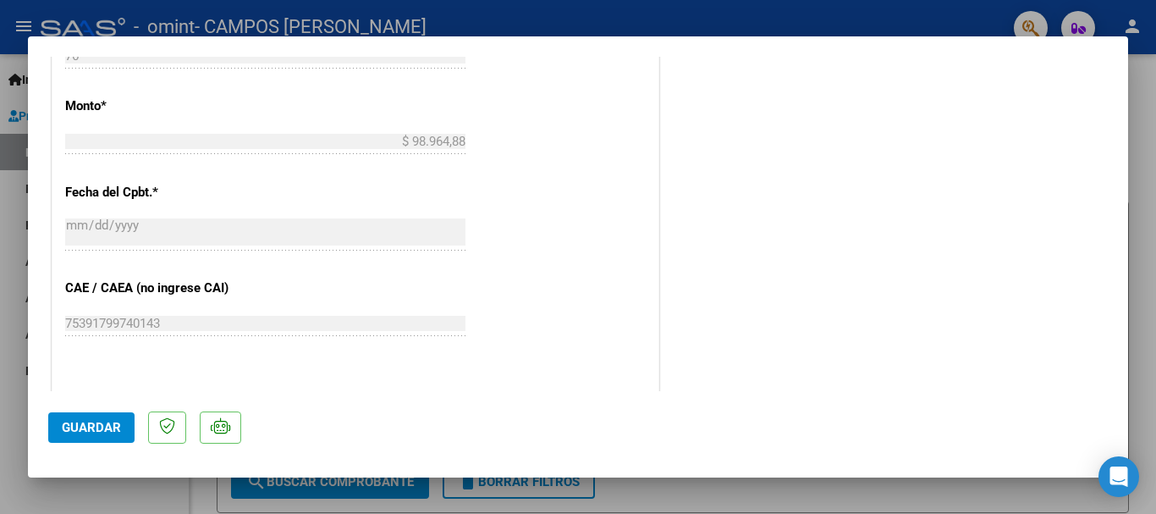
scroll to position [898, 0]
click at [68, 430] on span "Guardar" at bounding box center [91, 427] width 59 height 15
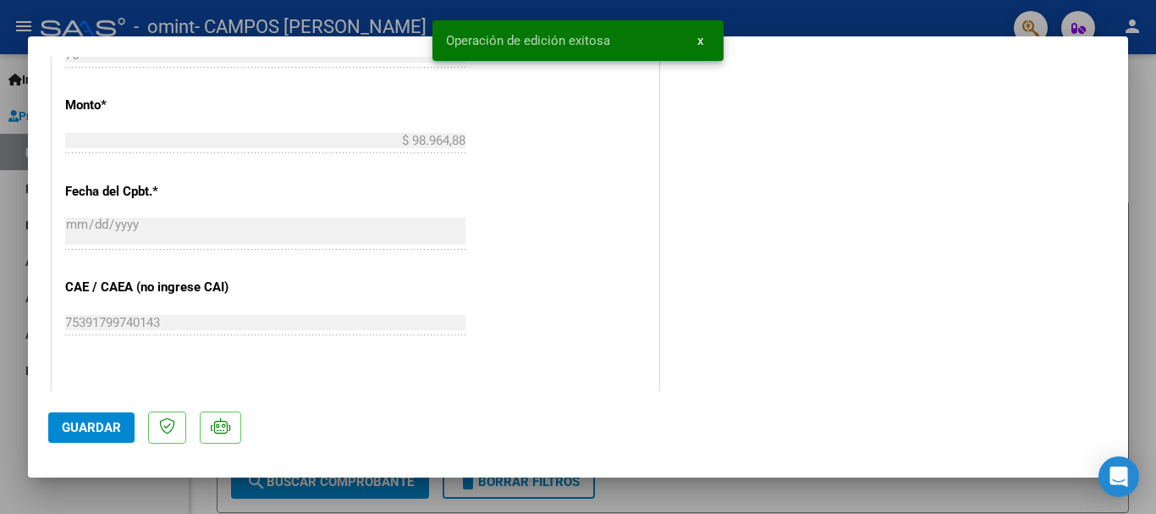
click at [817, 10] on div at bounding box center [578, 257] width 1156 height 514
type input "$ 0,00"
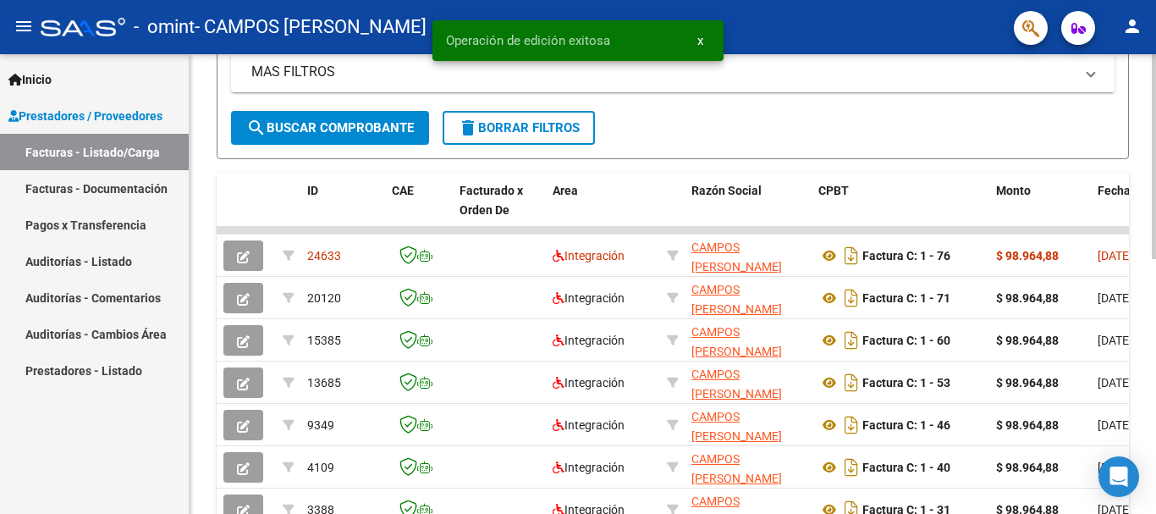
scroll to position [406, 0]
